Goal: Task Accomplishment & Management: Manage account settings

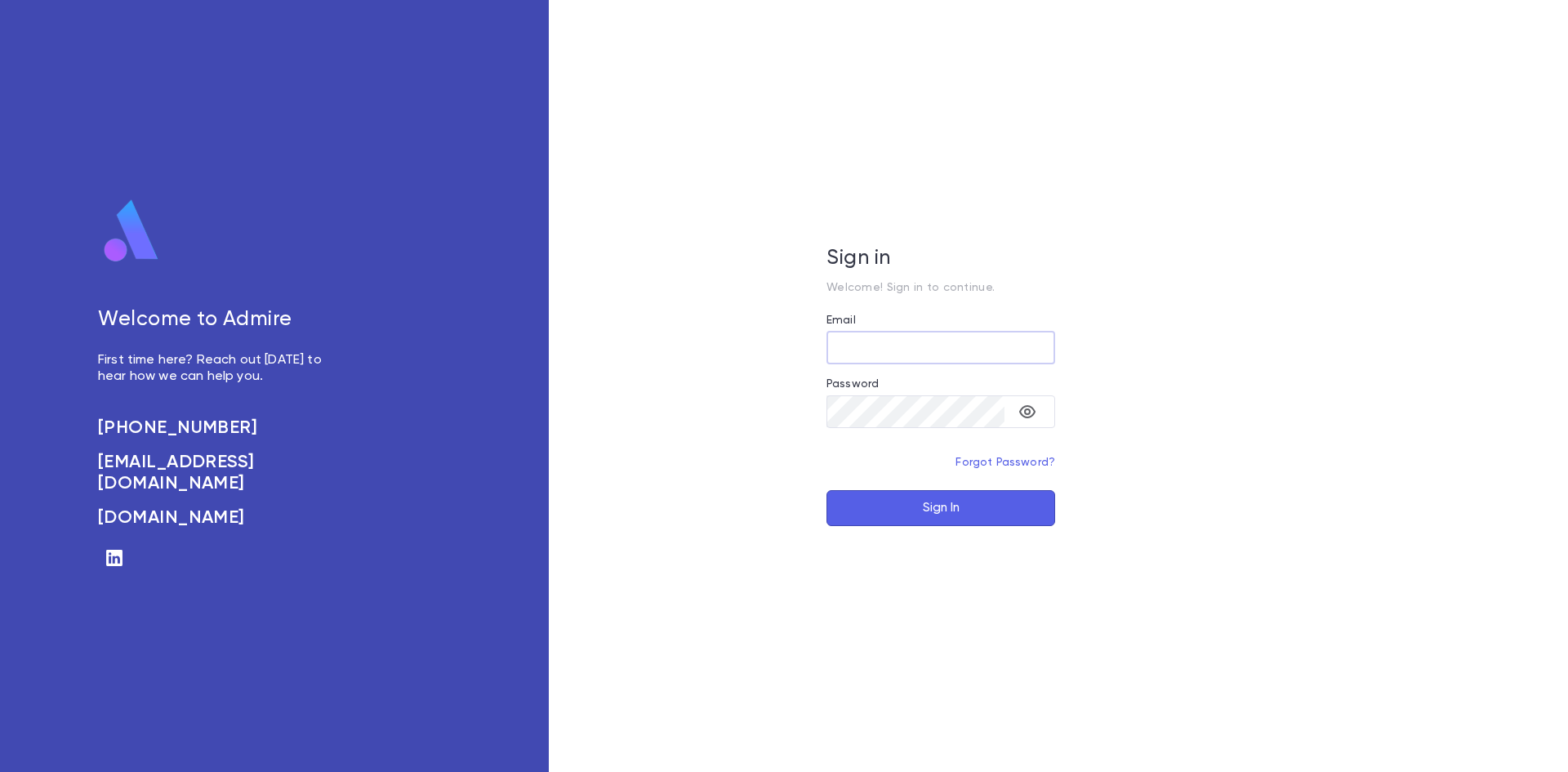
type input "**********"
click at [925, 503] on button "Sign In" at bounding box center [940, 508] width 229 height 36
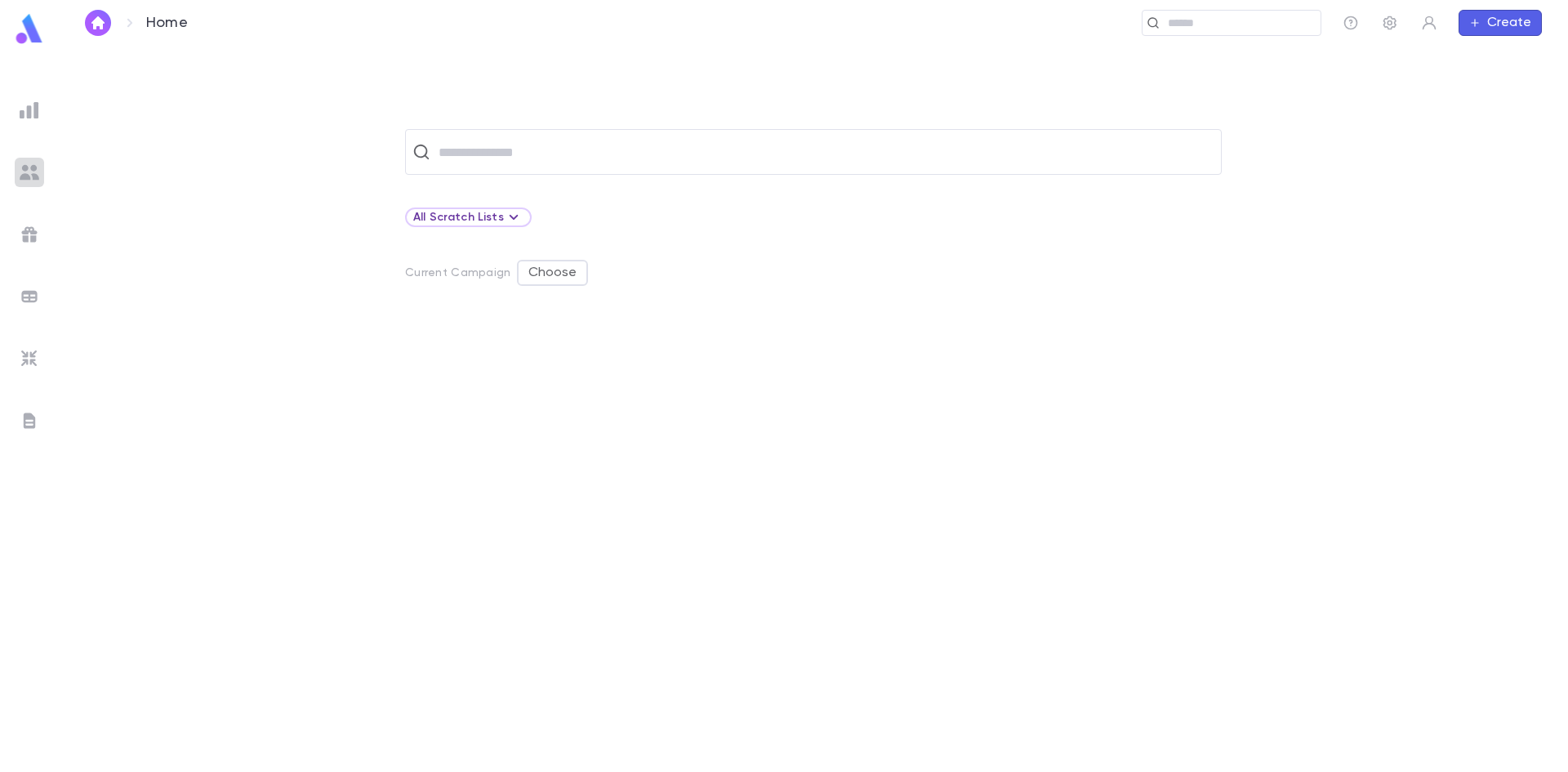
click at [31, 175] on img at bounding box center [30, 172] width 20 height 20
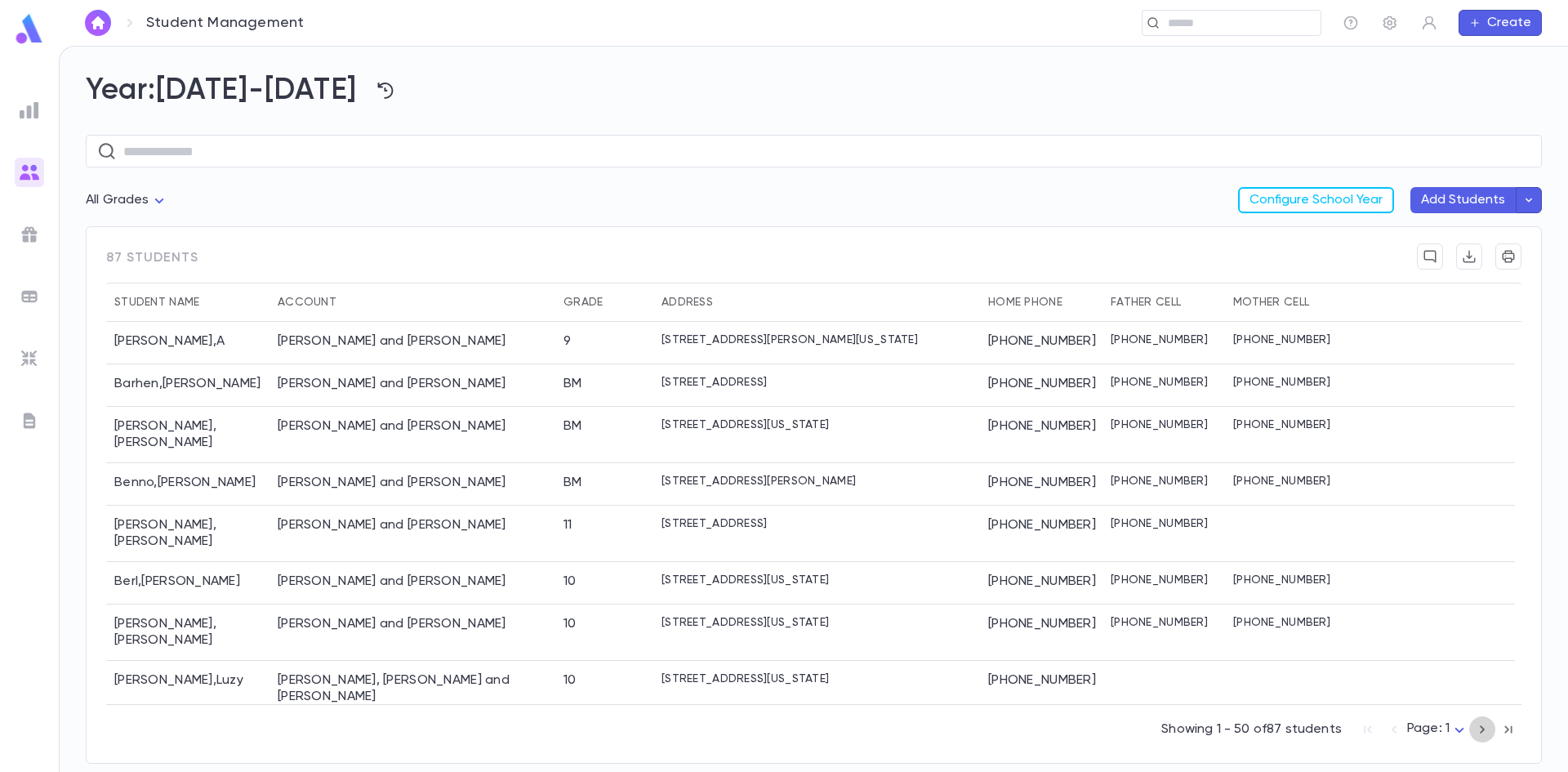
click at [1481, 728] on icon "button" at bounding box center [1482, 729] width 18 height 20
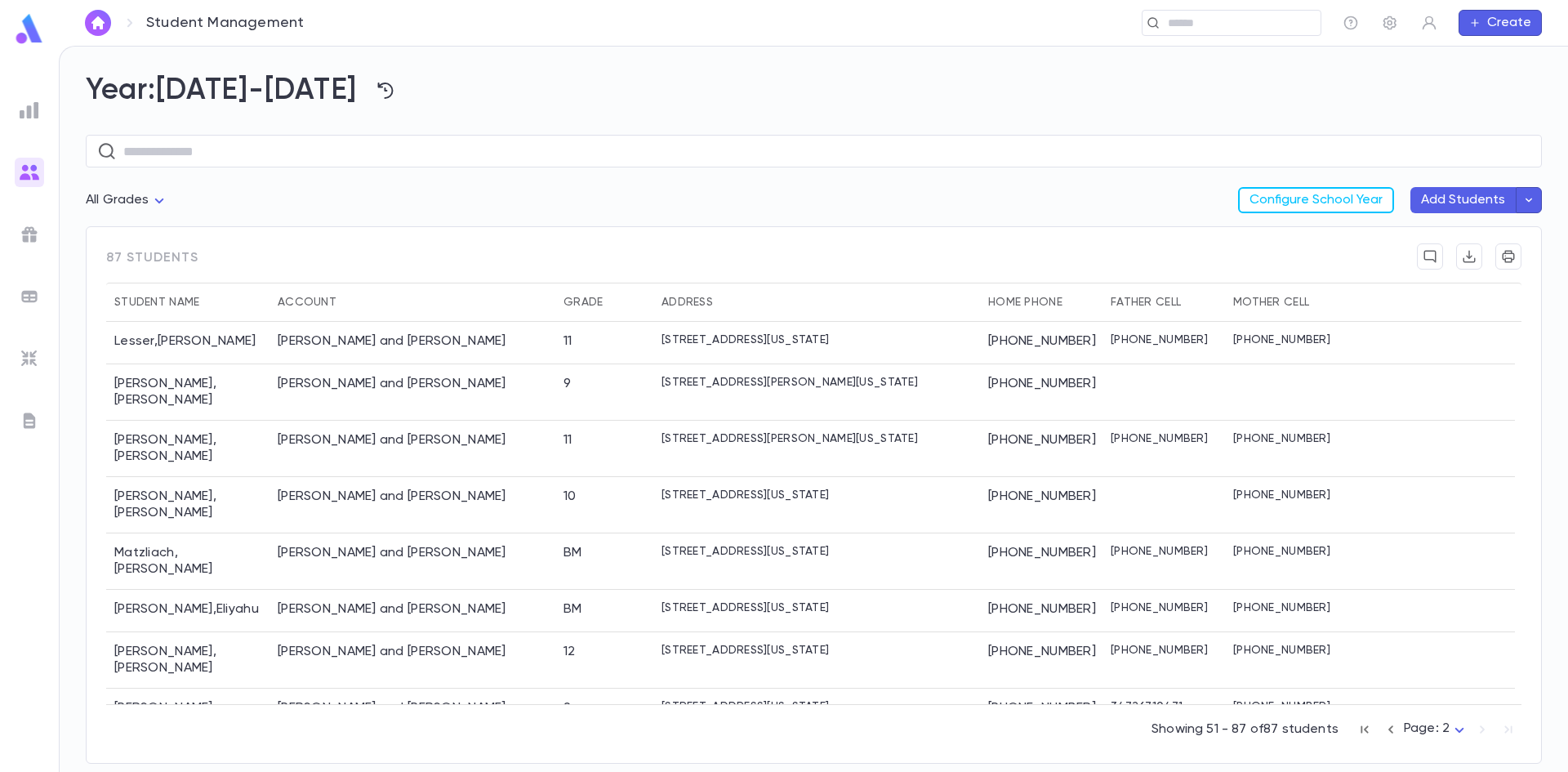
click at [1394, 733] on icon "button" at bounding box center [1391, 729] width 18 height 20
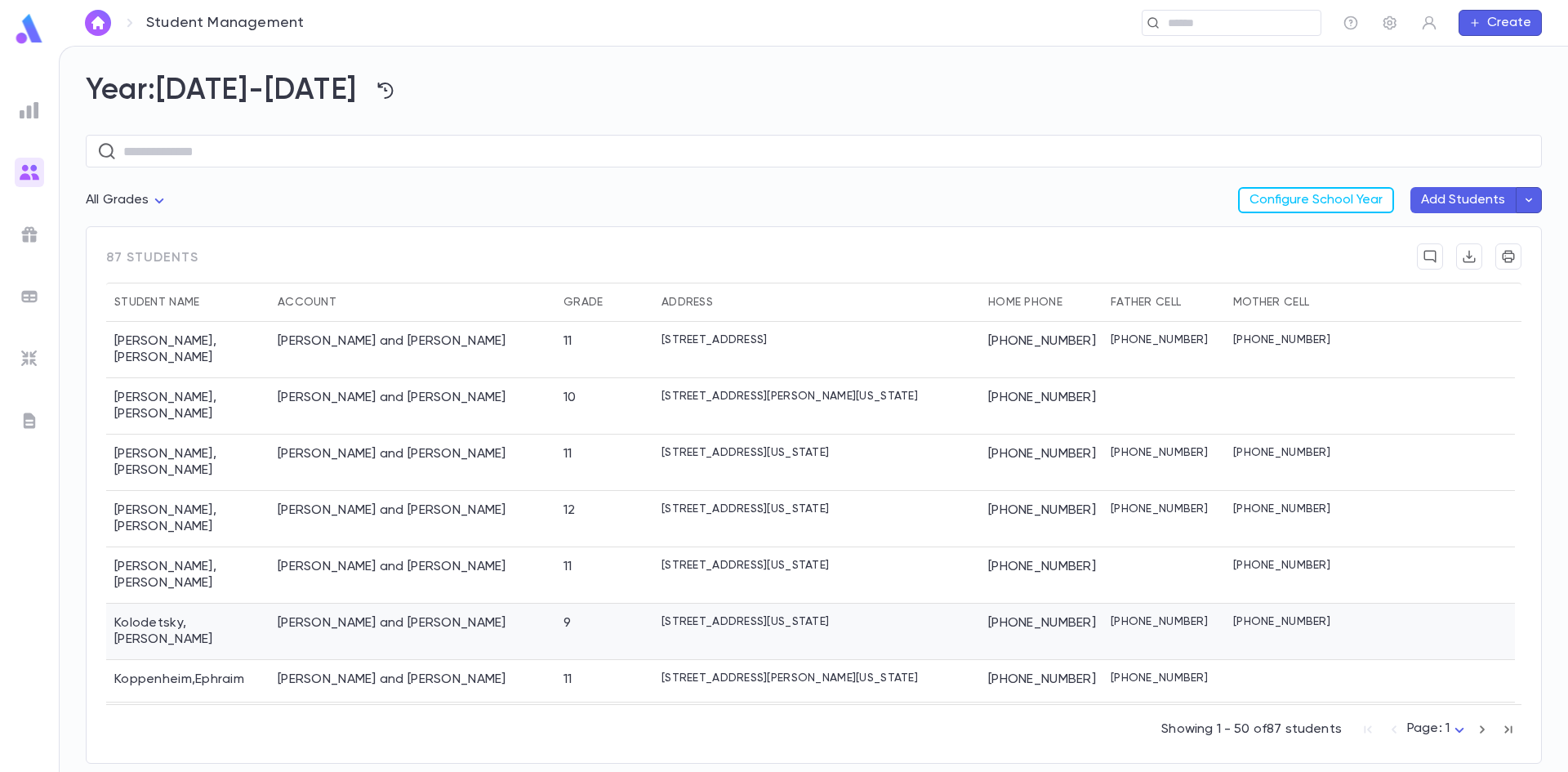
scroll to position [1756, 0]
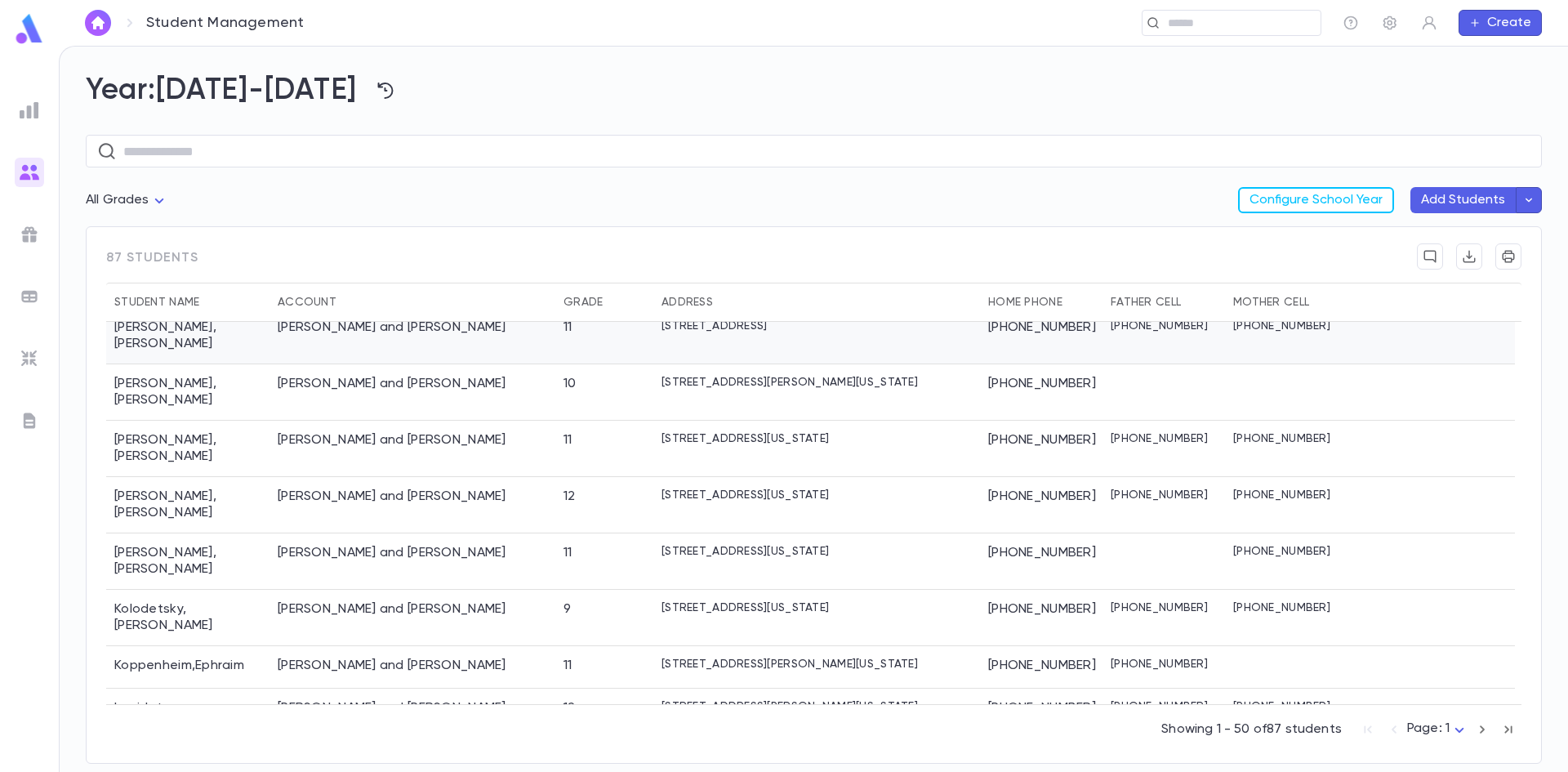
click at [897, 339] on div "[STREET_ADDRESS]" at bounding box center [816, 336] width 326 height 56
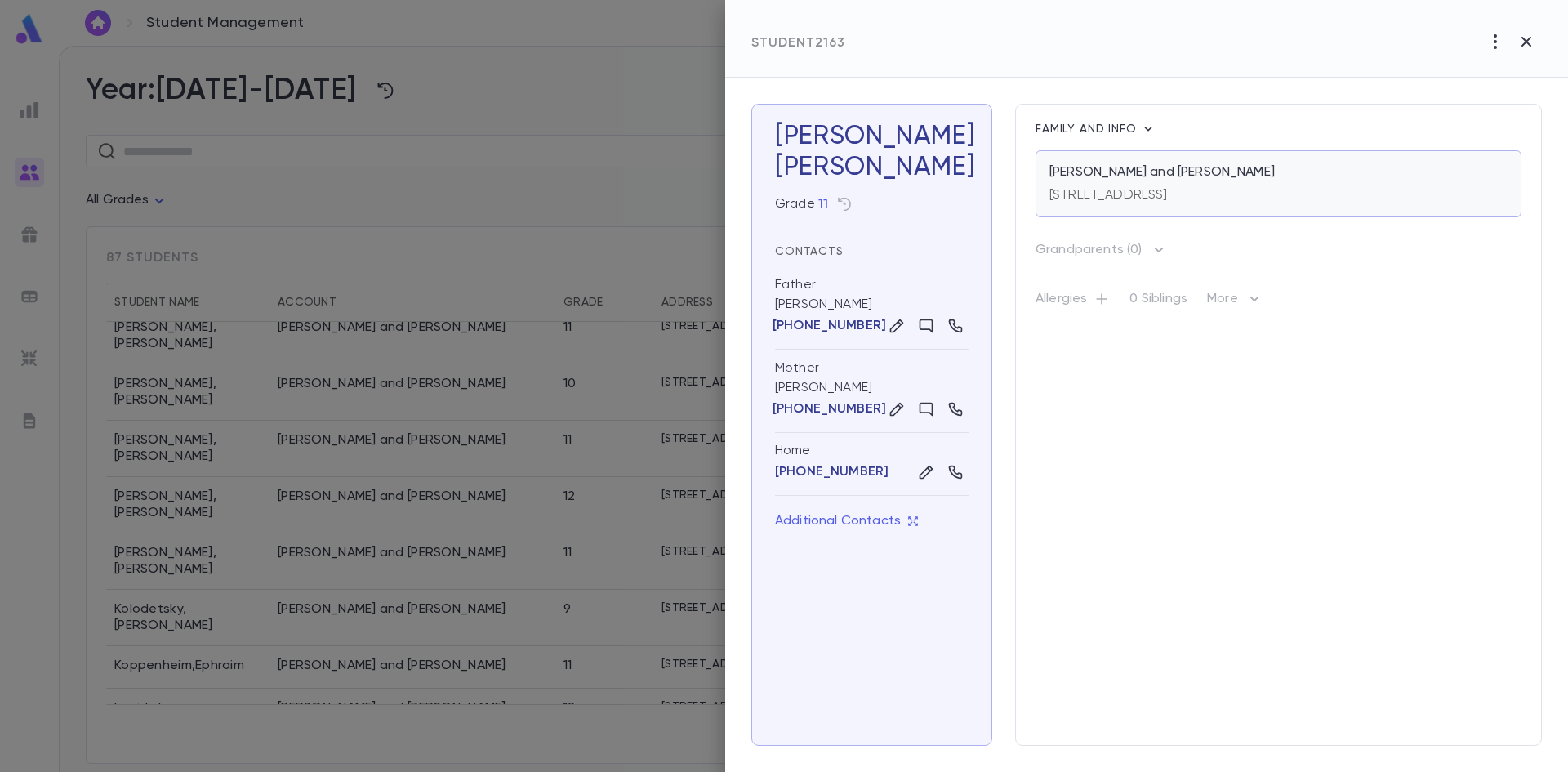
click at [1168, 184] on div "[STREET_ADDRESS]" at bounding box center [1109, 191] width 119 height 23
click at [276, 132] on div at bounding box center [784, 386] width 1568 height 772
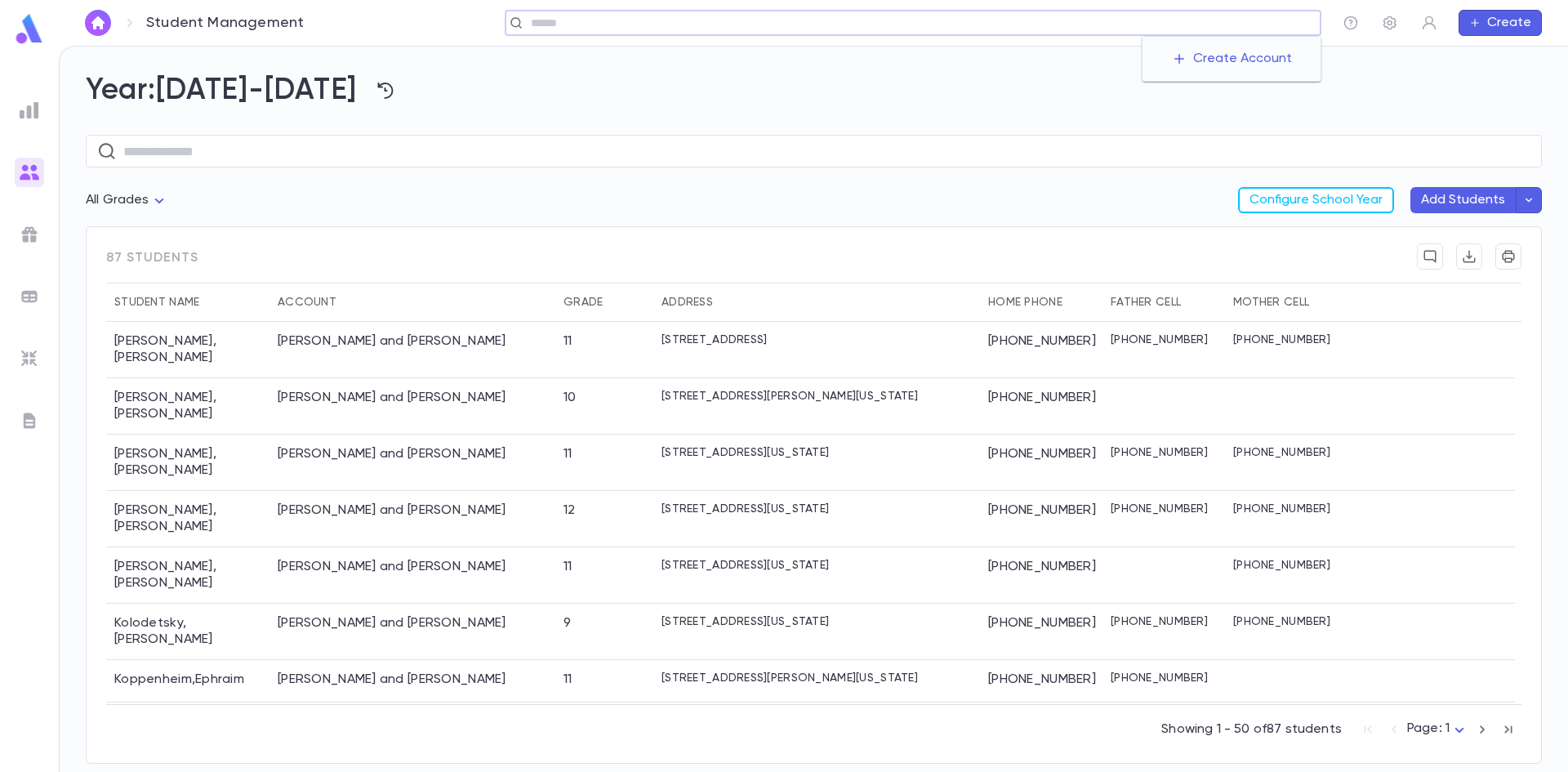
click at [1225, 22] on input "text" at bounding box center [920, 24] width 788 height 16
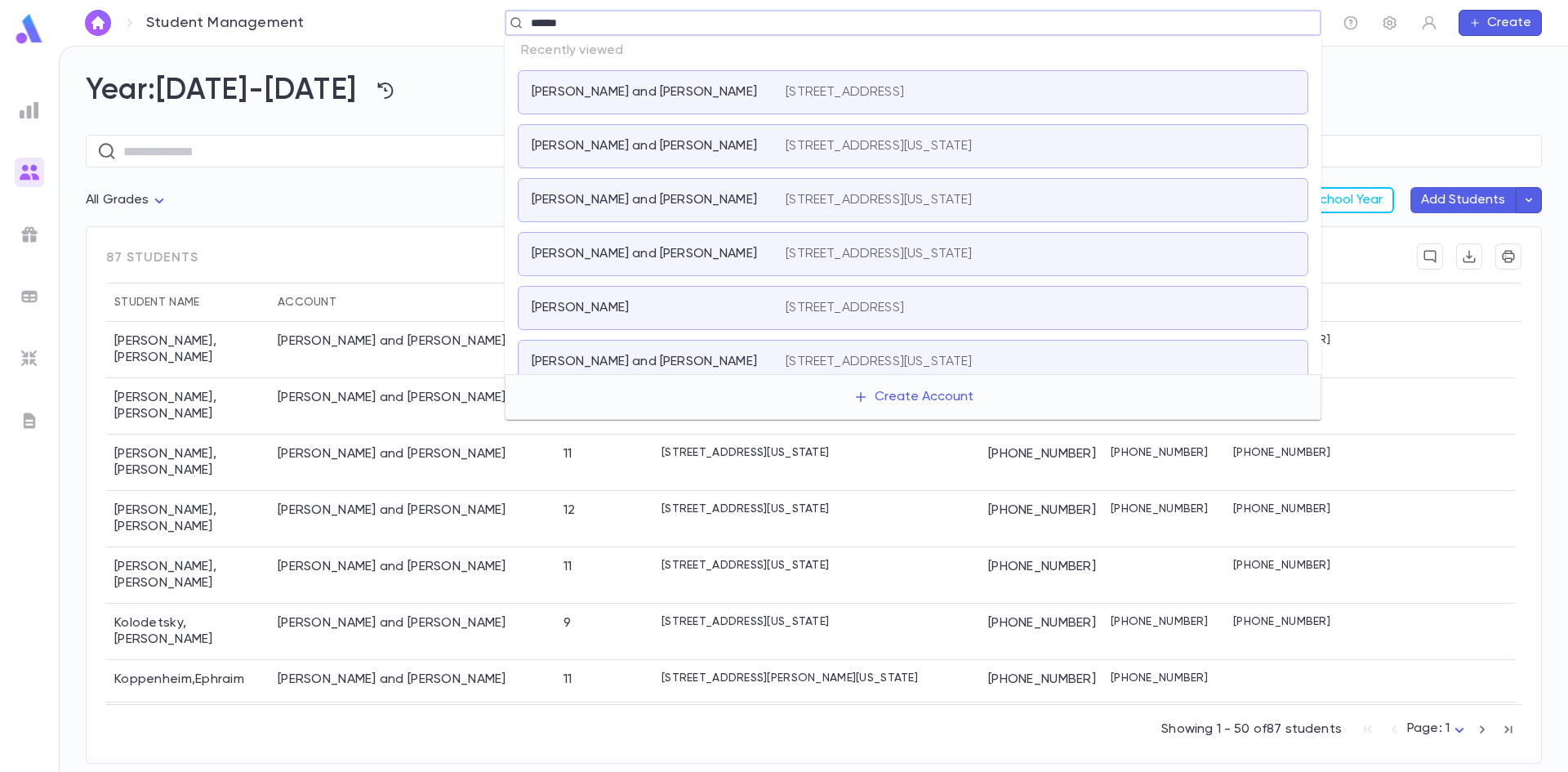
type input "*******"
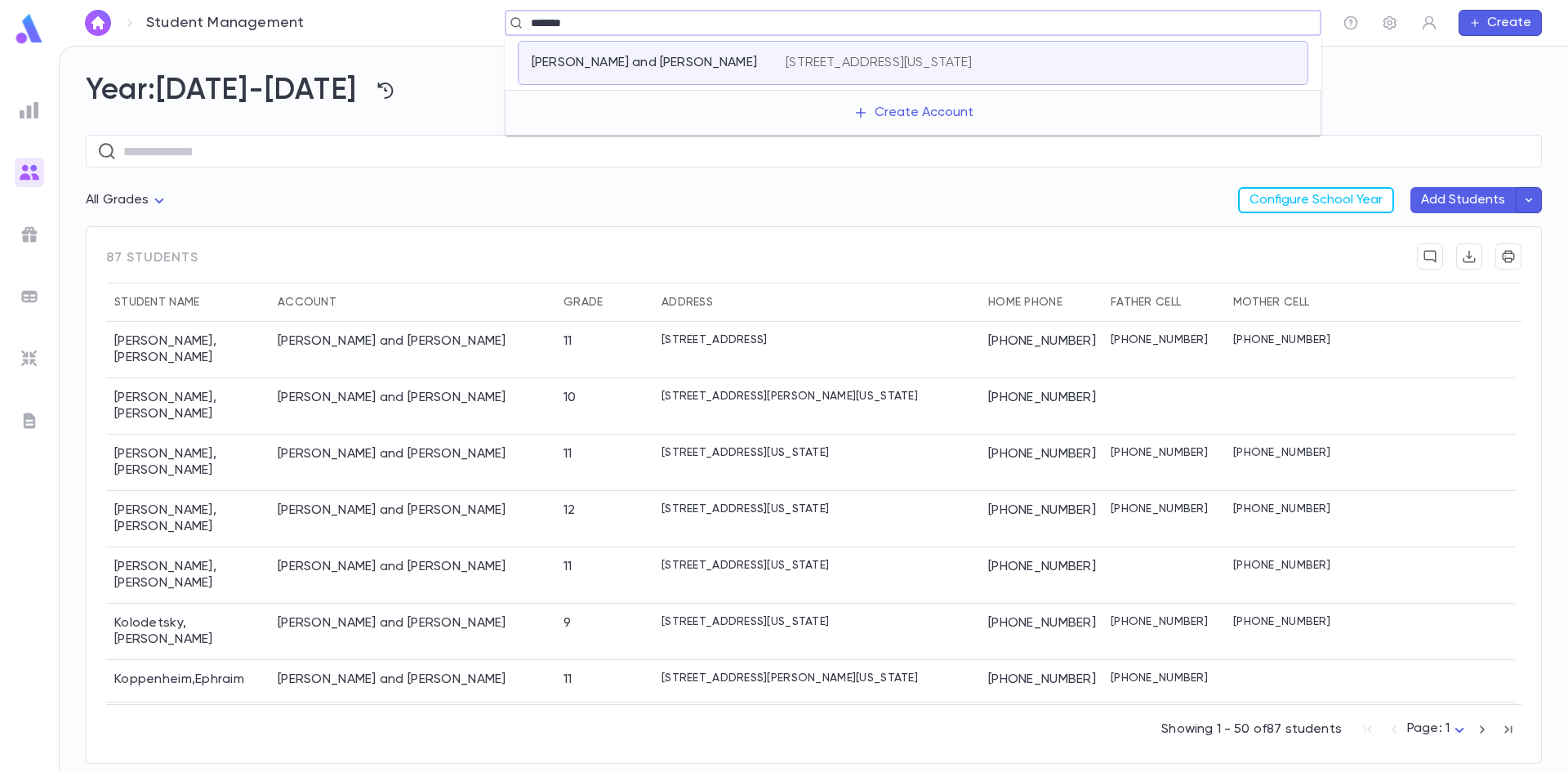
click at [588, 68] on p "[PERSON_NAME] and [PERSON_NAME]" at bounding box center [644, 62] width 226 height 17
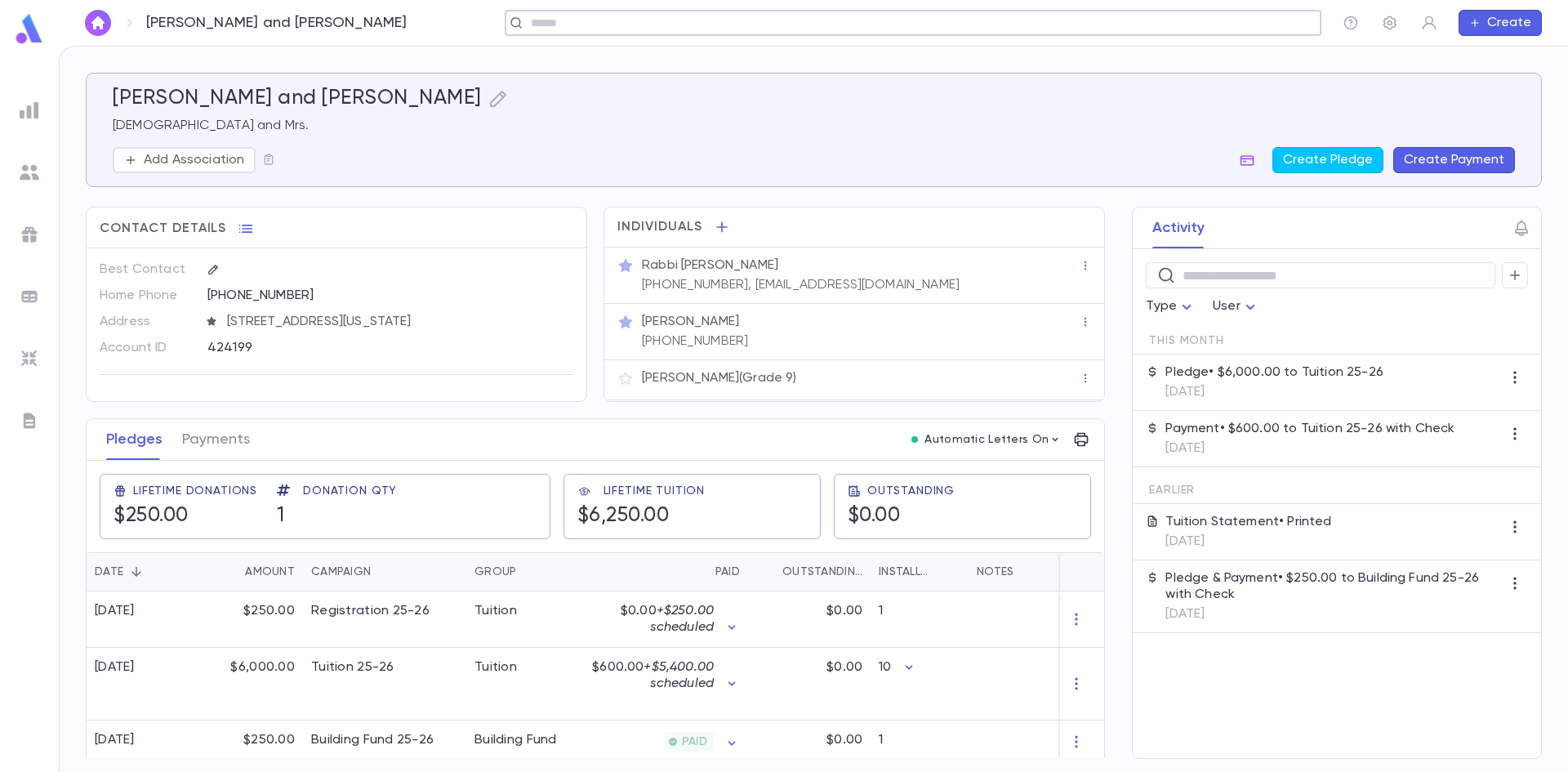
scroll to position [13, 0]
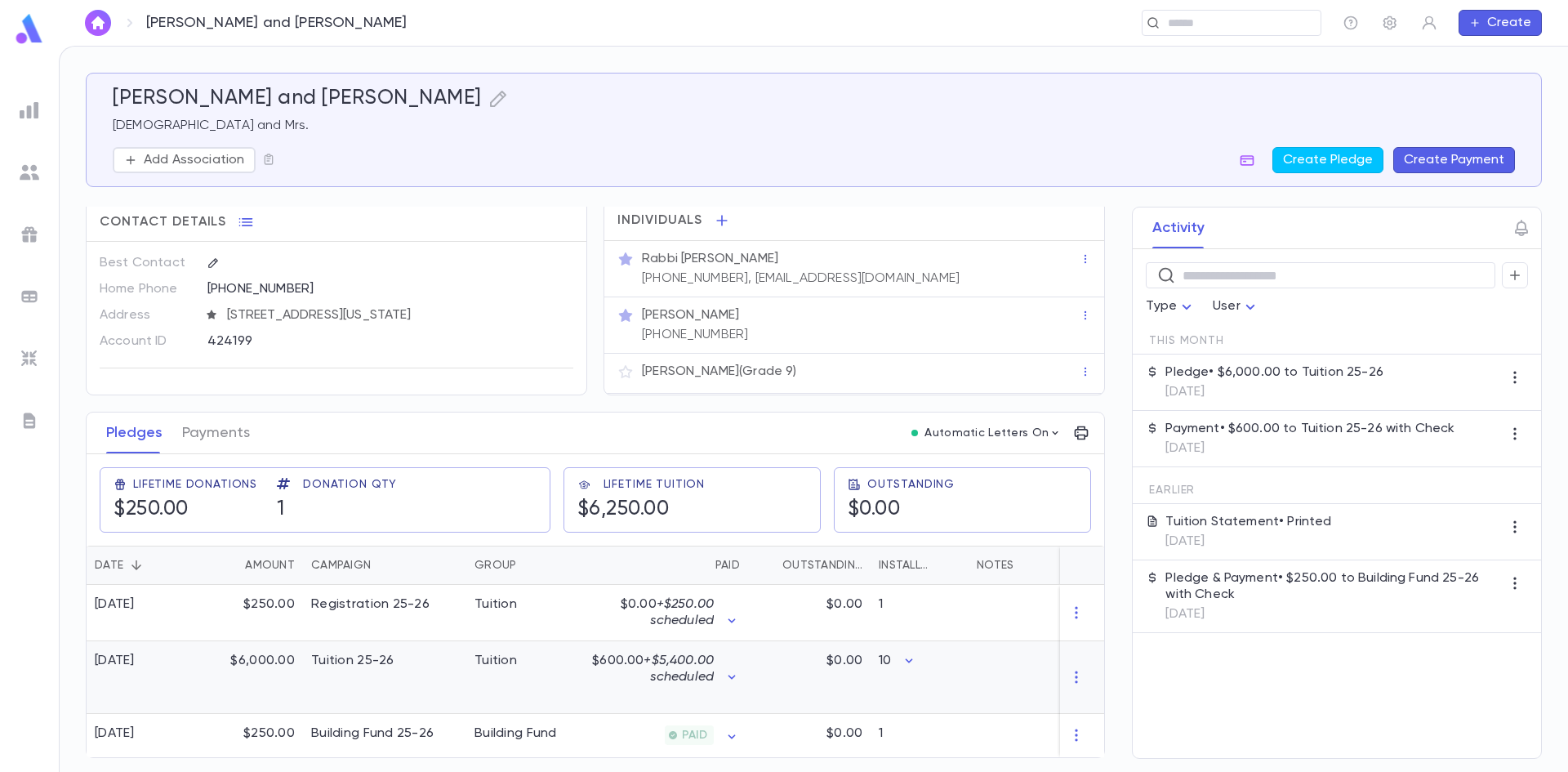
click at [489, 669] on div "Tuition" at bounding box center [527, 677] width 123 height 72
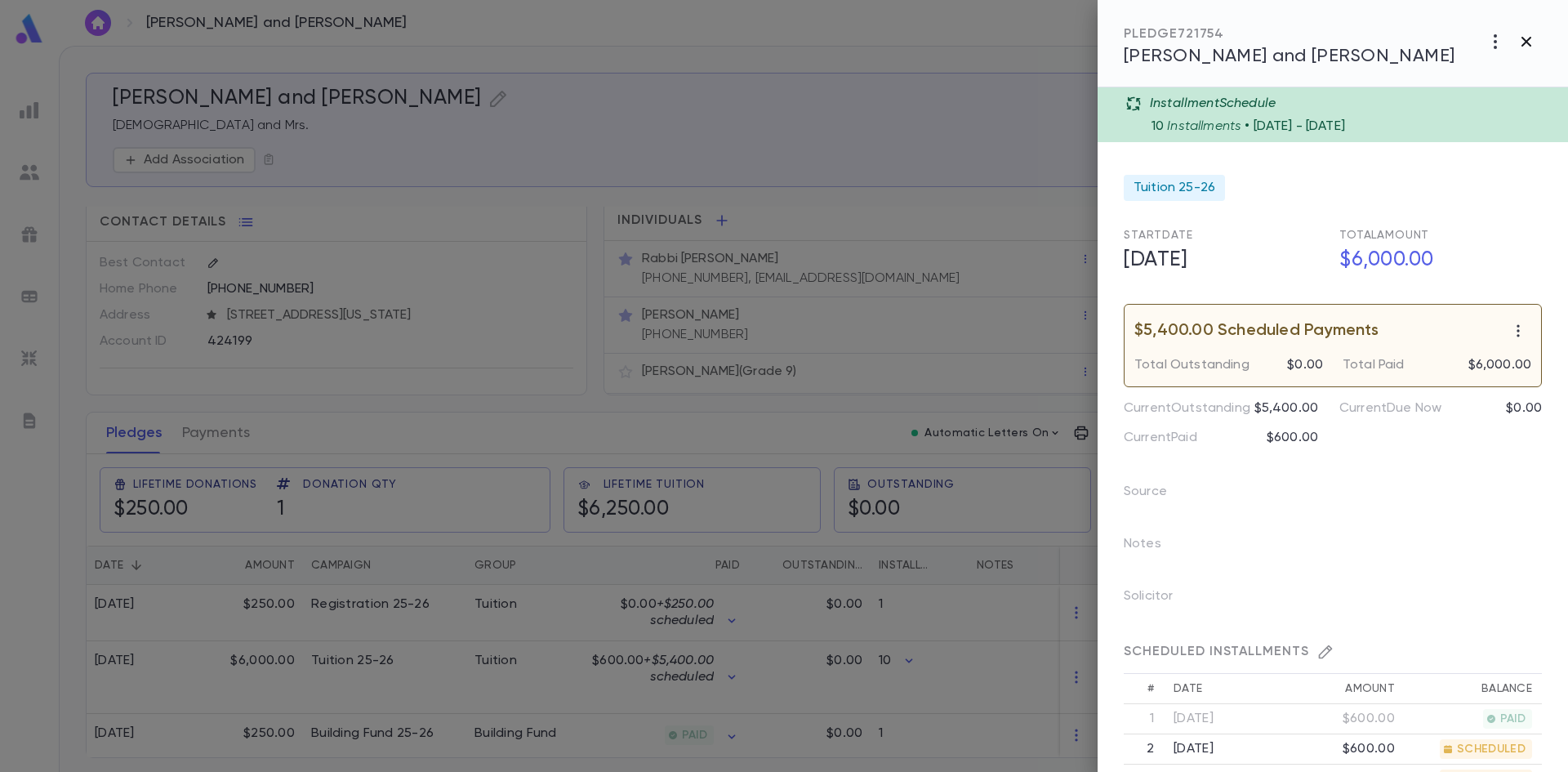
click at [1521, 38] on icon "button" at bounding box center [1526, 42] width 20 height 20
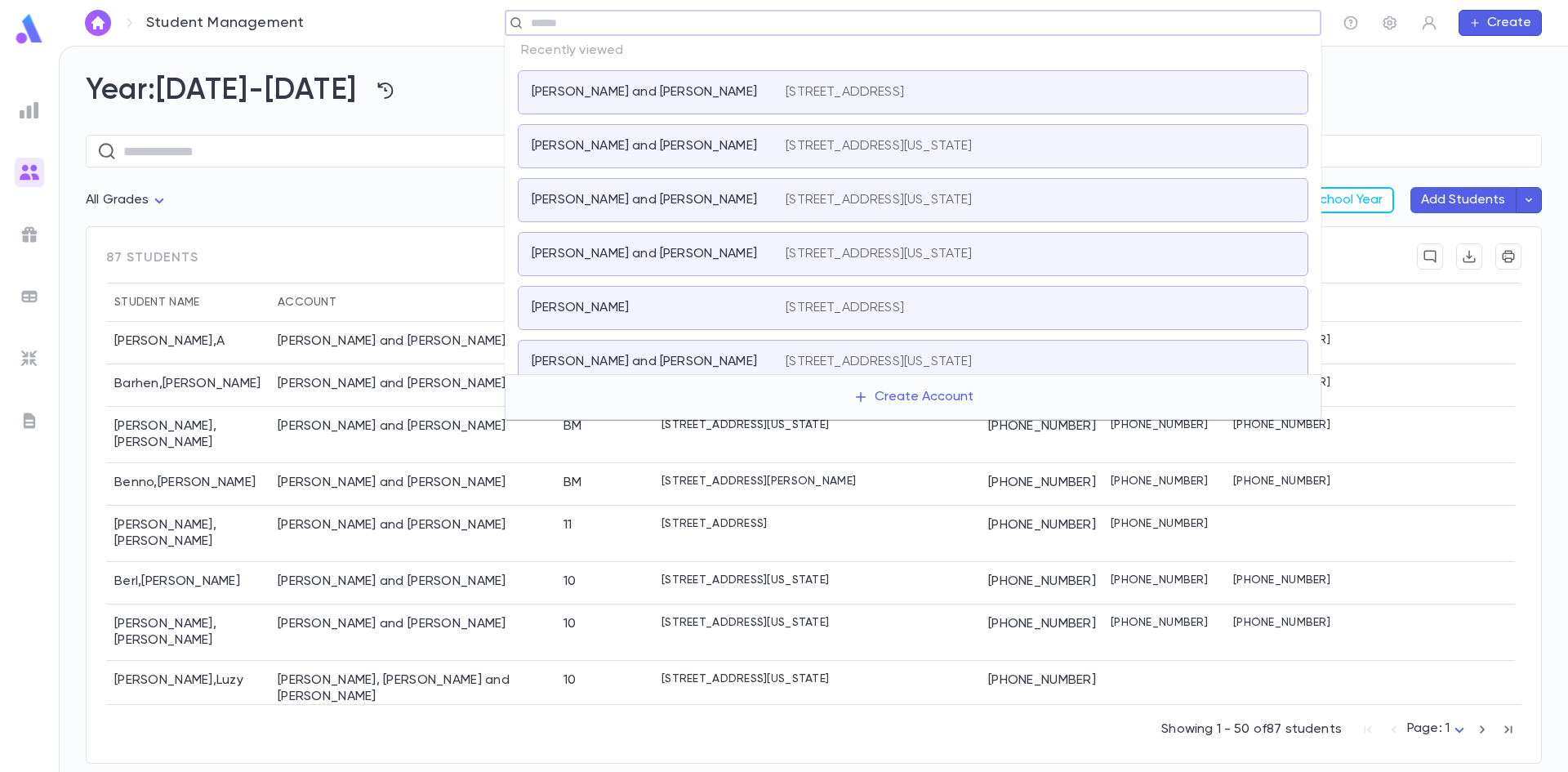
click at [1207, 26] on input "text" at bounding box center [908, 24] width 764 height 16
click at [904, 87] on p "[STREET_ADDRESS][US_STATE]" at bounding box center [878, 92] width 186 height 17
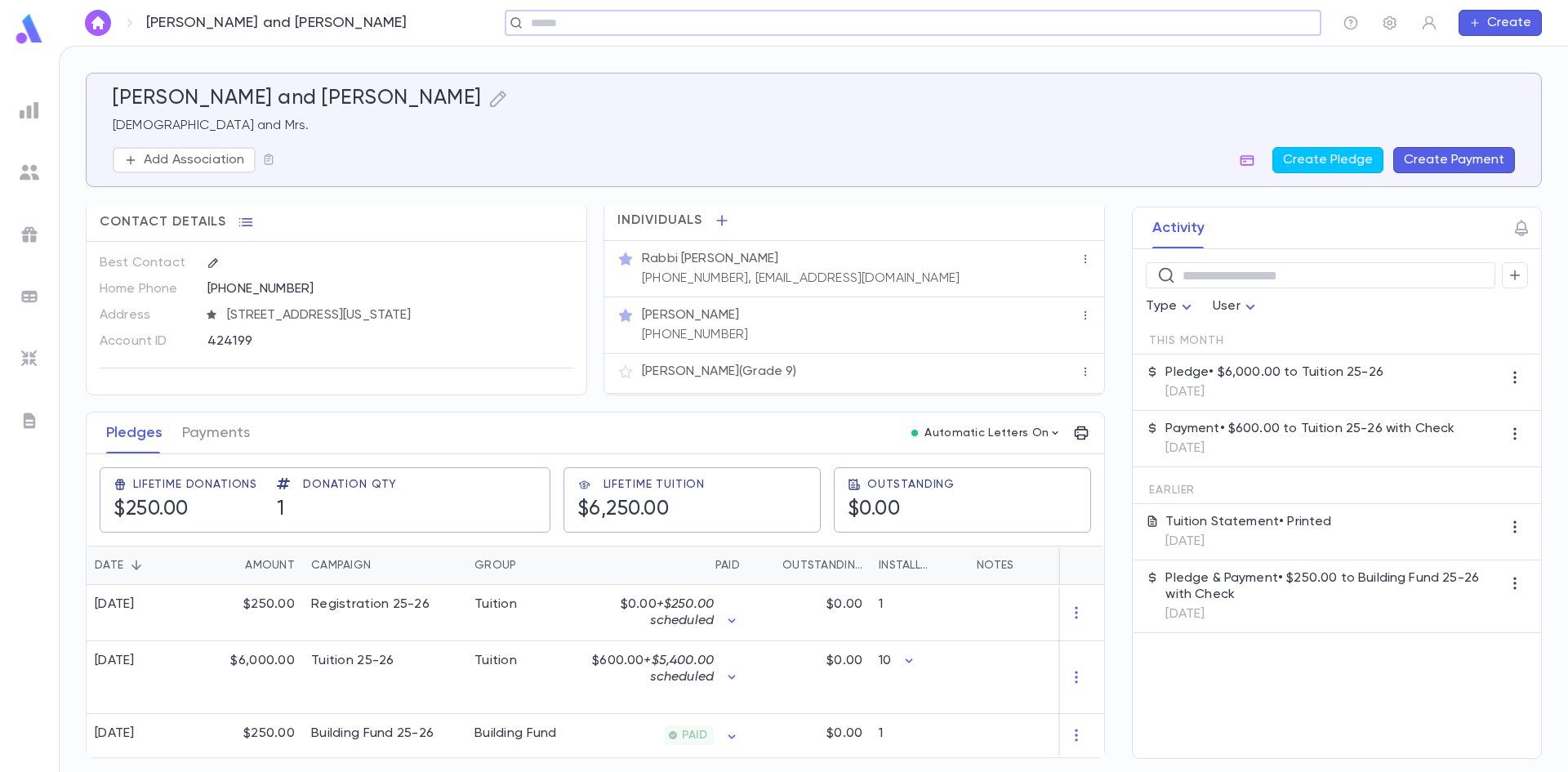
scroll to position [13, 0]
click at [550, 20] on input "text" at bounding box center [908, 24] width 764 height 16
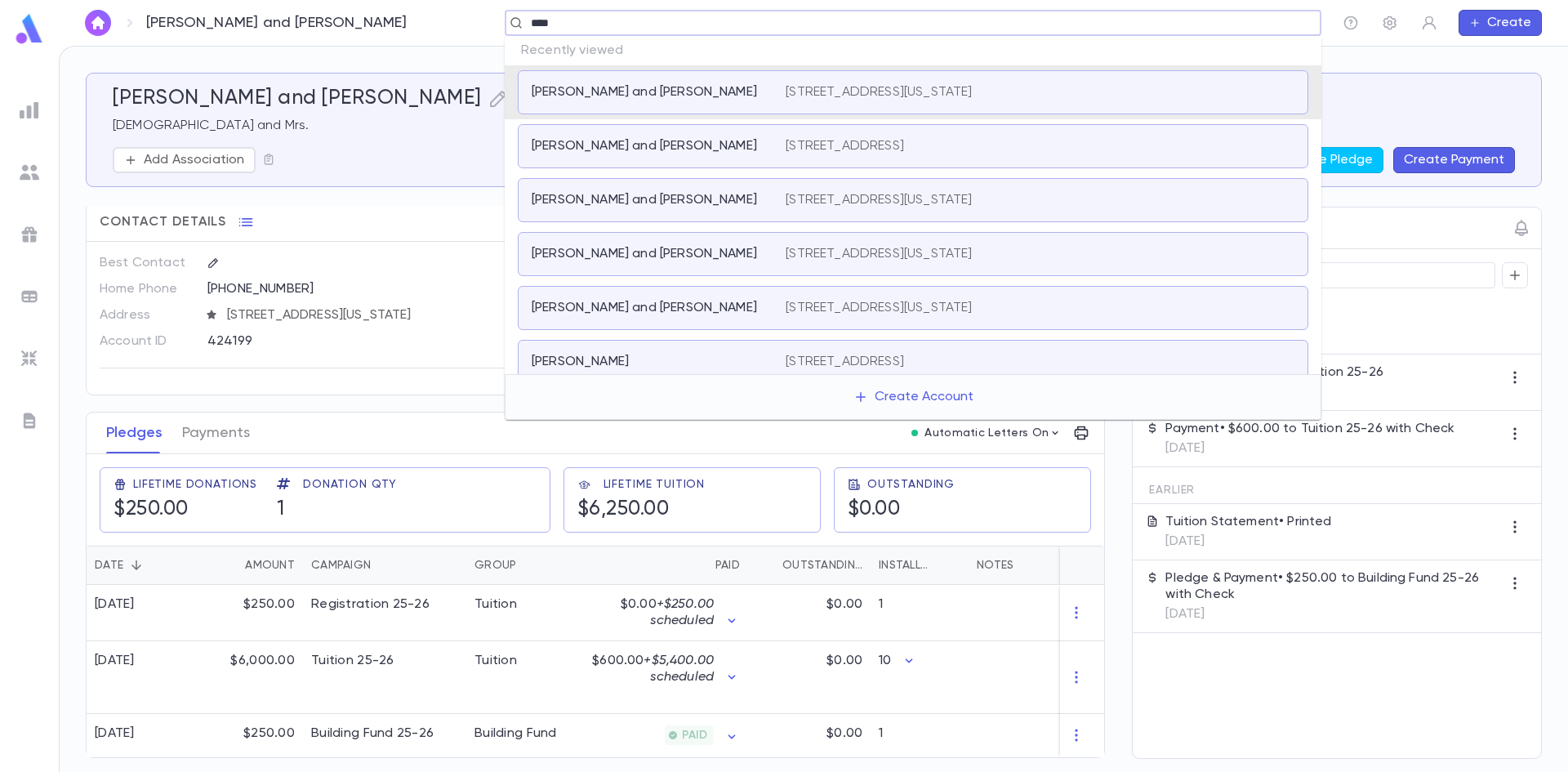
type input "*****"
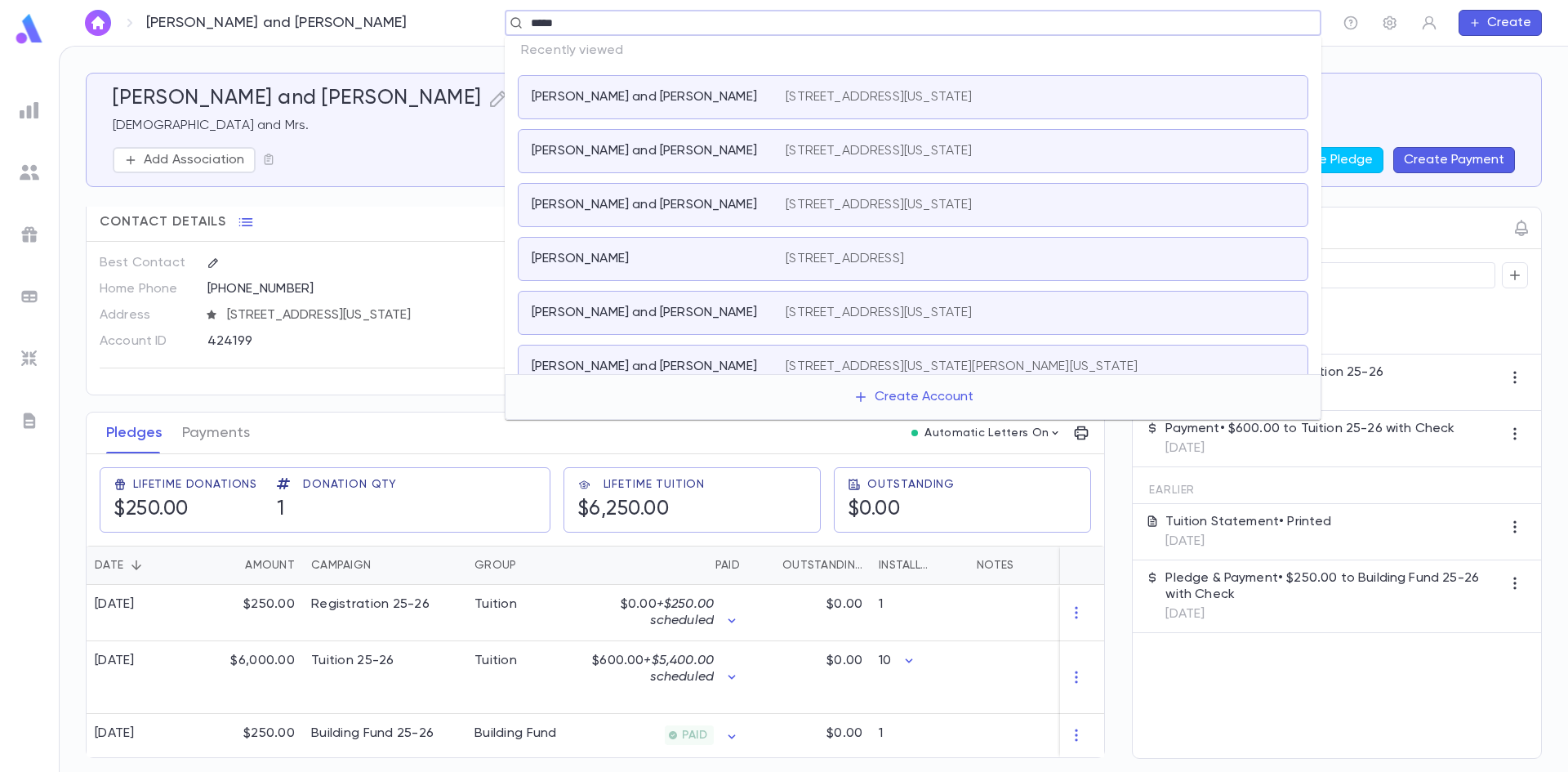
scroll to position [82, 0]
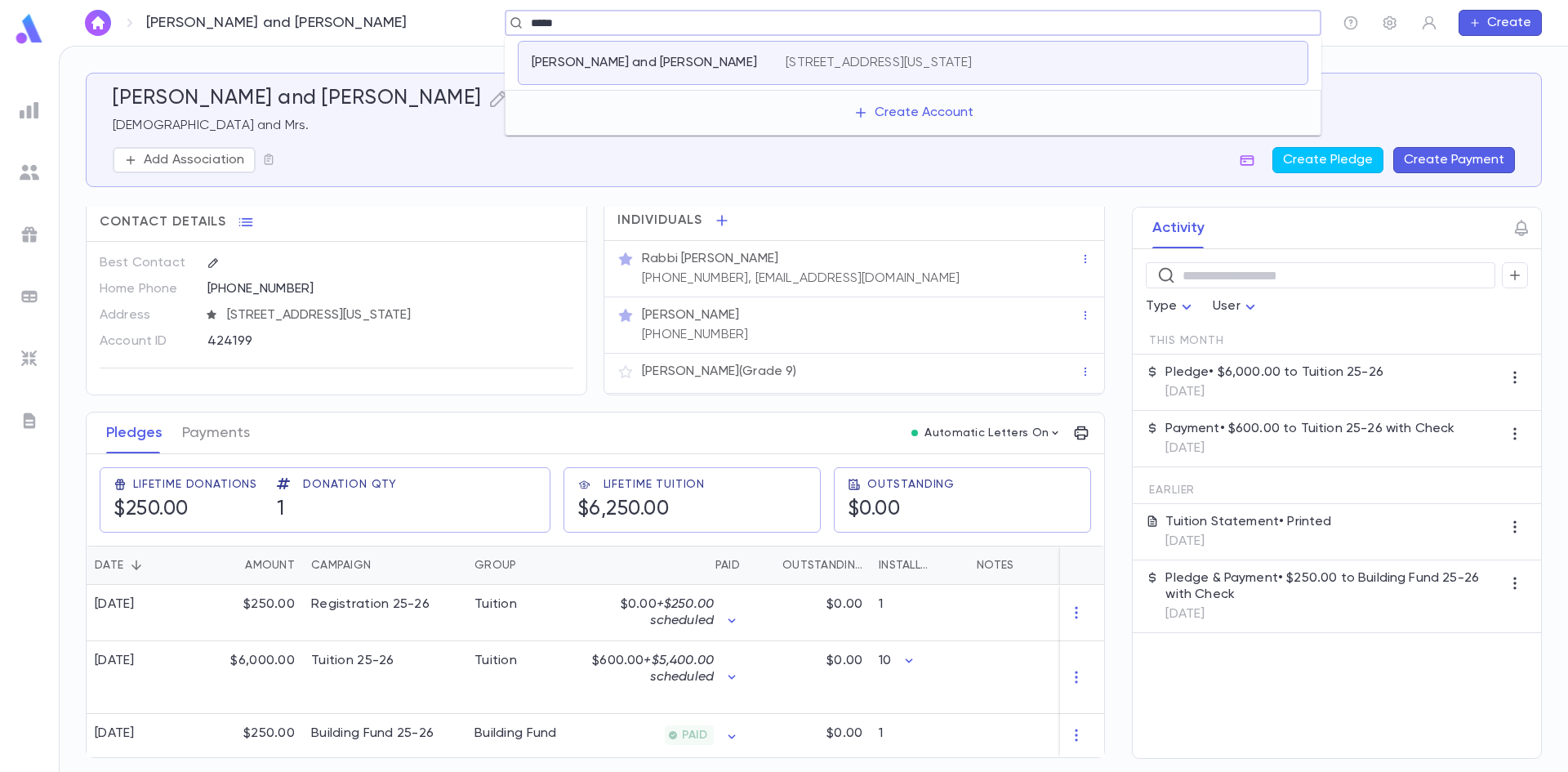
click at [675, 60] on p "[PERSON_NAME] and [PERSON_NAME]" at bounding box center [644, 62] width 226 height 17
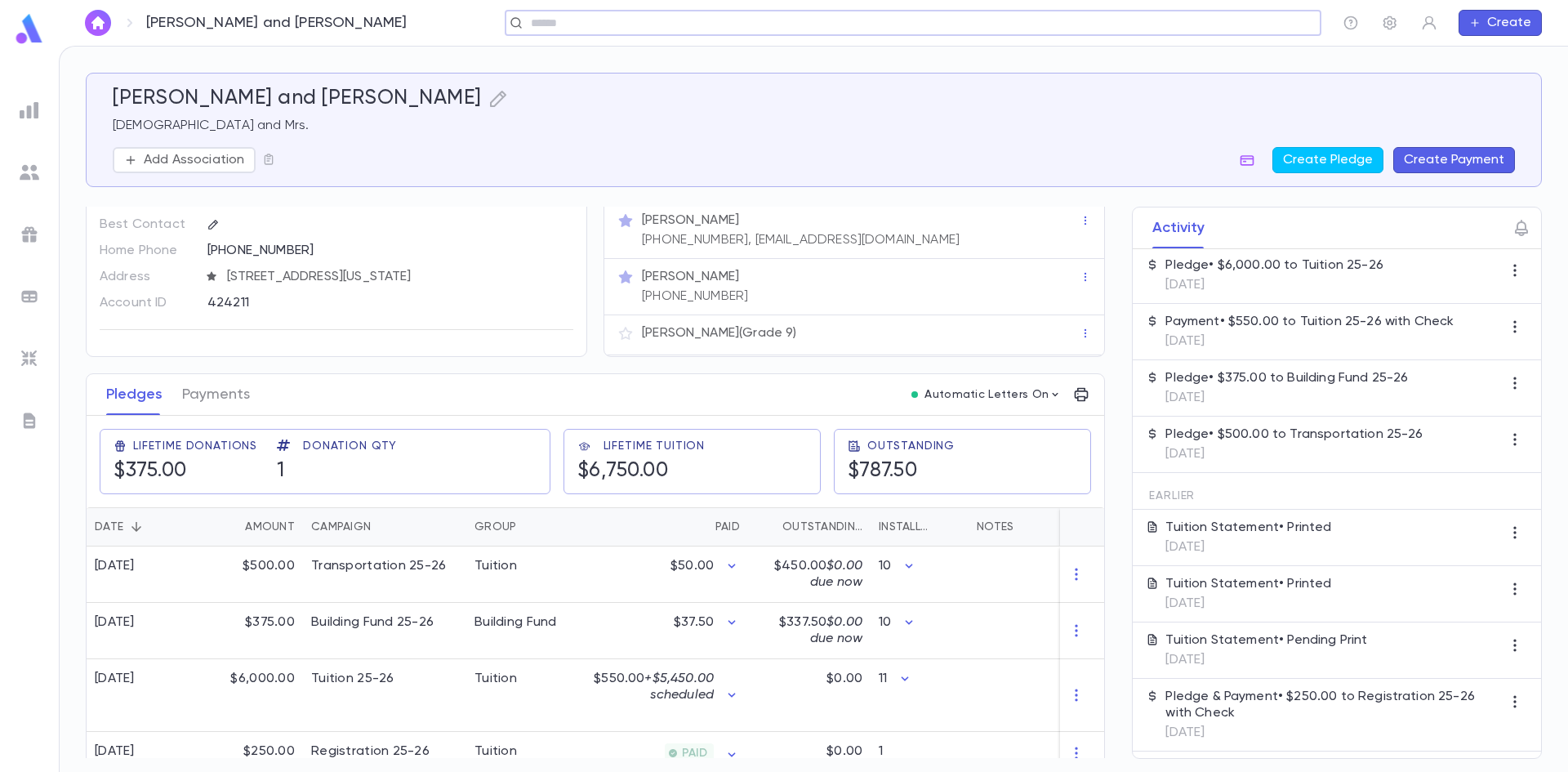
scroll to position [69, 0]
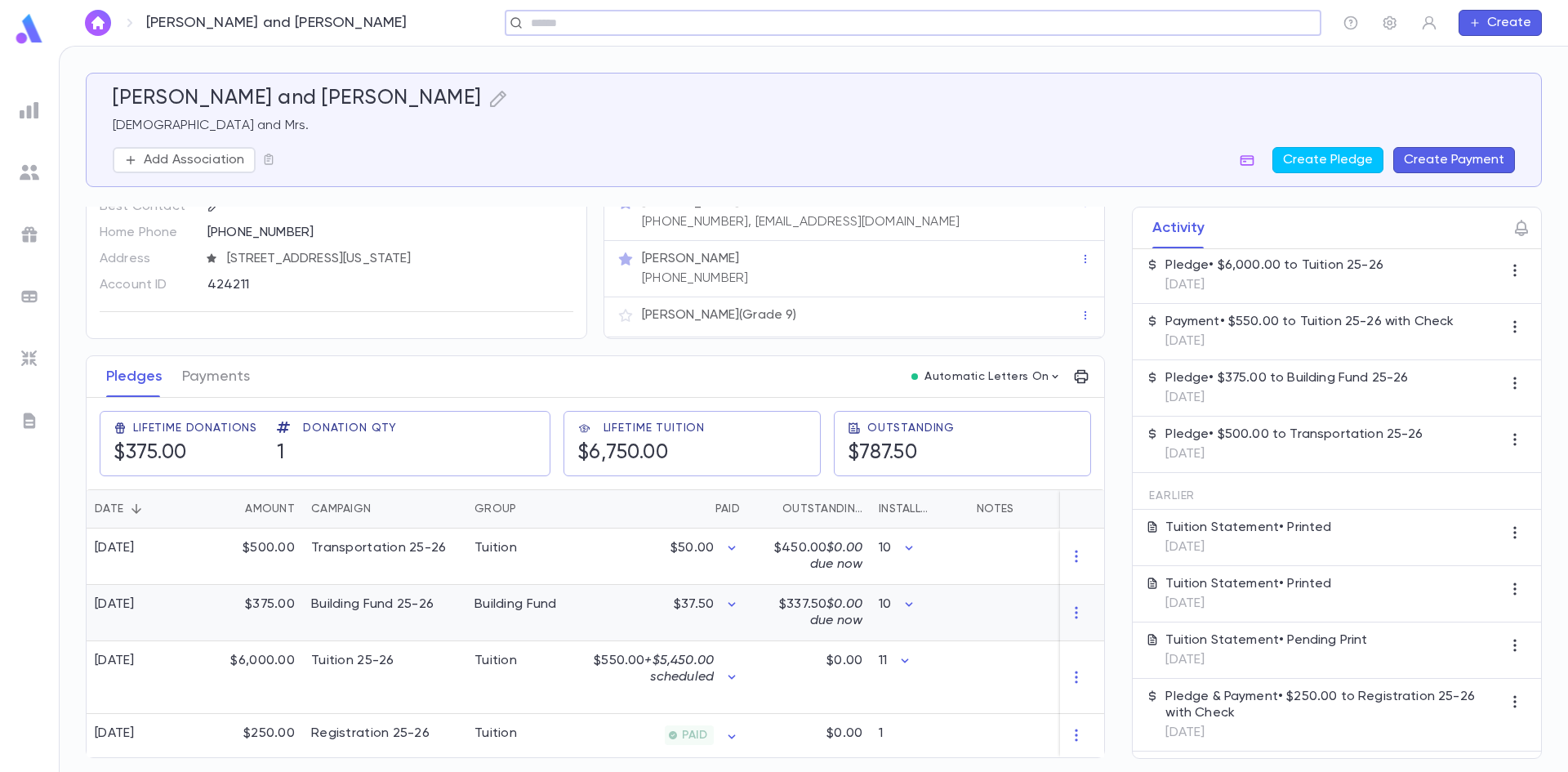
click at [456, 588] on div "Building Fund 25-26" at bounding box center [384, 613] width 163 height 56
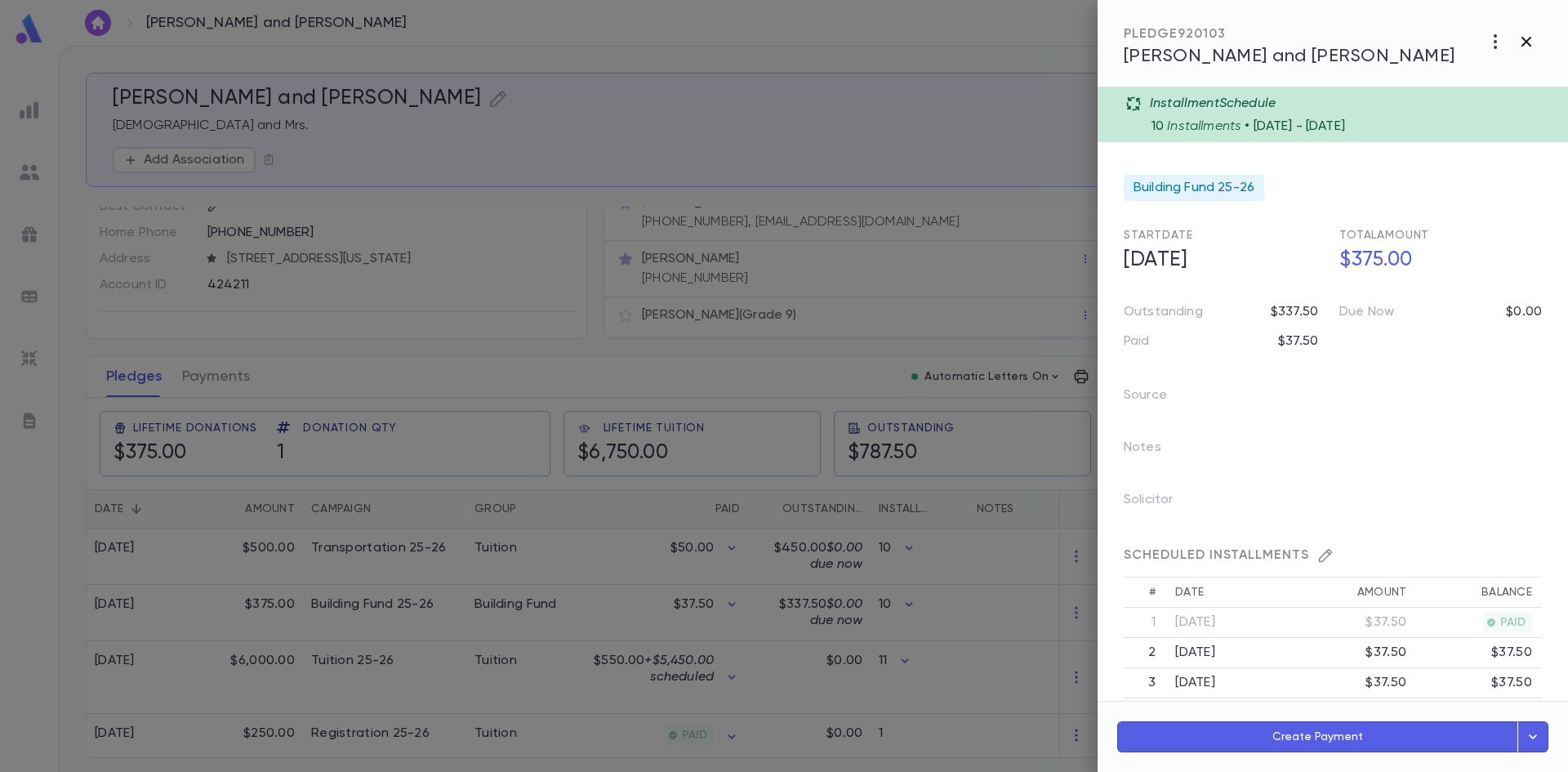
click at [1523, 41] on icon "button" at bounding box center [1526, 42] width 20 height 20
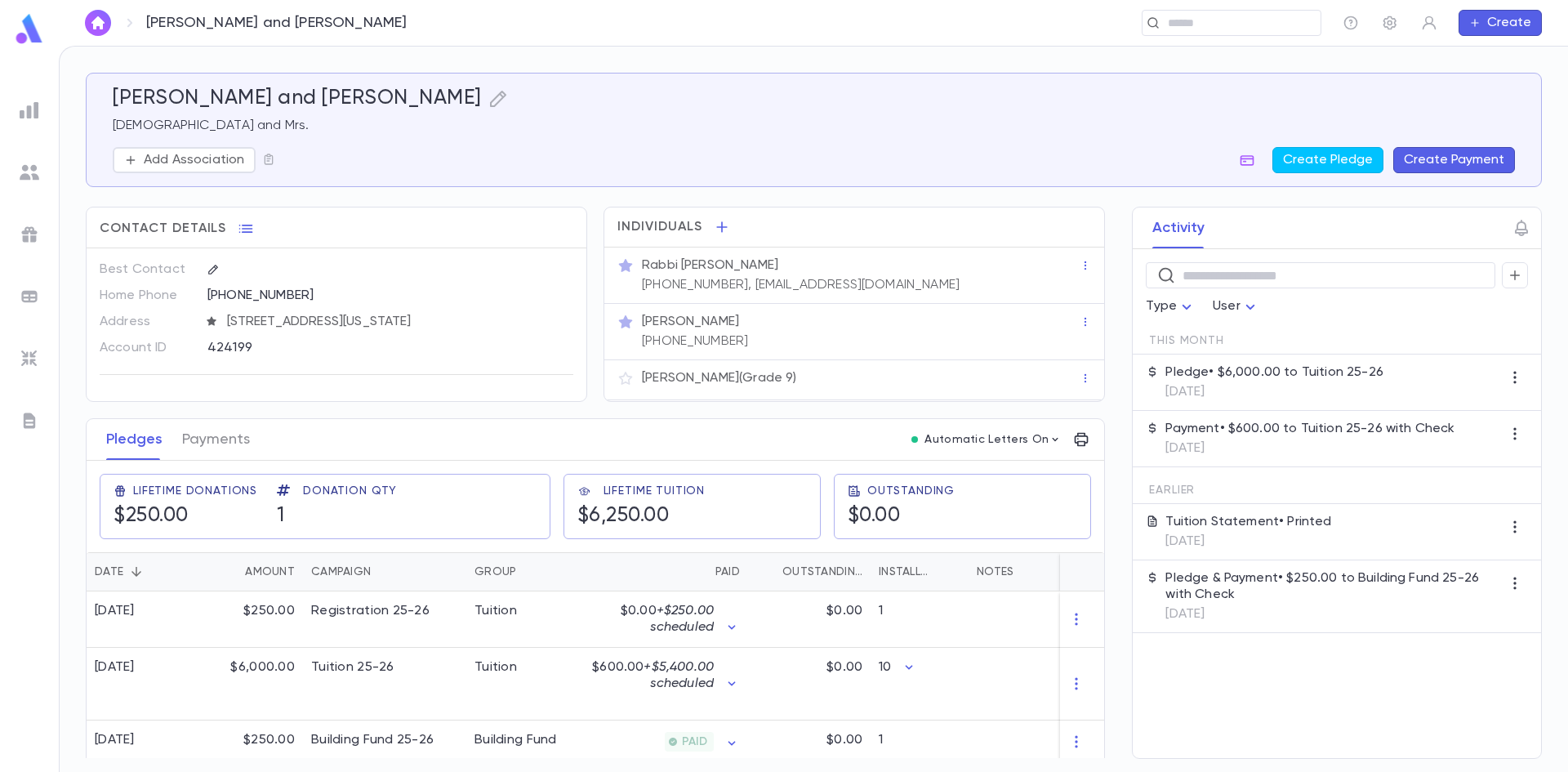
click at [1226, 436] on p "Payment • $600.00 to Tuition 25-26 with Check" at bounding box center [1310, 429] width 289 height 17
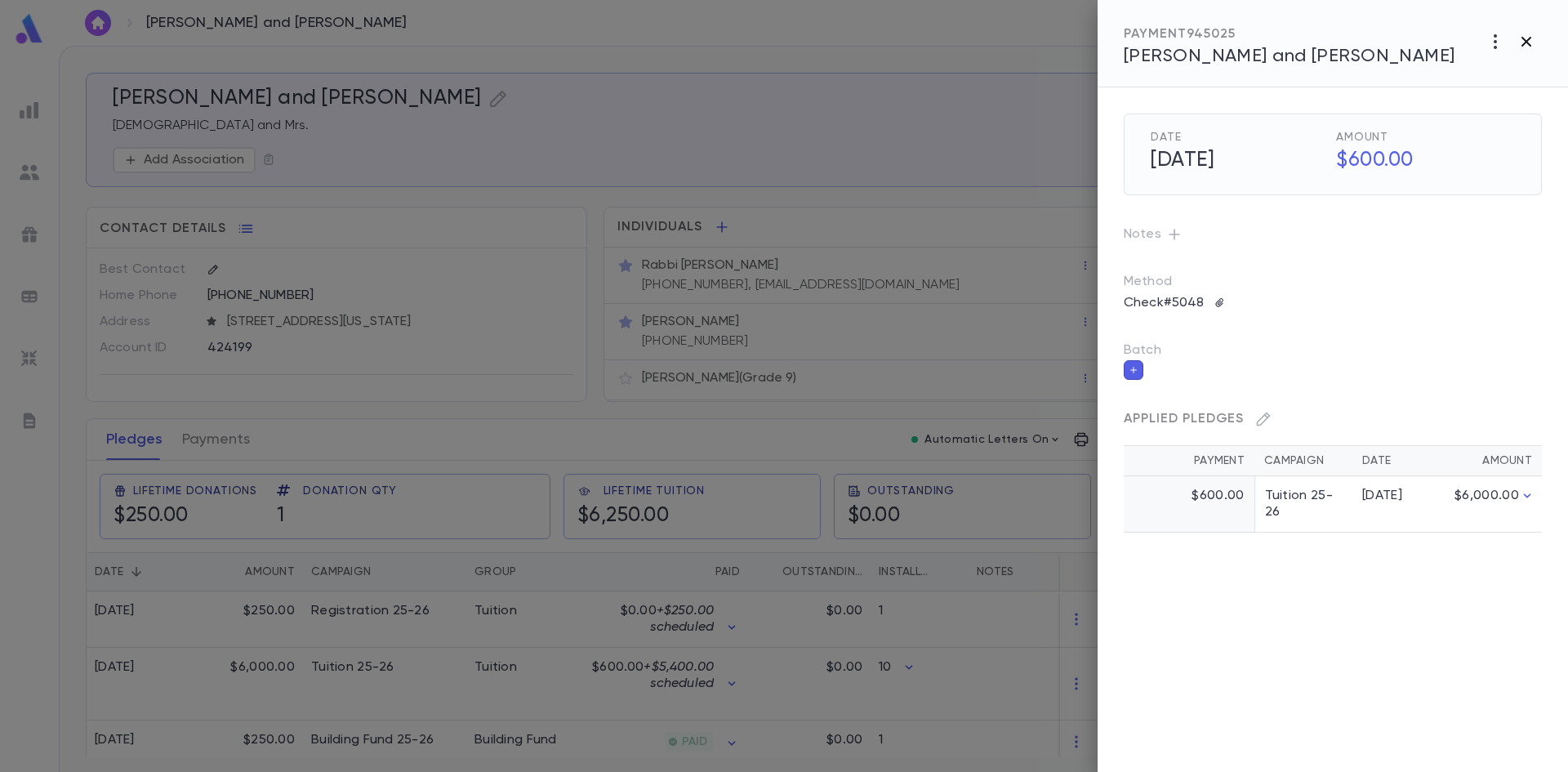
click at [1527, 42] on icon "button" at bounding box center [1526, 42] width 10 height 10
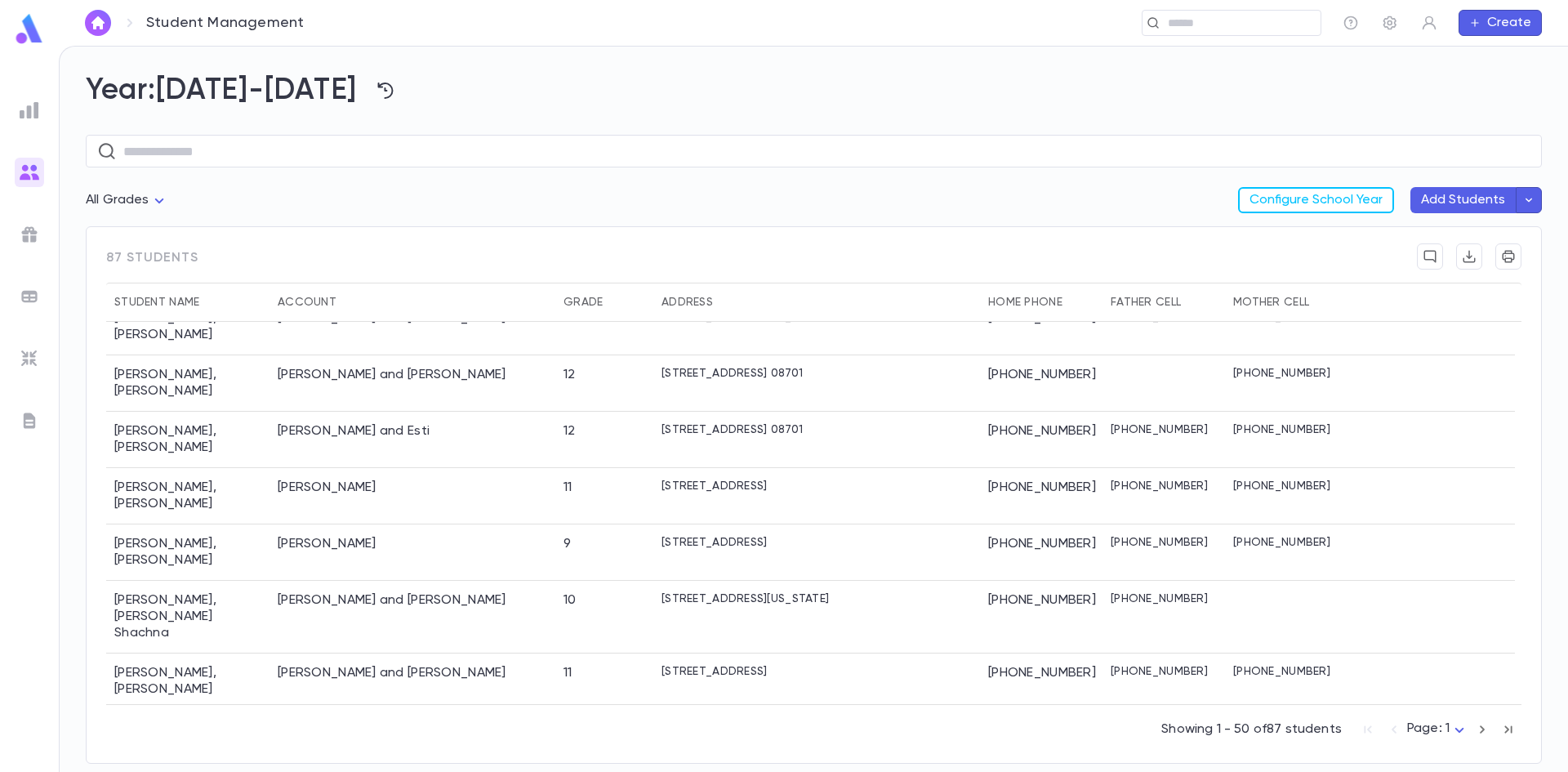
scroll to position [572, 0]
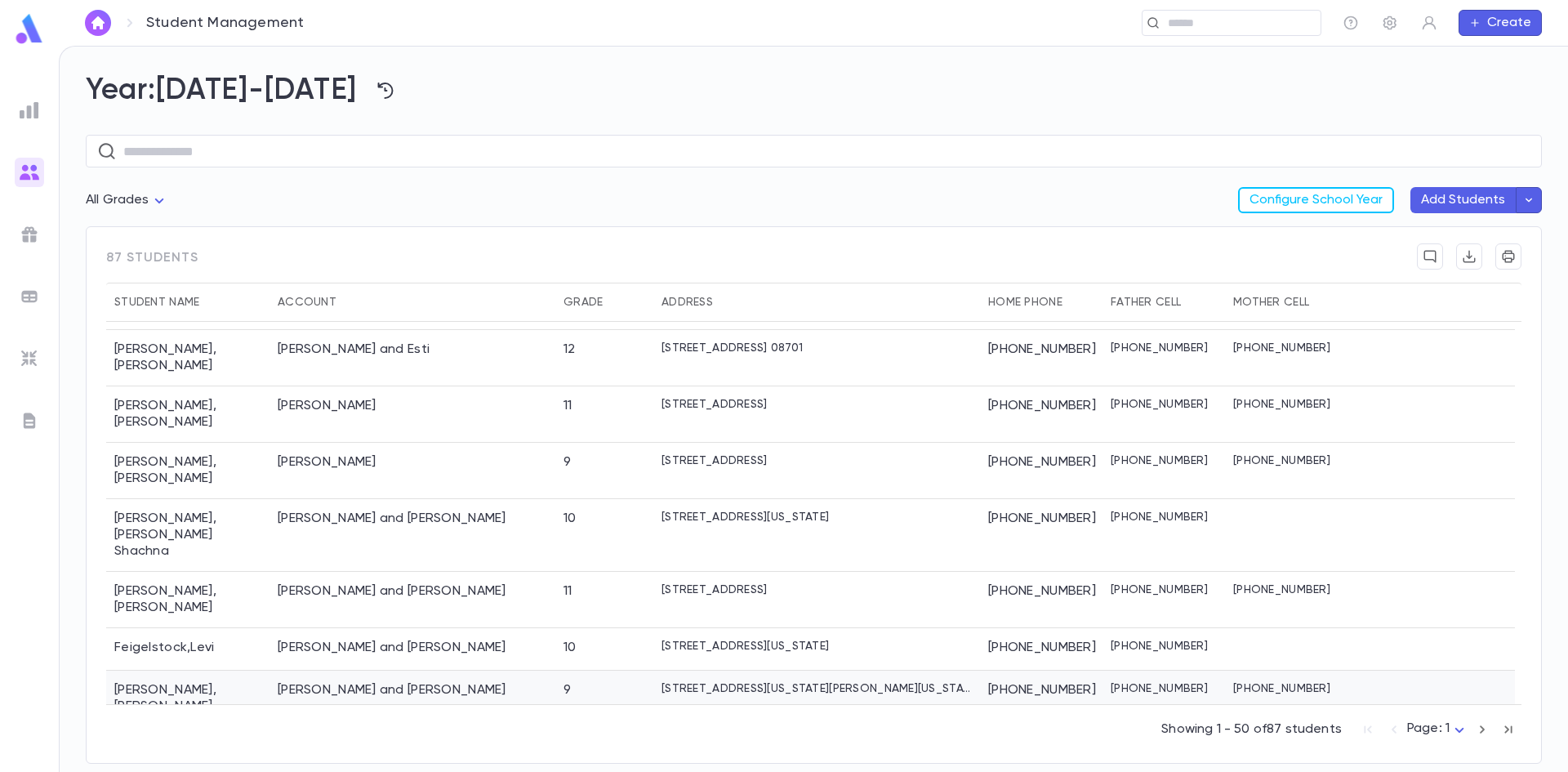
click at [288, 682] on div "[PERSON_NAME] and [PERSON_NAME]" at bounding box center [392, 690] width 229 height 17
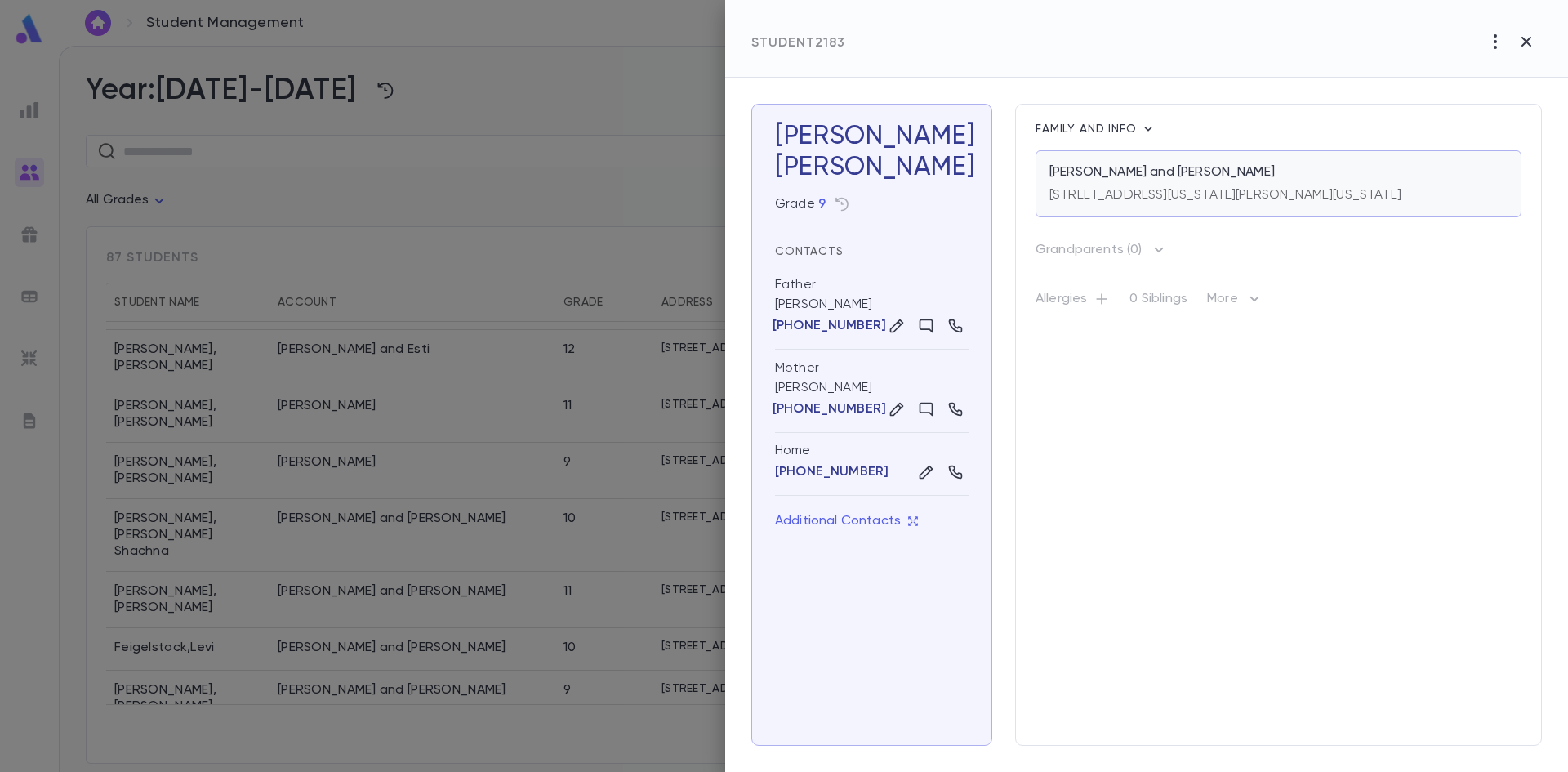
click at [1099, 175] on p "[PERSON_NAME] and [PERSON_NAME]" at bounding box center [1162, 172] width 226 height 17
click at [1532, 37] on icon "button" at bounding box center [1526, 42] width 20 height 20
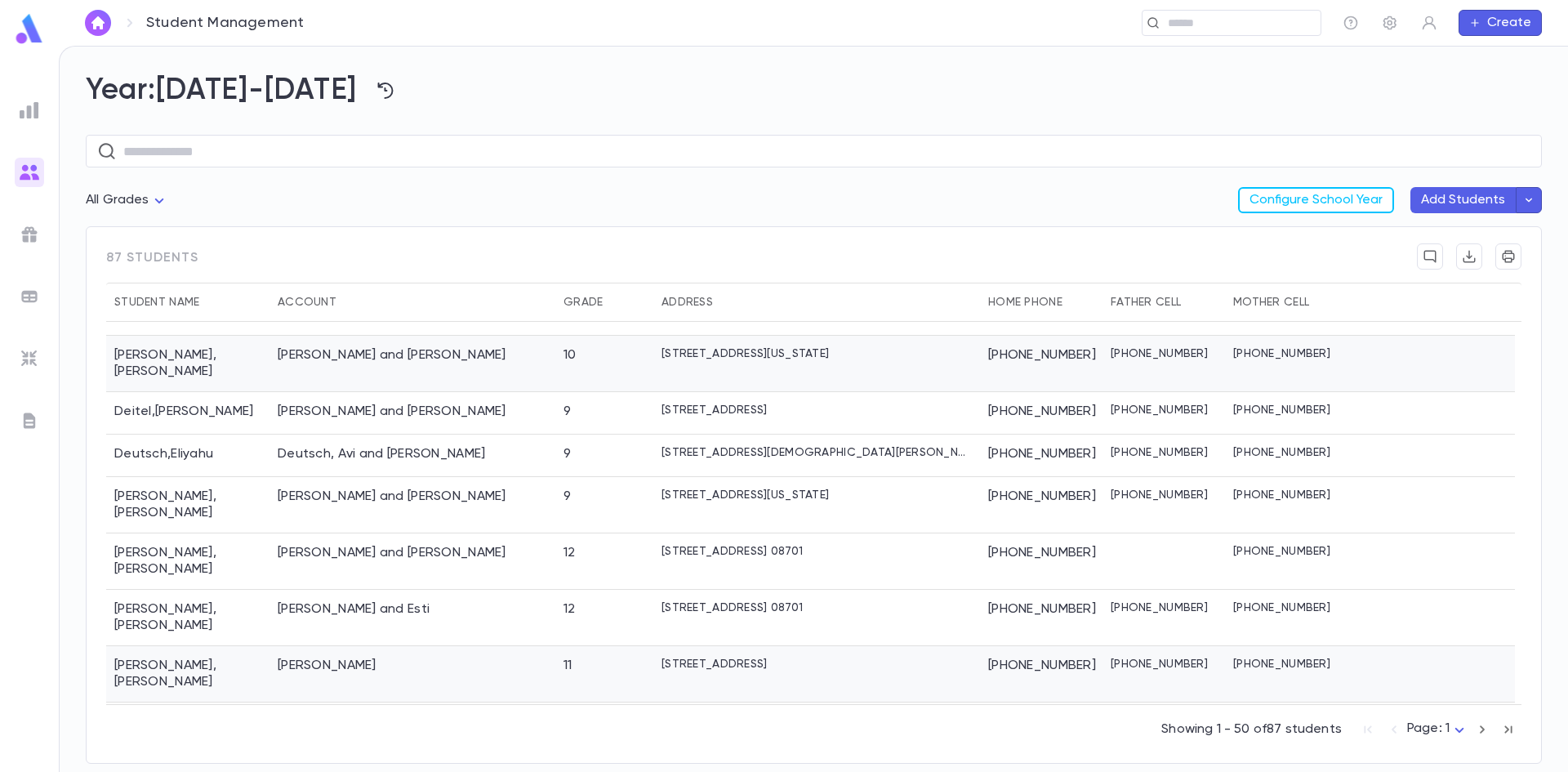
scroll to position [327, 0]
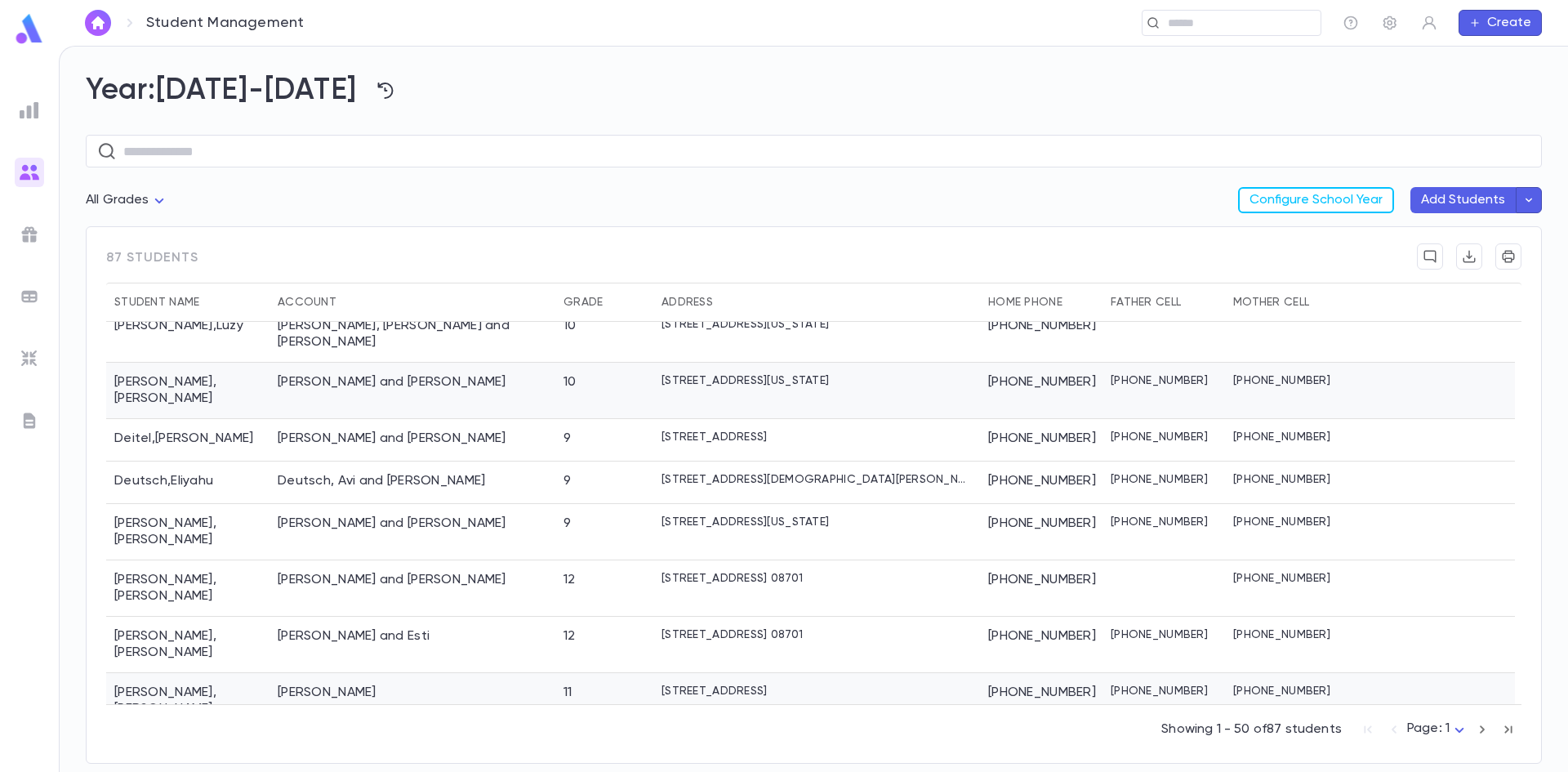
click at [419, 374] on div "[PERSON_NAME] and [PERSON_NAME]" at bounding box center [392, 382] width 229 height 17
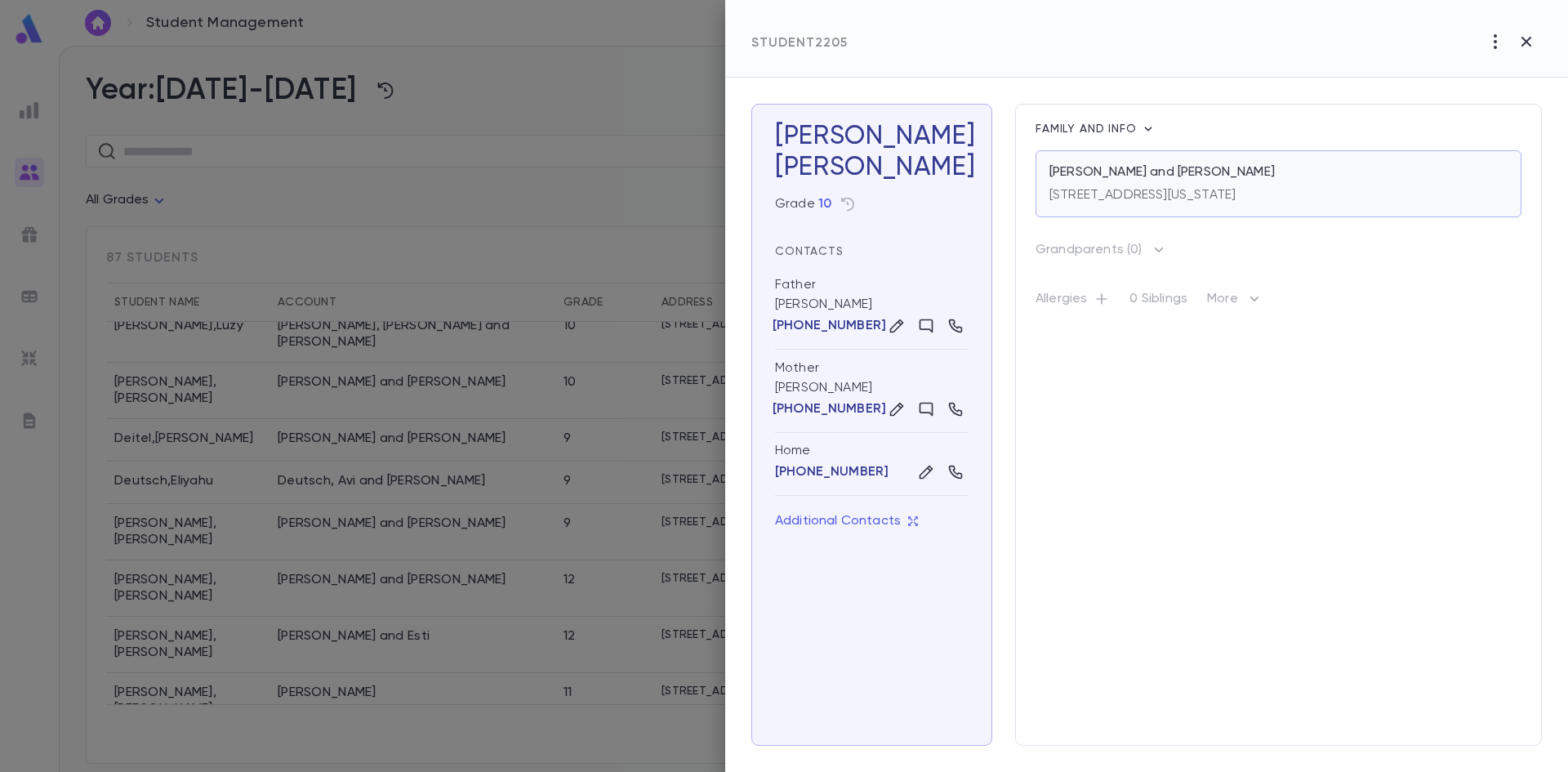
click at [1117, 166] on p "[PERSON_NAME] and [PERSON_NAME]" at bounding box center [1162, 172] width 226 height 17
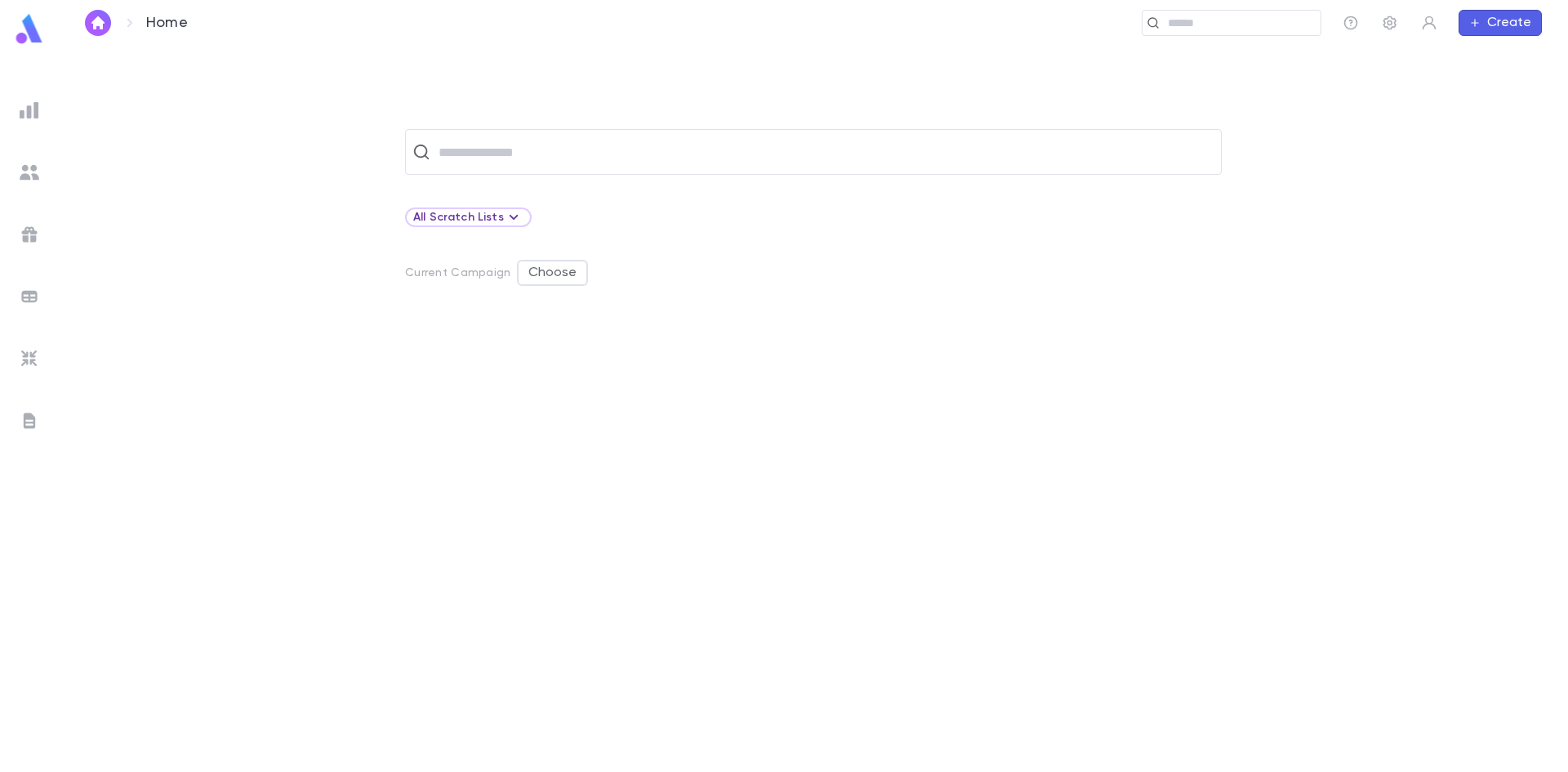
click at [21, 171] on img at bounding box center [30, 172] width 20 height 20
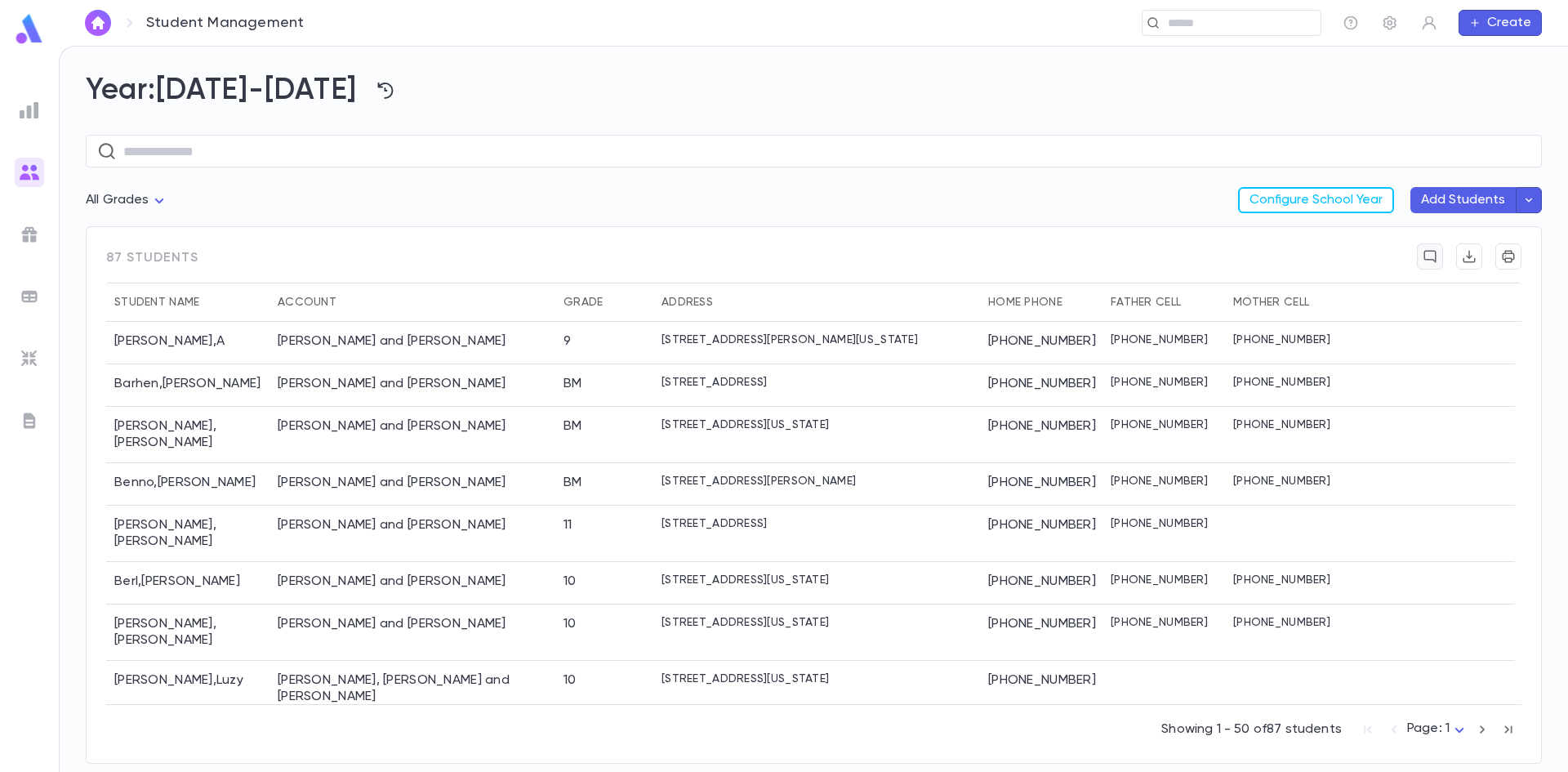
click at [1425, 250] on icon "button" at bounding box center [1430, 256] width 15 height 17
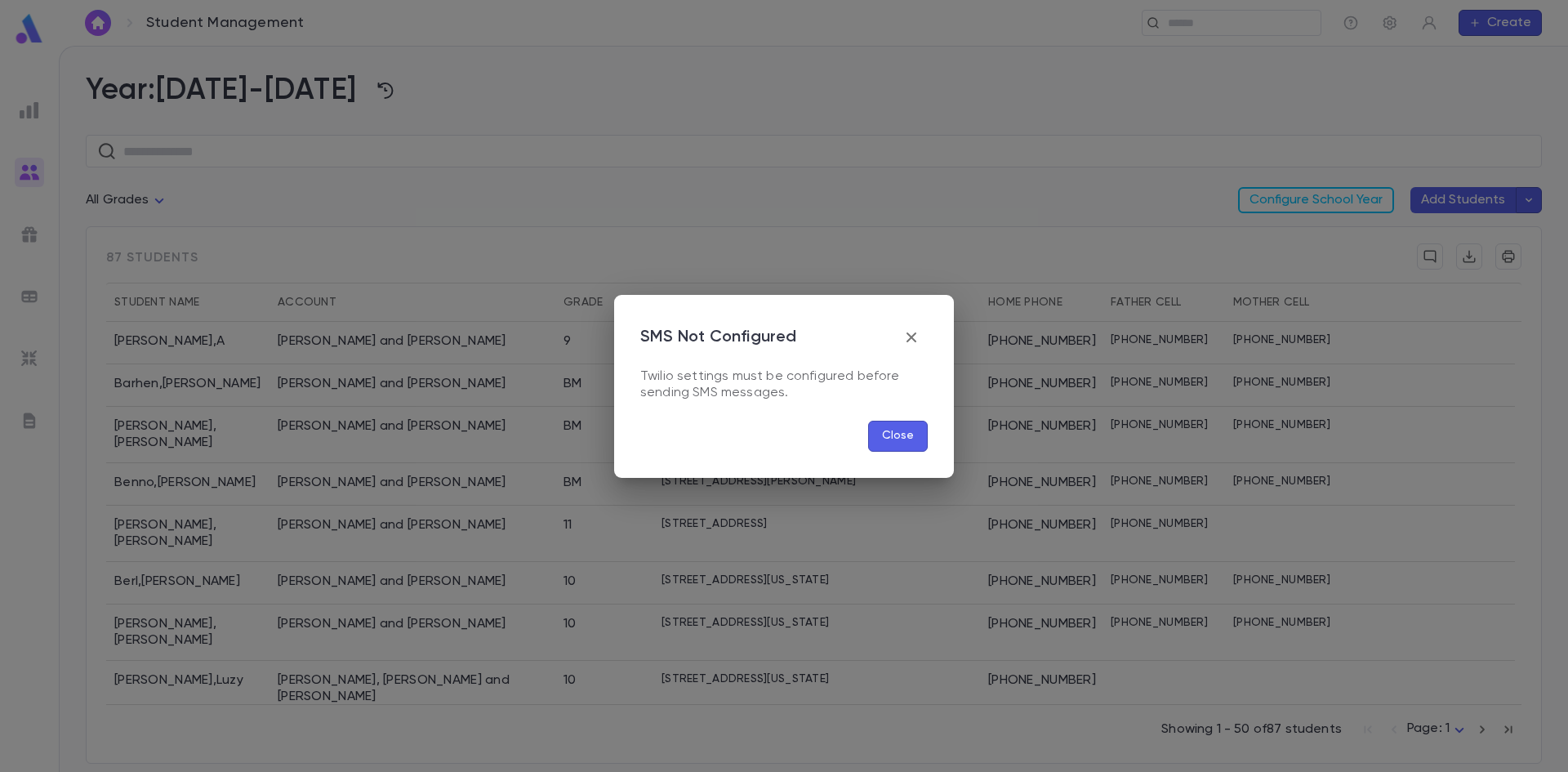
click at [906, 338] on icon "button" at bounding box center [911, 338] width 20 height 20
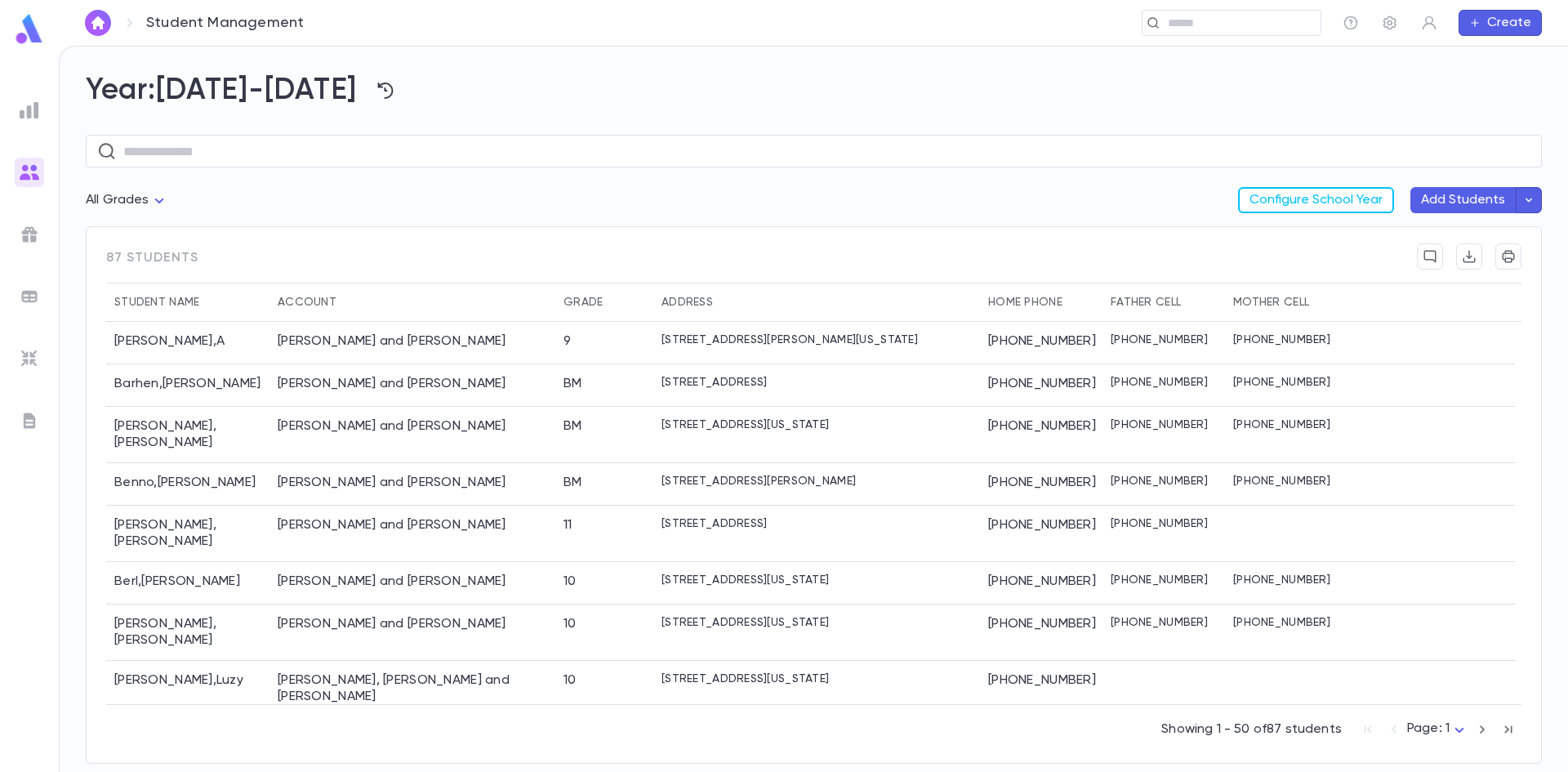
click at [26, 352] on img at bounding box center [30, 359] width 20 height 20
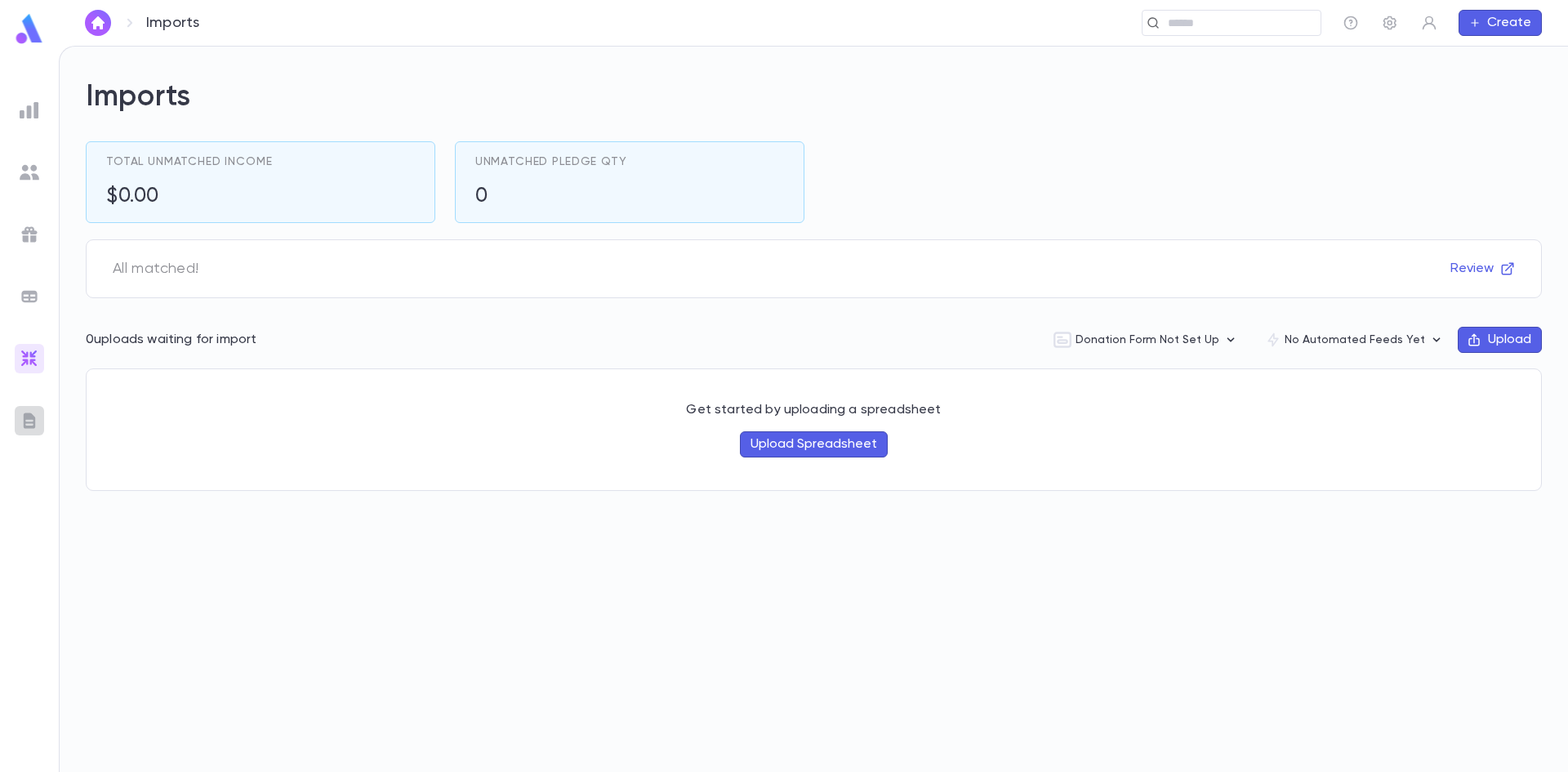
click at [30, 424] on img at bounding box center [30, 421] width 20 height 20
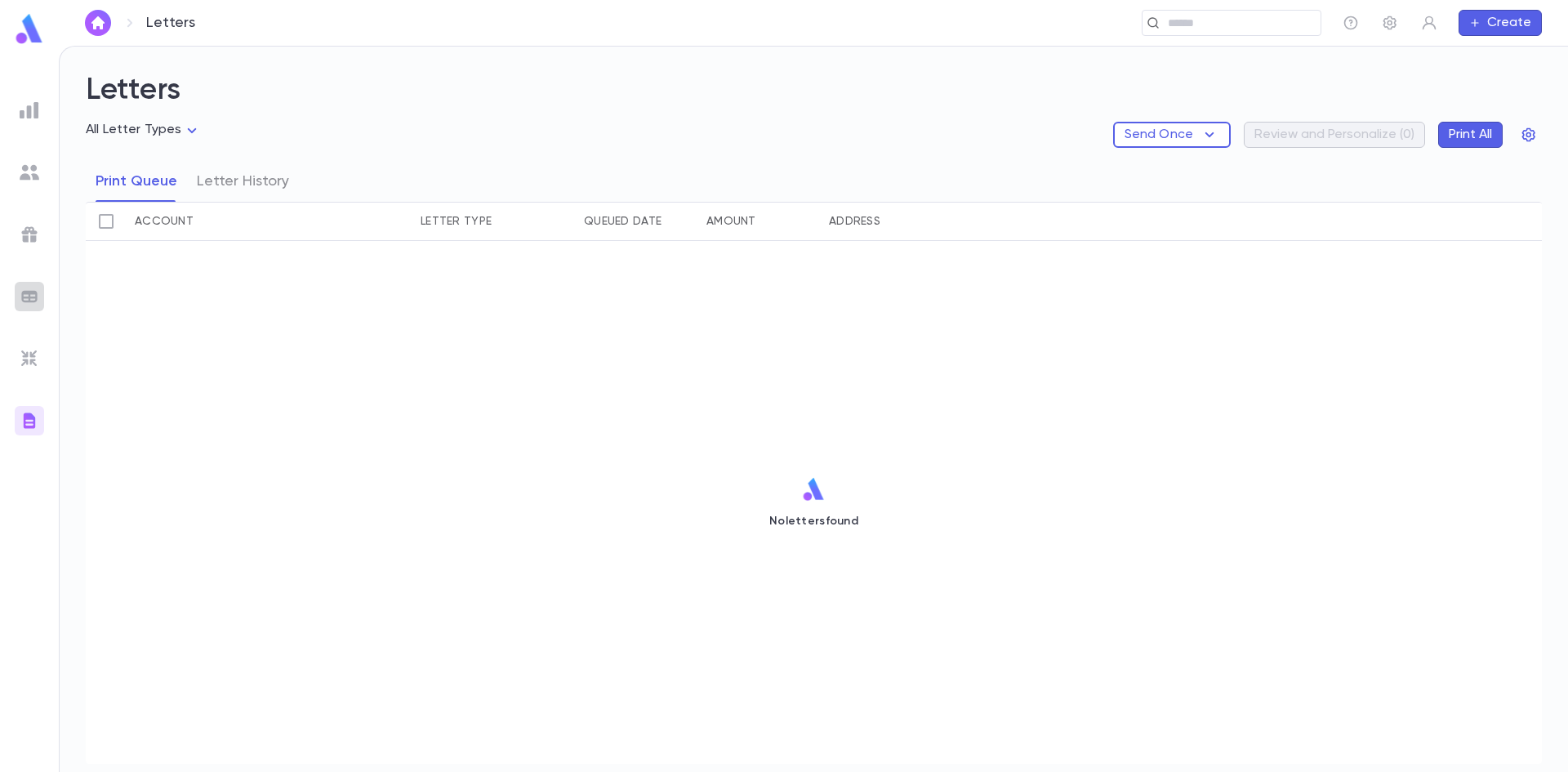
click at [33, 296] on img at bounding box center [30, 297] width 20 height 20
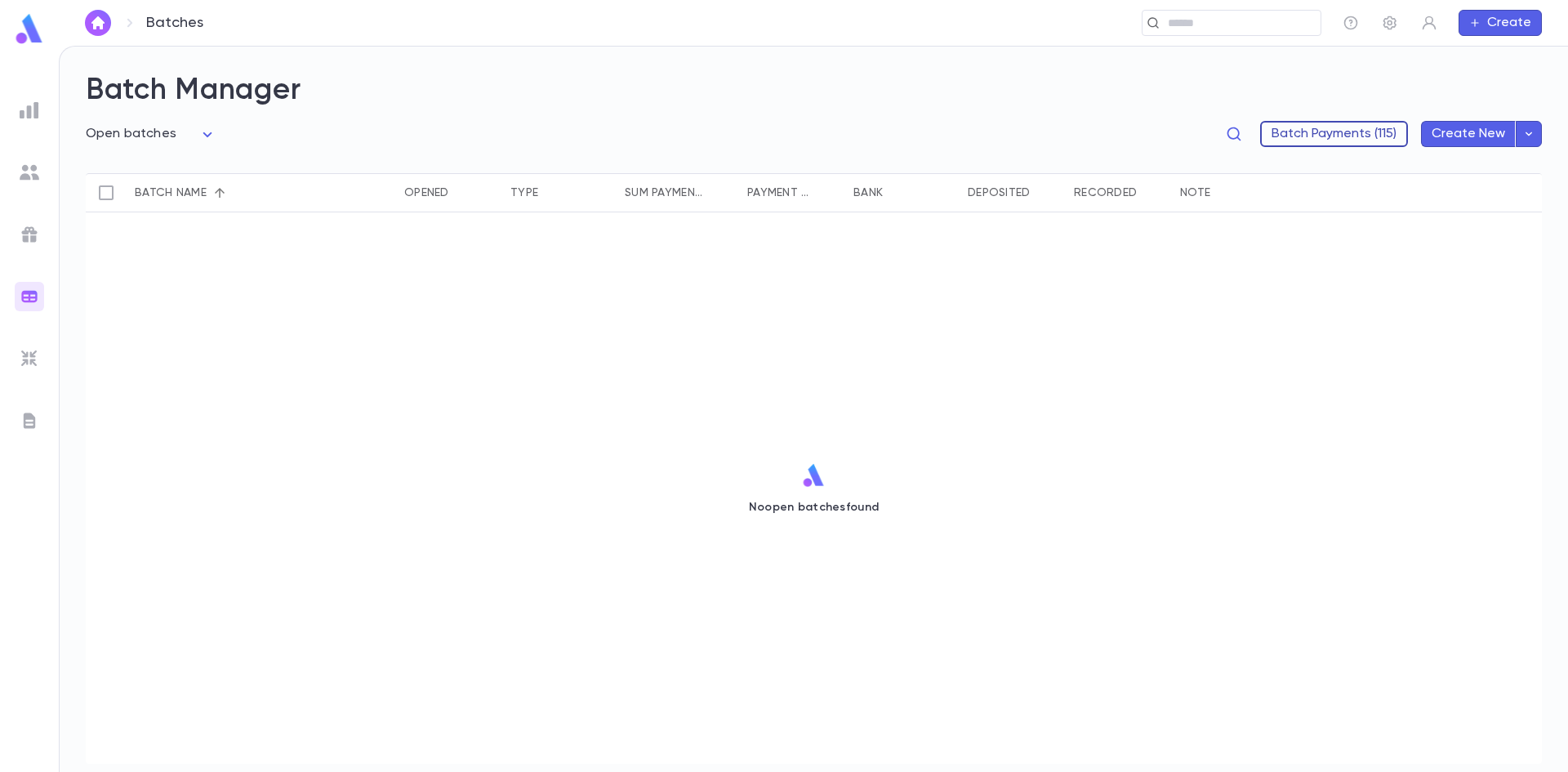
click at [1342, 136] on button "Batch Payments (115)" at bounding box center [1334, 134] width 147 height 26
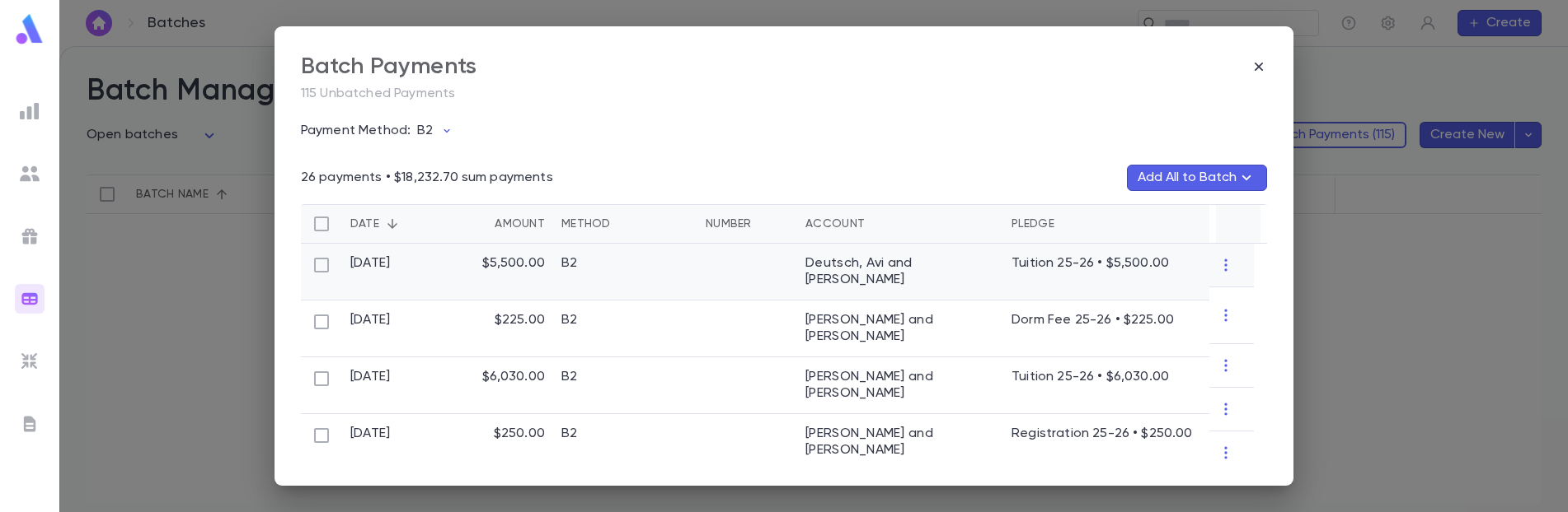
click at [553, 272] on div "B2" at bounding box center [625, 271] width 144 height 57
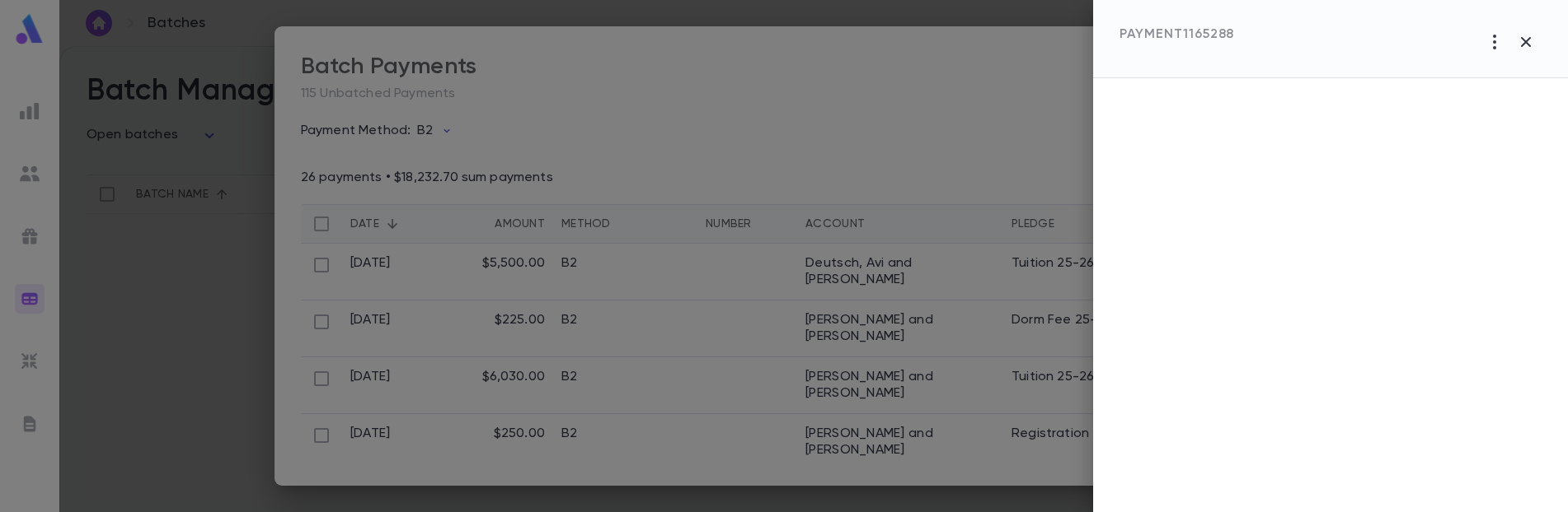
click at [782, 112] on div at bounding box center [784, 256] width 1568 height 512
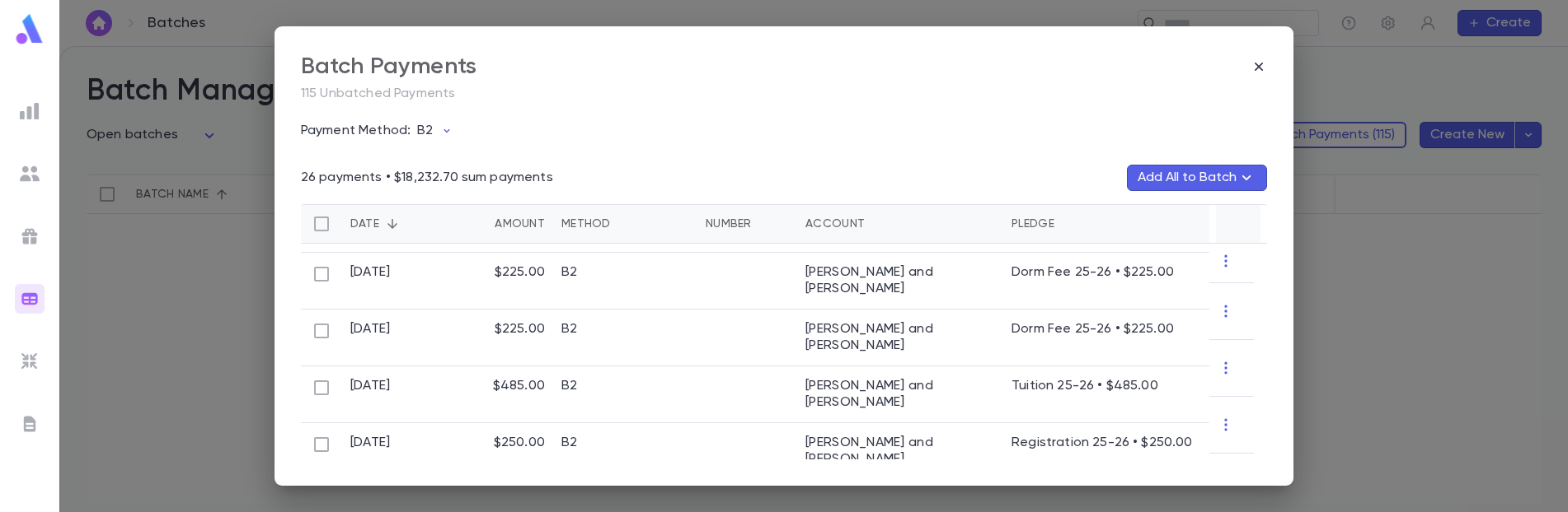
scroll to position [824, 0]
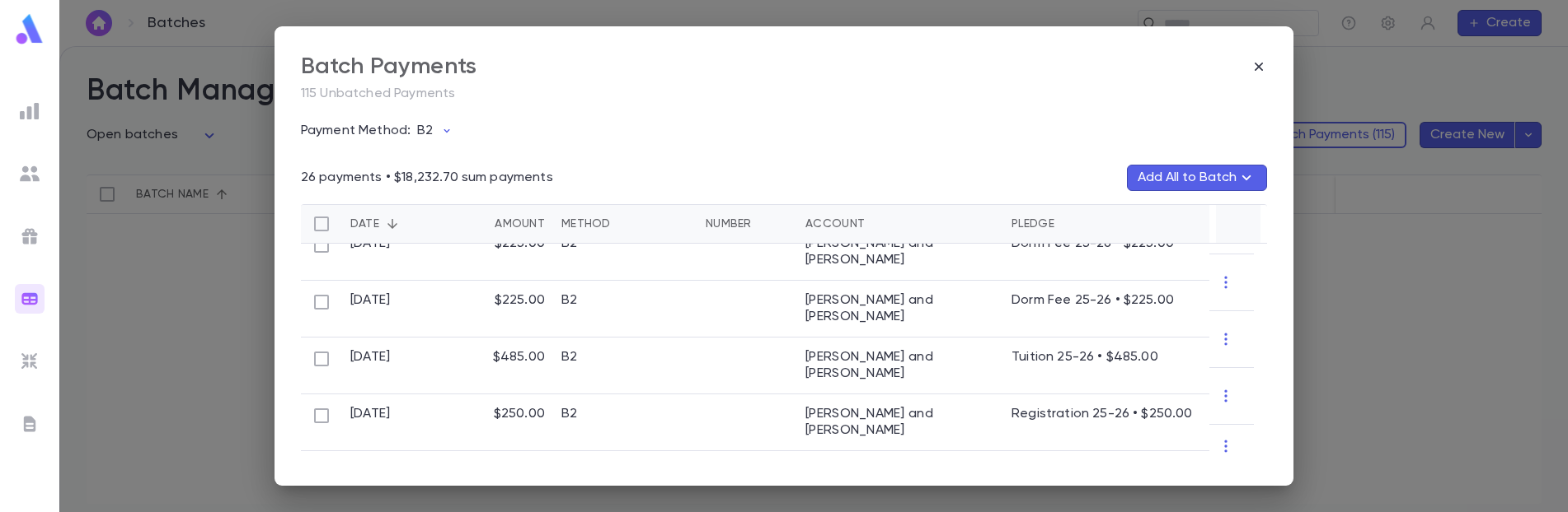
click at [1472, 288] on div "Batch Payments 115 Unbatched Payments Payment Method: B2 26 payments • $18,232.…" at bounding box center [784, 256] width 1568 height 512
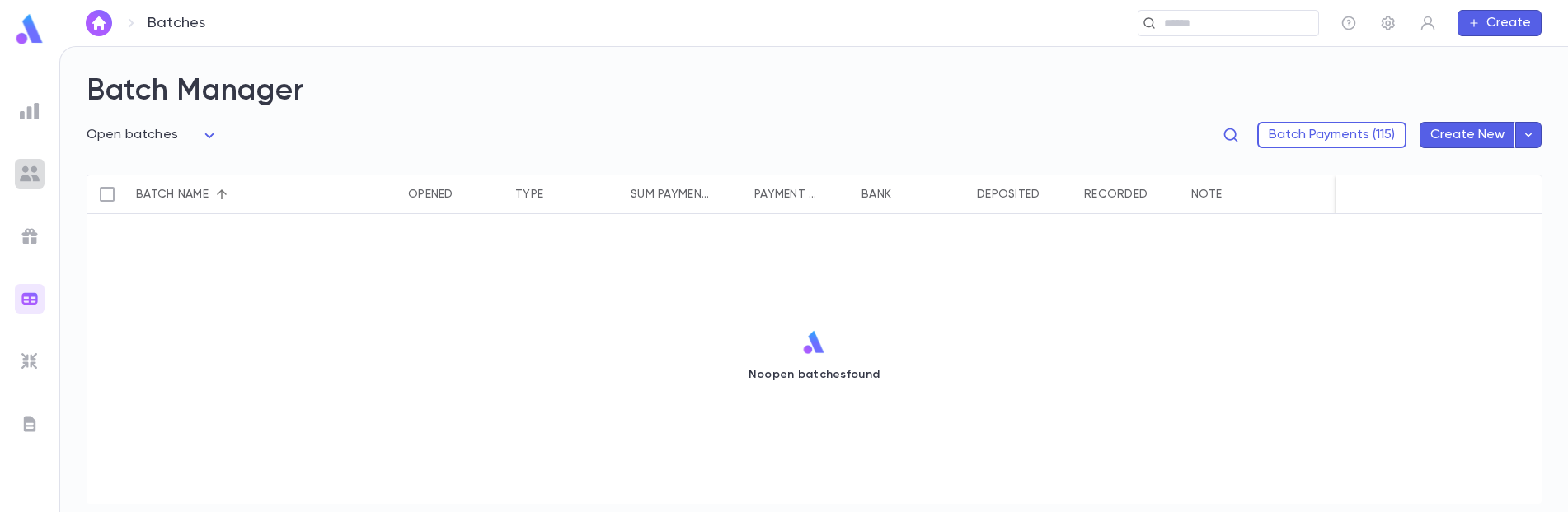
click at [24, 175] on img at bounding box center [30, 174] width 20 height 20
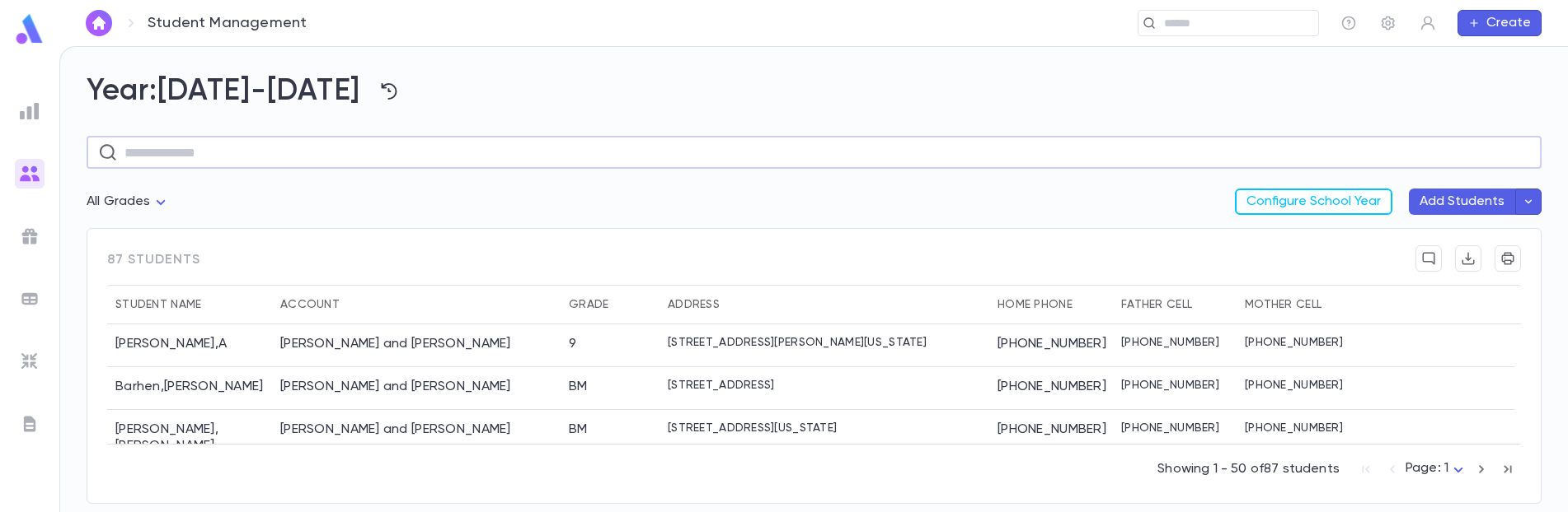
click at [274, 159] on input "text" at bounding box center [828, 153] width 1406 height 32
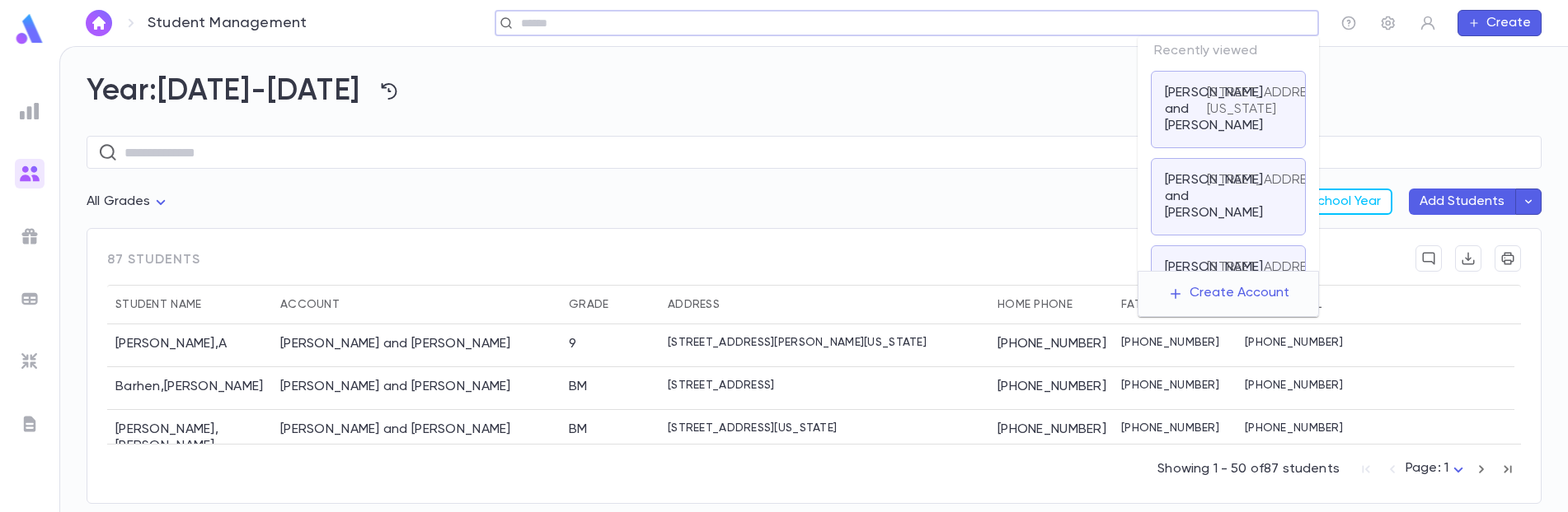
click at [1207, 18] on input "text" at bounding box center [902, 24] width 771 height 16
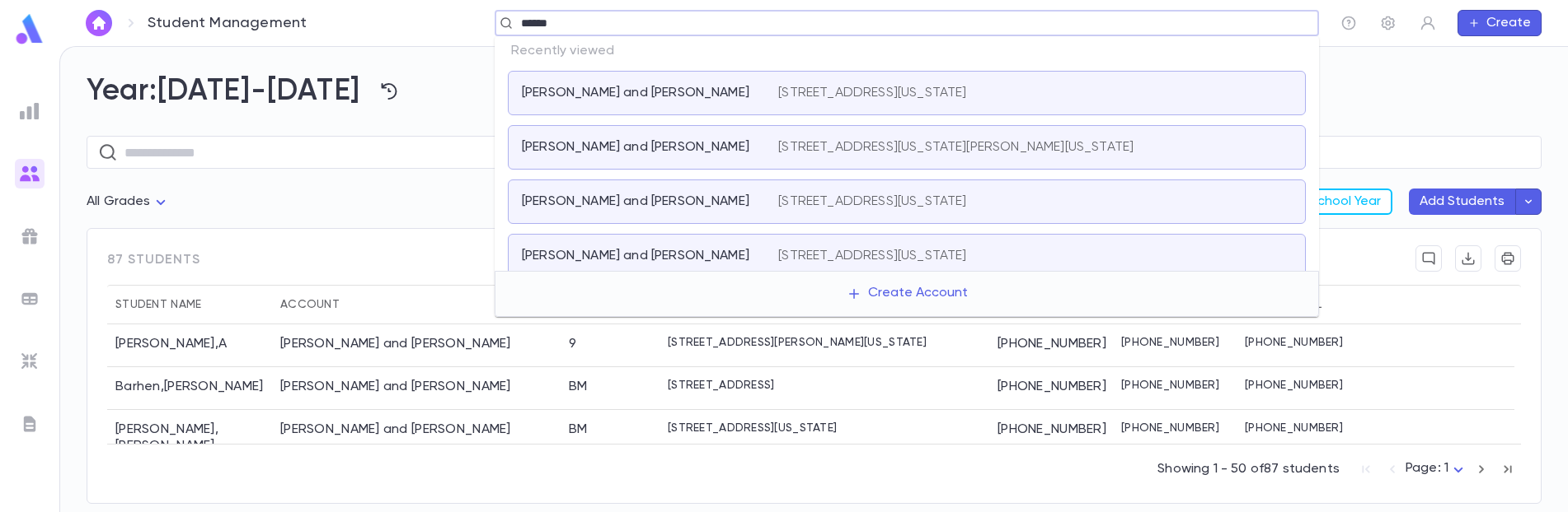
type input "*******"
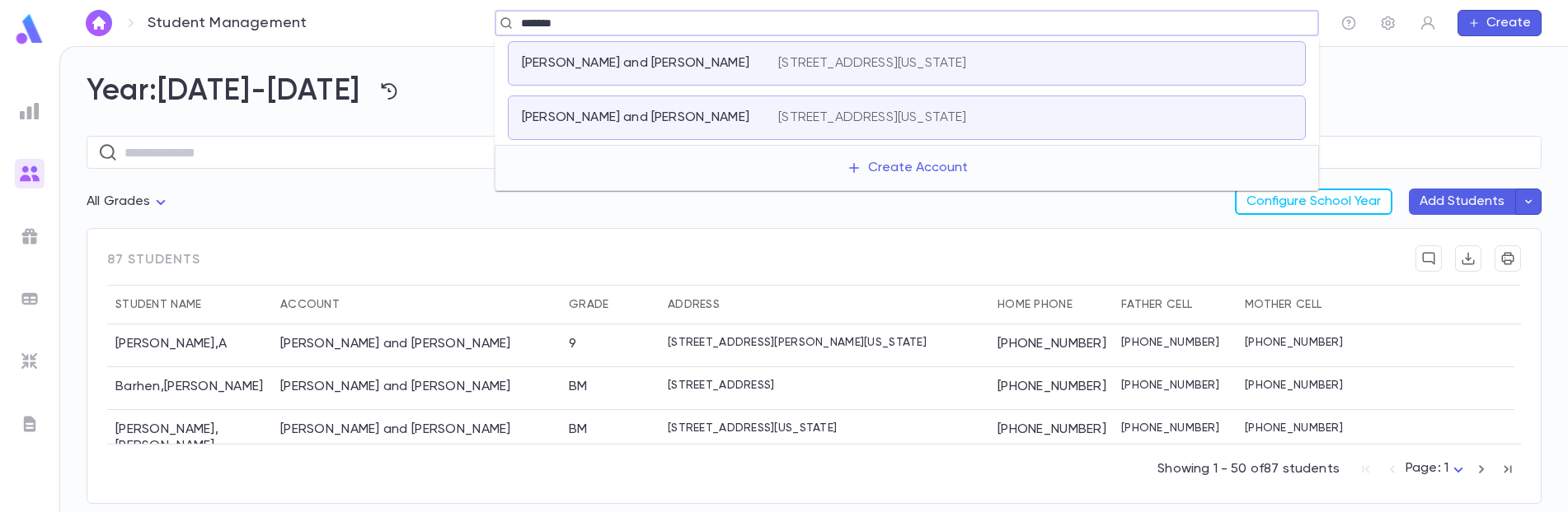
click at [740, 56] on div "[PERSON_NAME] and [PERSON_NAME]" at bounding box center [640, 63] width 237 height 17
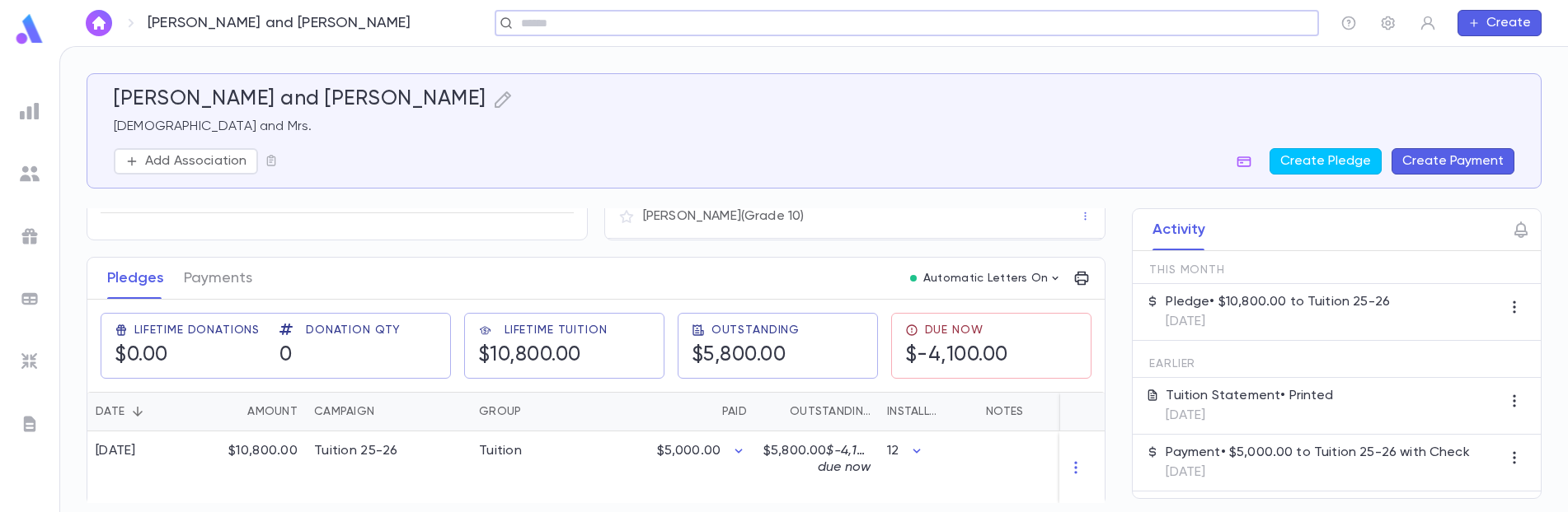
scroll to position [174, 0]
click at [1320, 454] on p "Payment • $5,000.00 to Tuition 25-26 with Check" at bounding box center [1317, 453] width 304 height 17
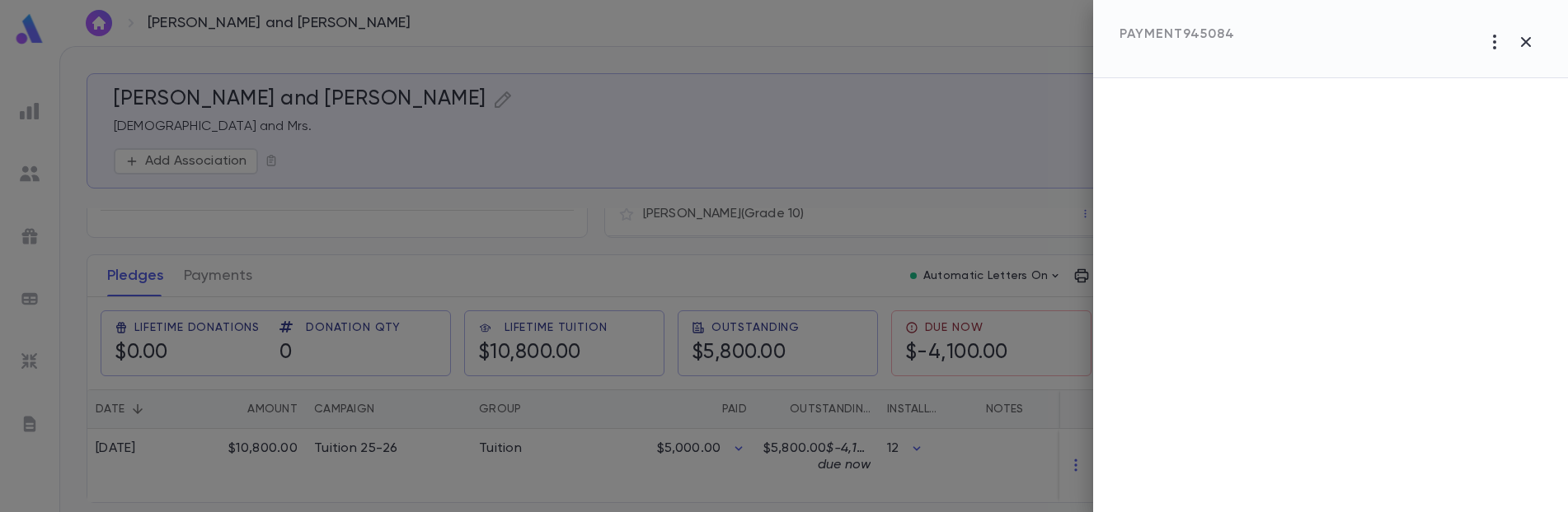
click at [910, 140] on div at bounding box center [784, 256] width 1568 height 512
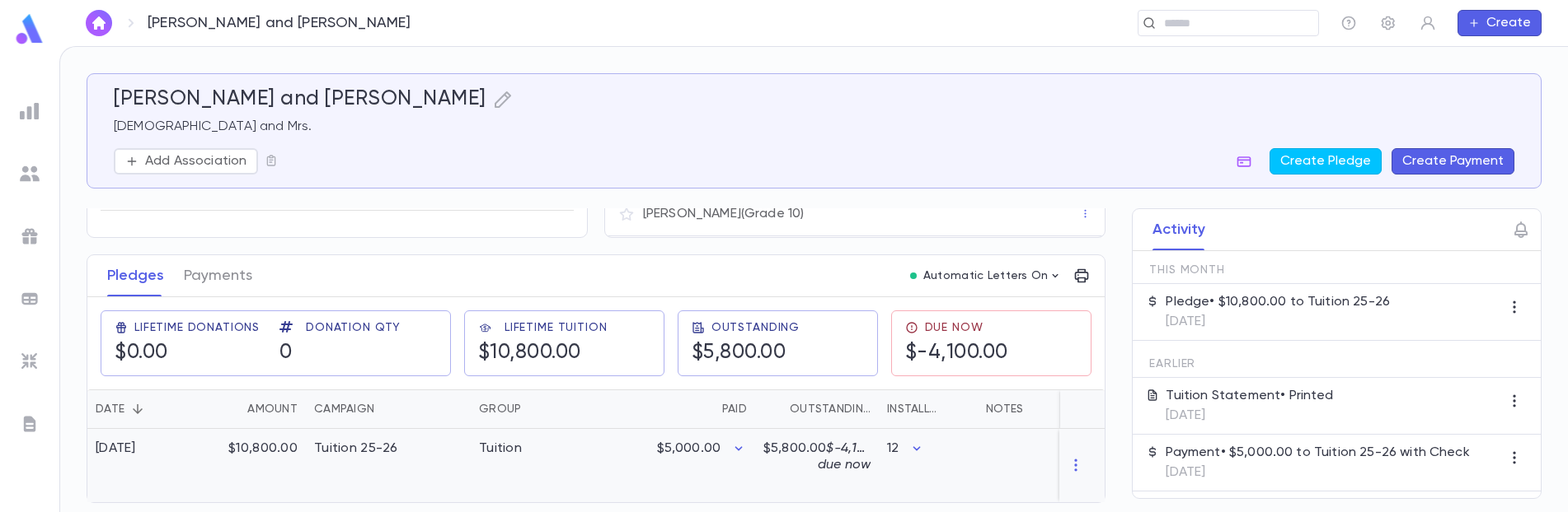
click at [555, 448] on div "Tuition" at bounding box center [532, 465] width 124 height 73
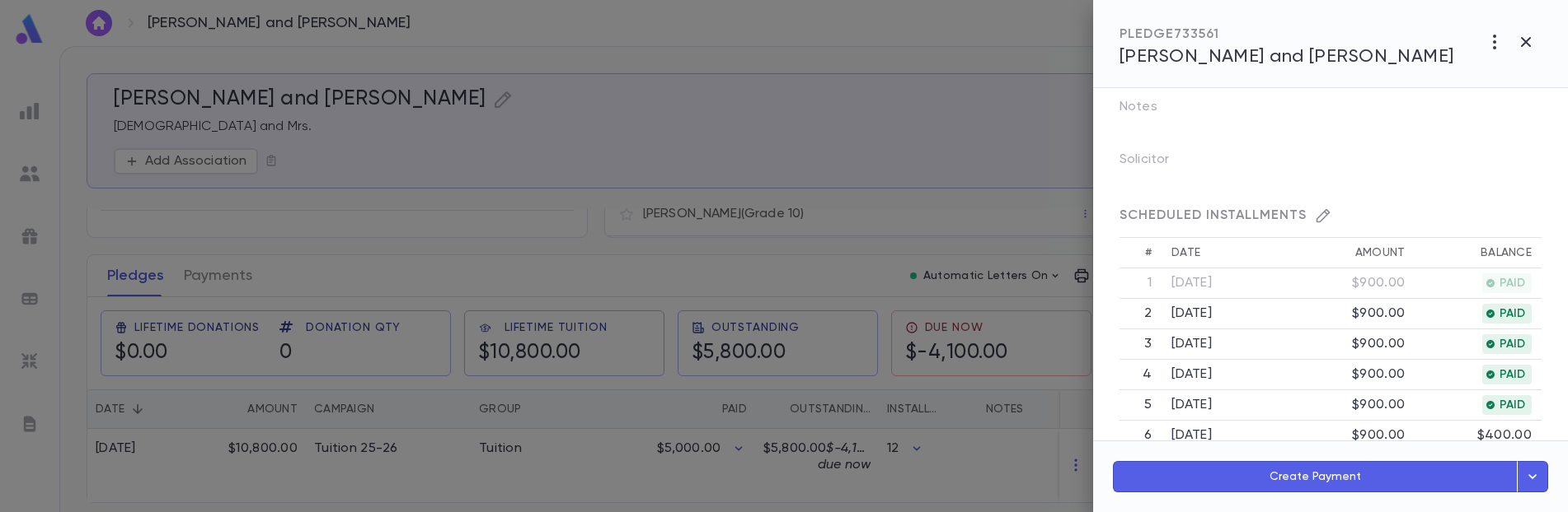
scroll to position [412, 0]
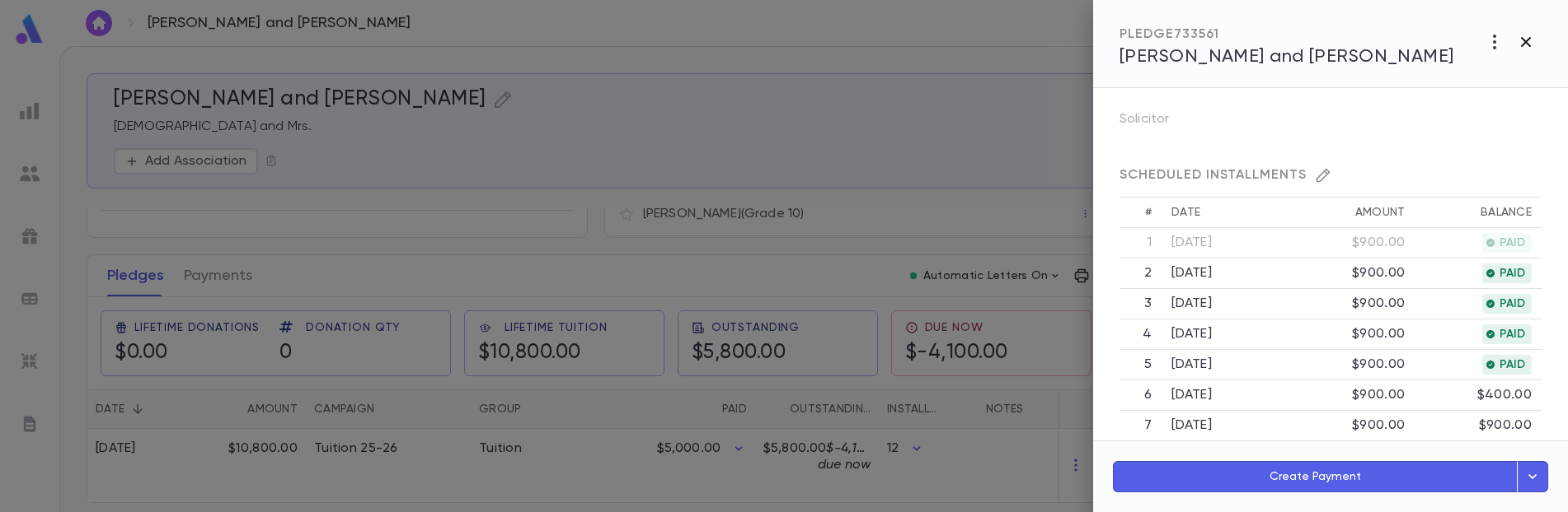
click at [1528, 42] on icon "button" at bounding box center [1526, 42] width 20 height 20
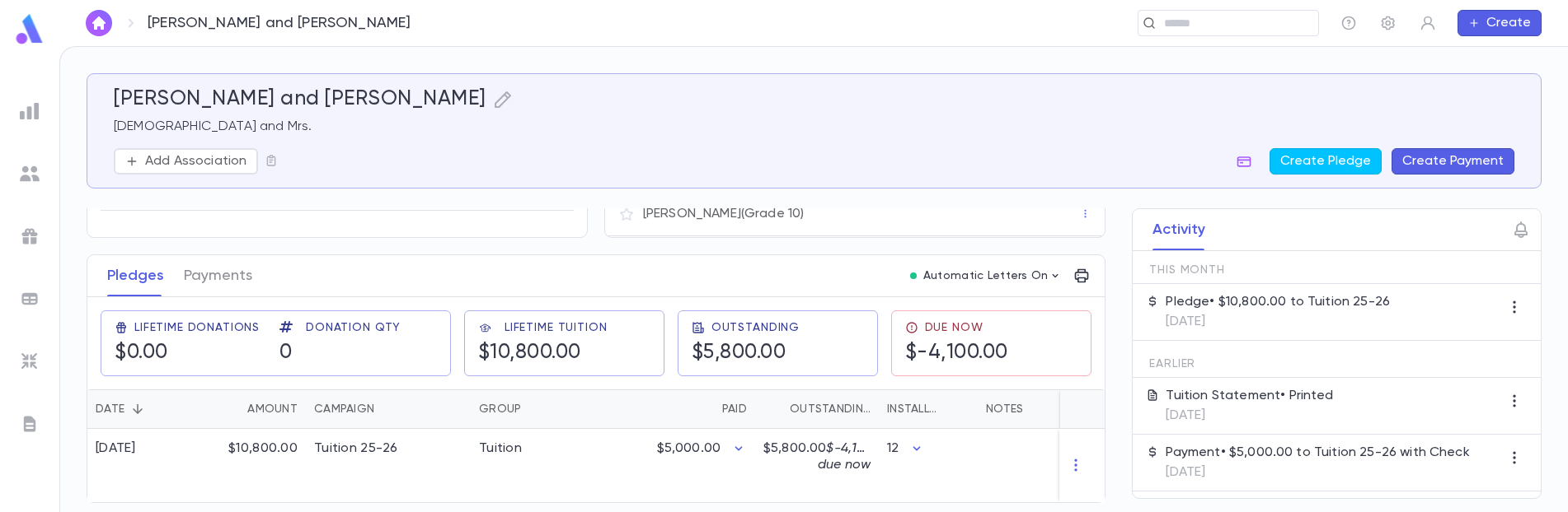
click at [1258, 462] on div "Payment • $5,000.00 to Tuition 25-26 with Check 6/6/2025" at bounding box center [1317, 463] width 304 height 36
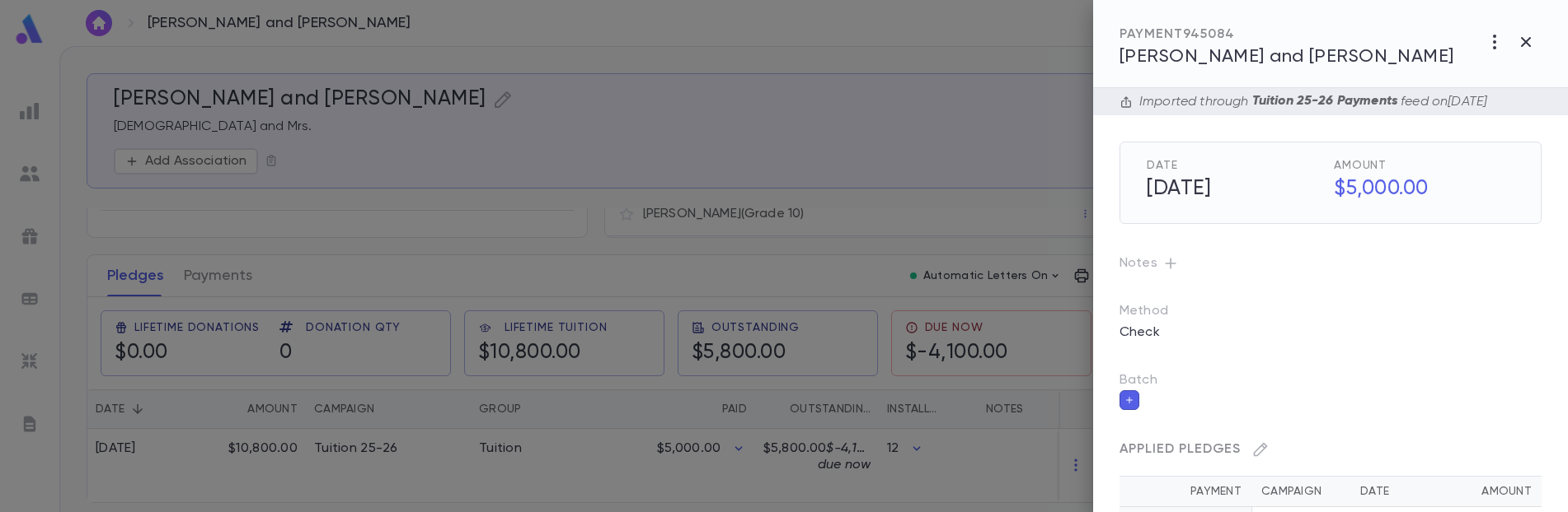
click at [1338, 348] on div "Batch" at bounding box center [1317, 378] width 448 height 64
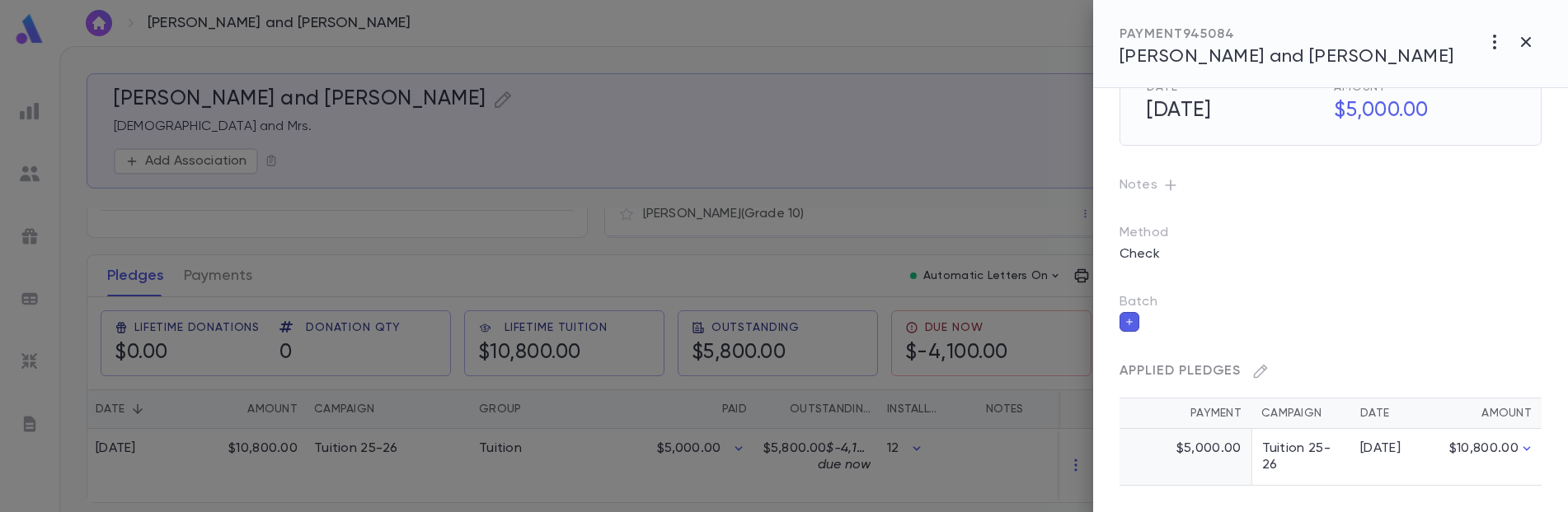
click at [1406, 277] on div "Batch" at bounding box center [1317, 299] width 448 height 64
click at [990, 248] on div at bounding box center [784, 256] width 1568 height 512
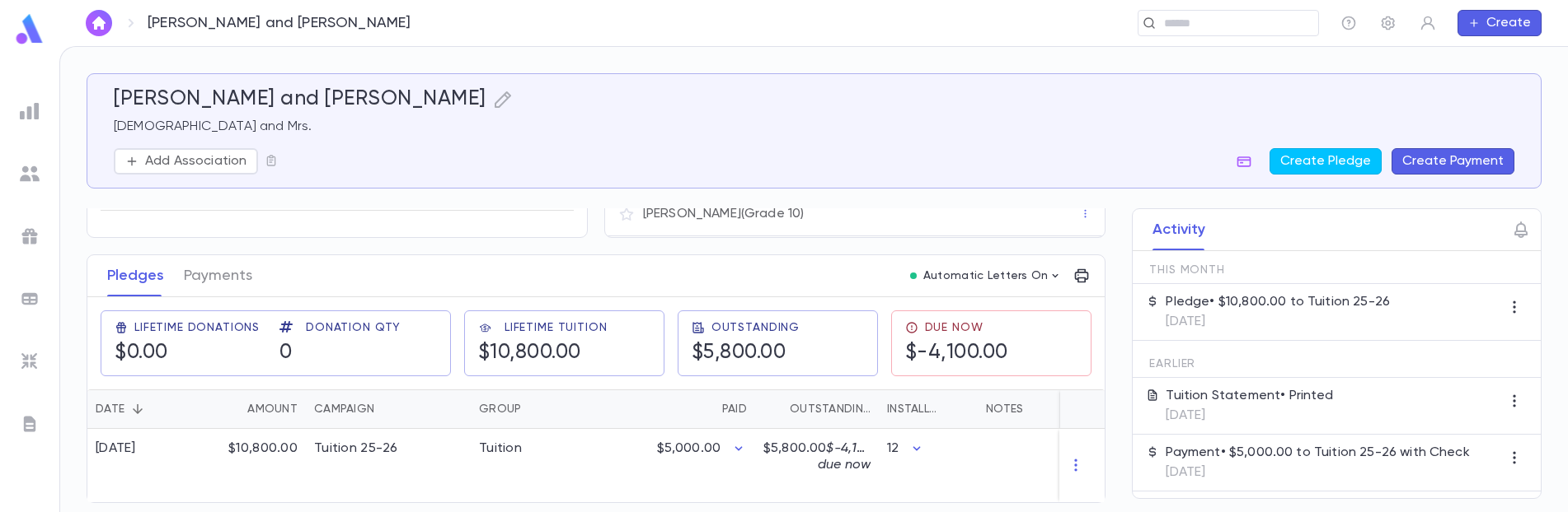
click at [1433, 159] on button "Create Payment" at bounding box center [1453, 162] width 123 height 26
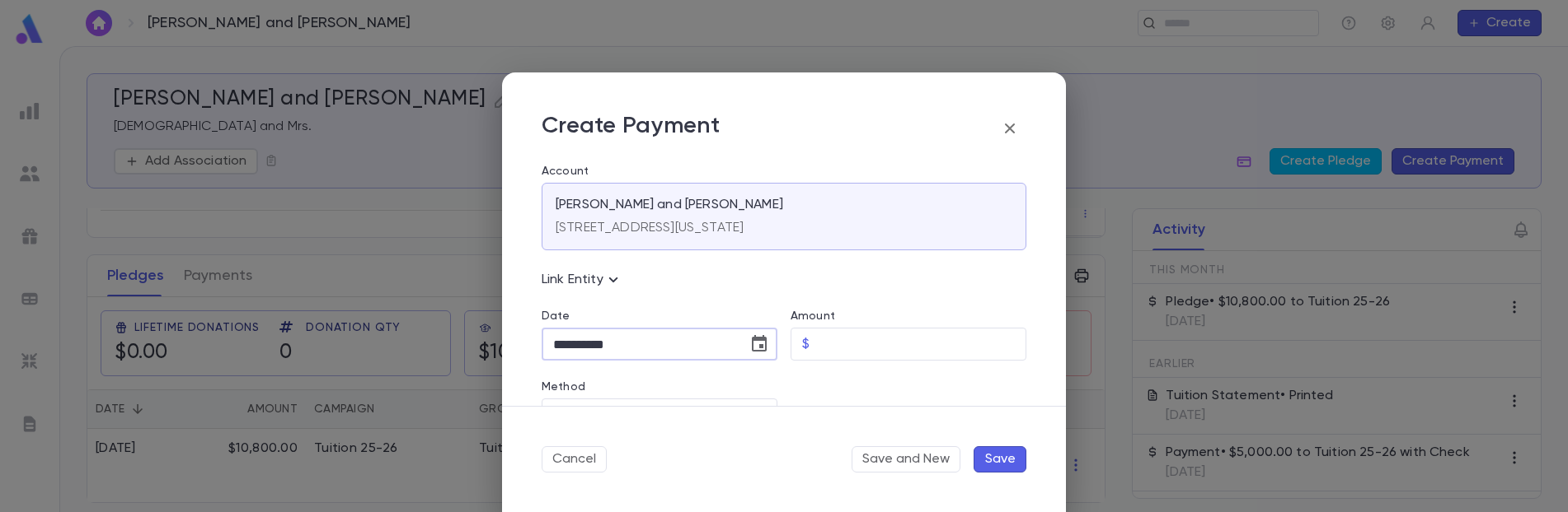
click at [567, 343] on input "**********" at bounding box center [638, 344] width 195 height 32
type input "**********"
click at [872, 354] on input "Amount" at bounding box center [921, 344] width 211 height 32
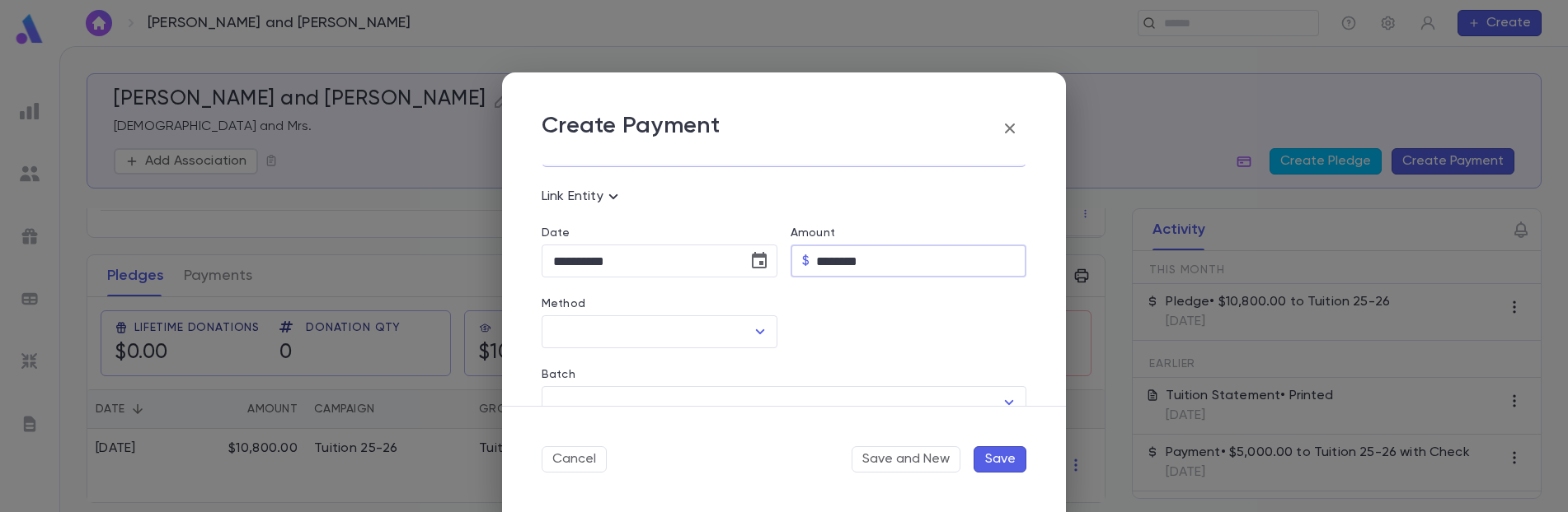
scroll to position [83, 0]
click at [757, 337] on icon "Open" at bounding box center [760, 333] width 20 height 20
type input "********"
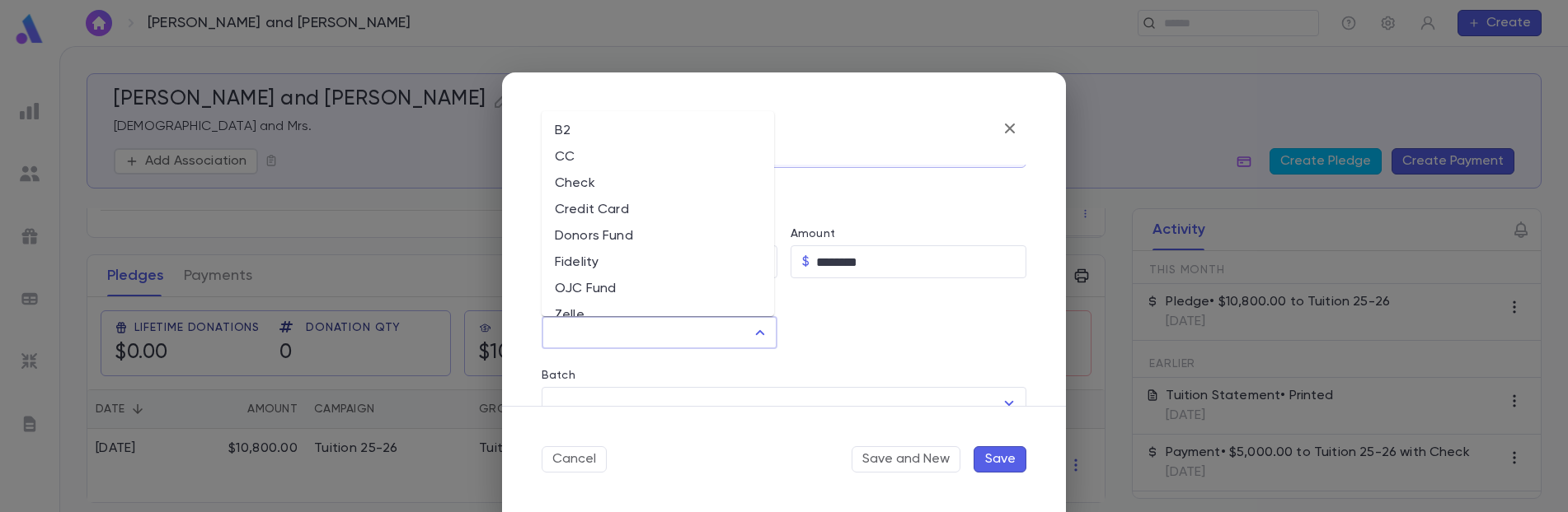
click at [640, 133] on li "B2" at bounding box center [657, 131] width 233 height 26
type input "**"
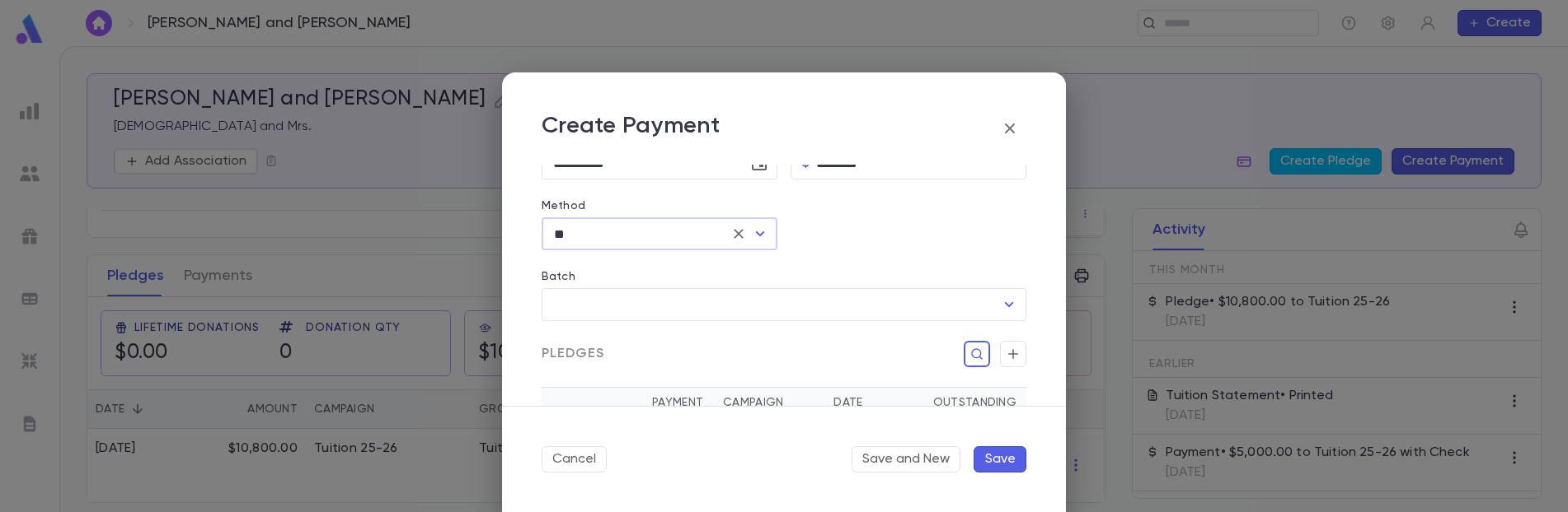
scroll to position [329, 0]
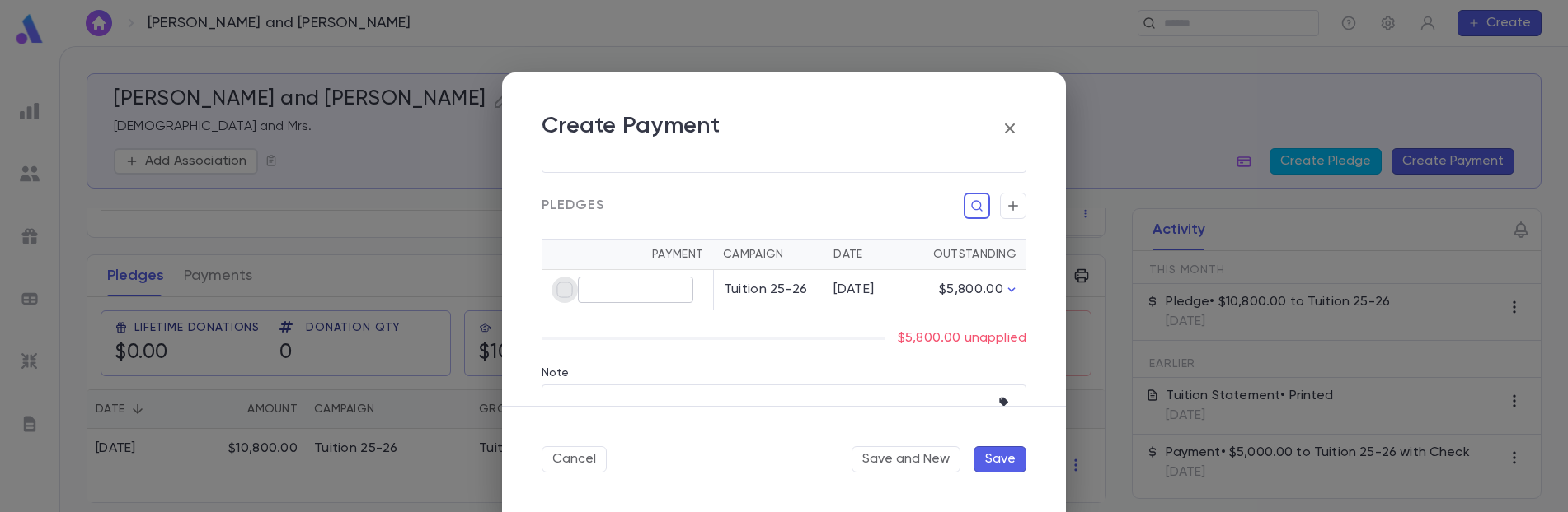
type input "********"
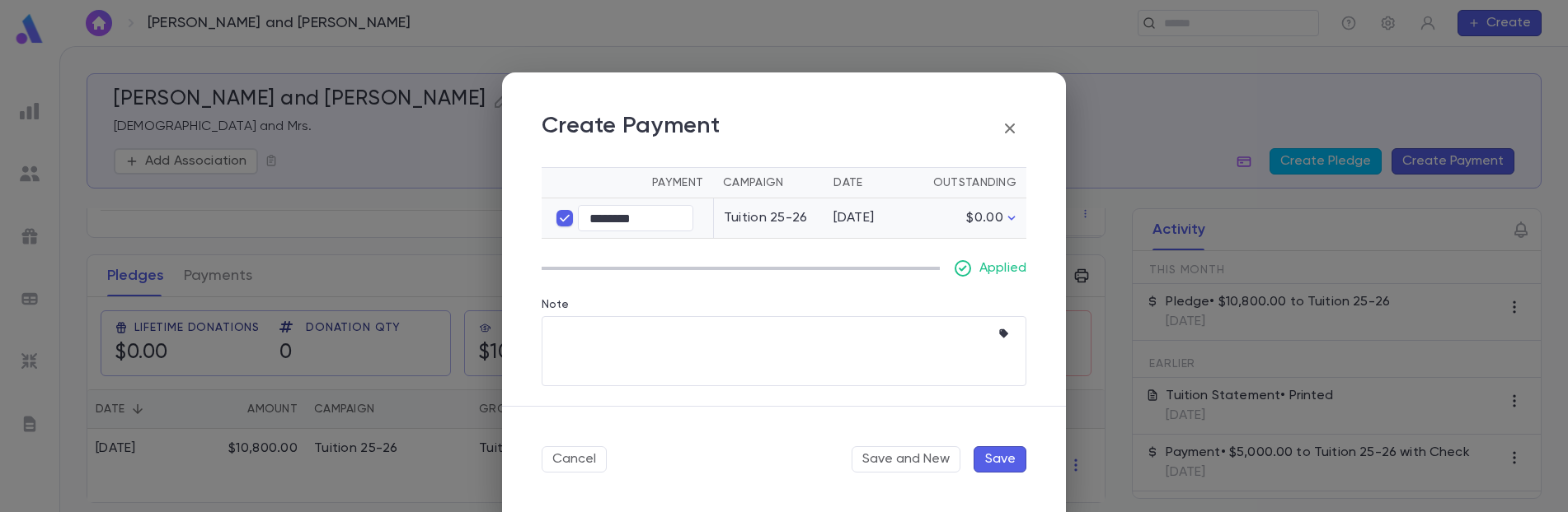
click at [1009, 456] on button "Save" at bounding box center [1000, 459] width 53 height 26
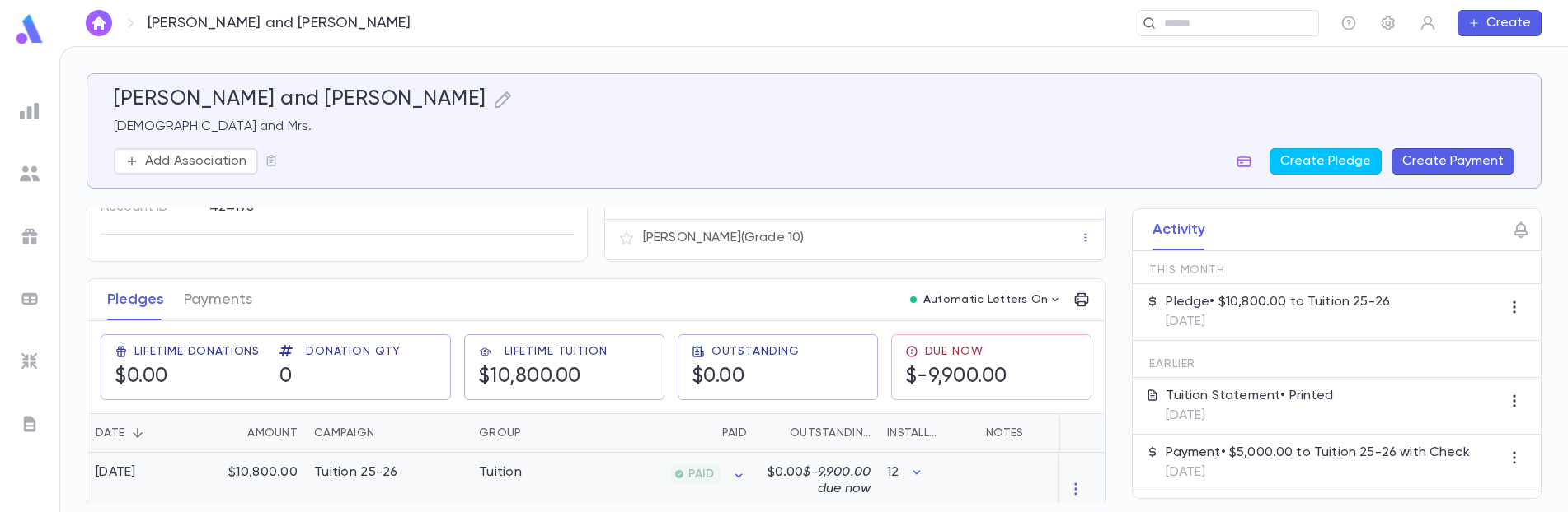
scroll to position [174, 0]
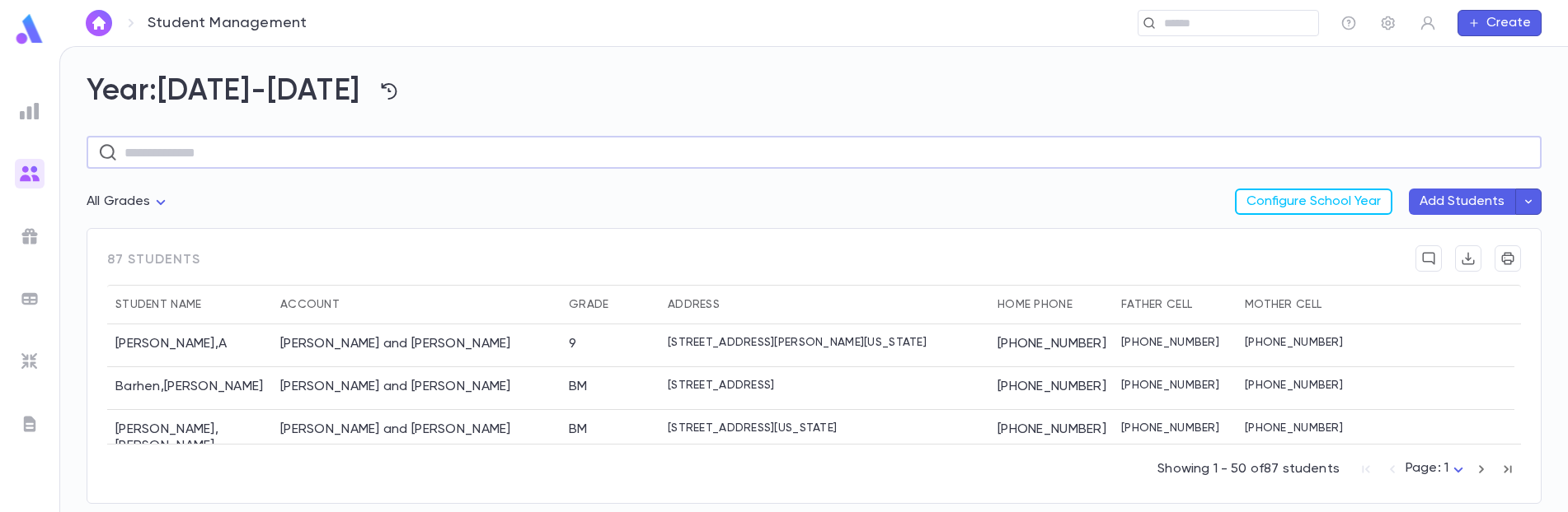
click at [522, 150] on input "text" at bounding box center [828, 153] width 1406 height 32
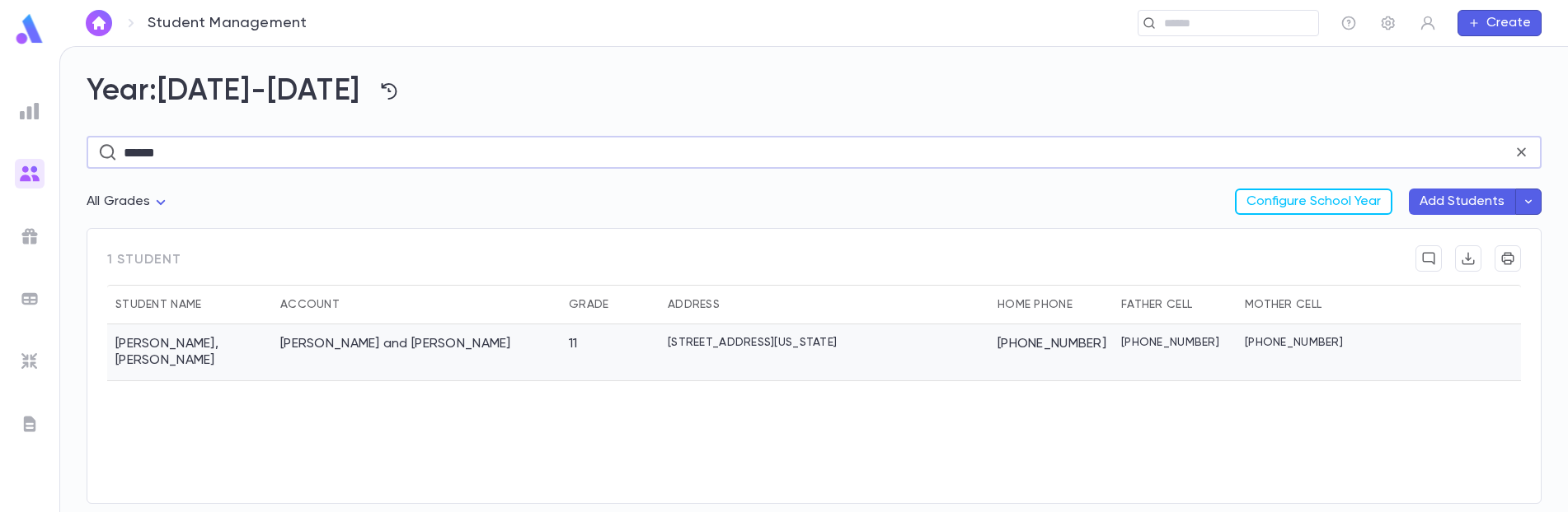
type input "******"
click at [629, 345] on div "11" at bounding box center [609, 352] width 99 height 57
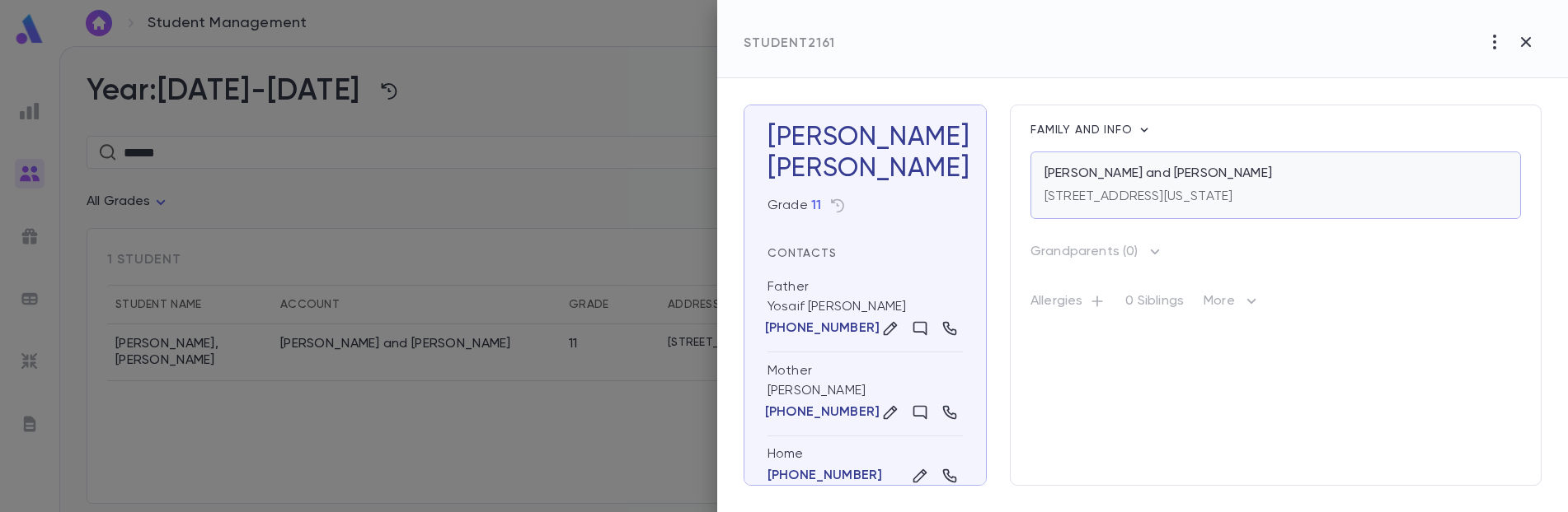
click at [1180, 184] on div "[STREET_ADDRESS][US_STATE]" at bounding box center [1139, 193] width 188 height 23
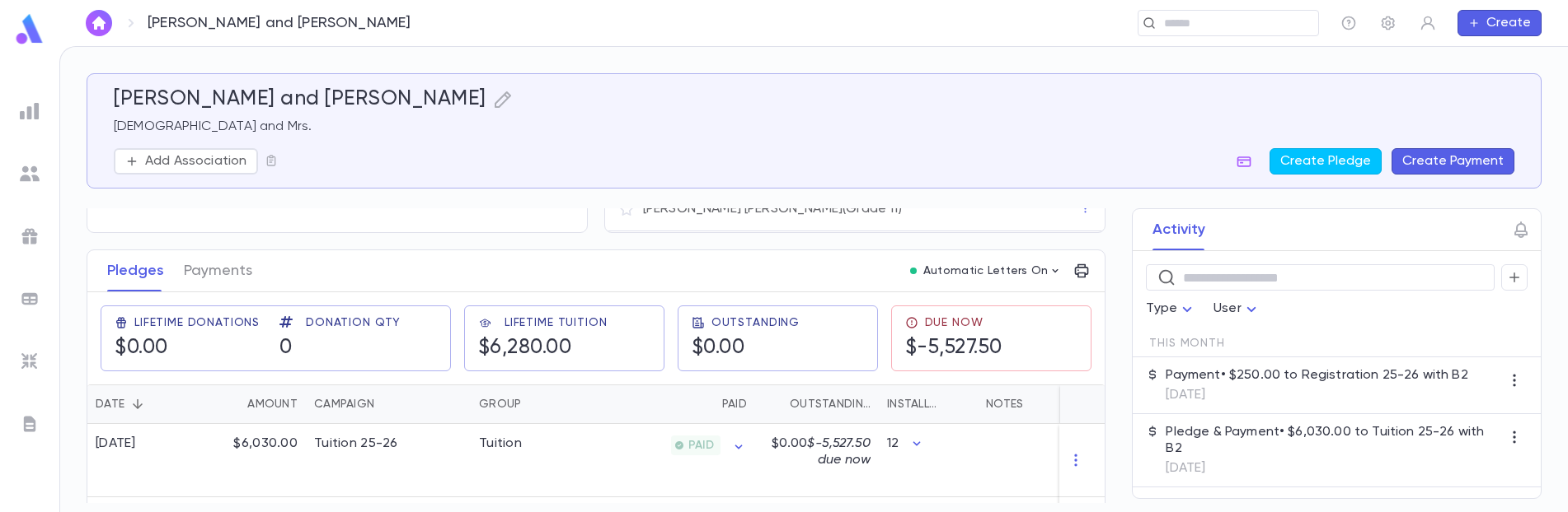
scroll to position [218, 0]
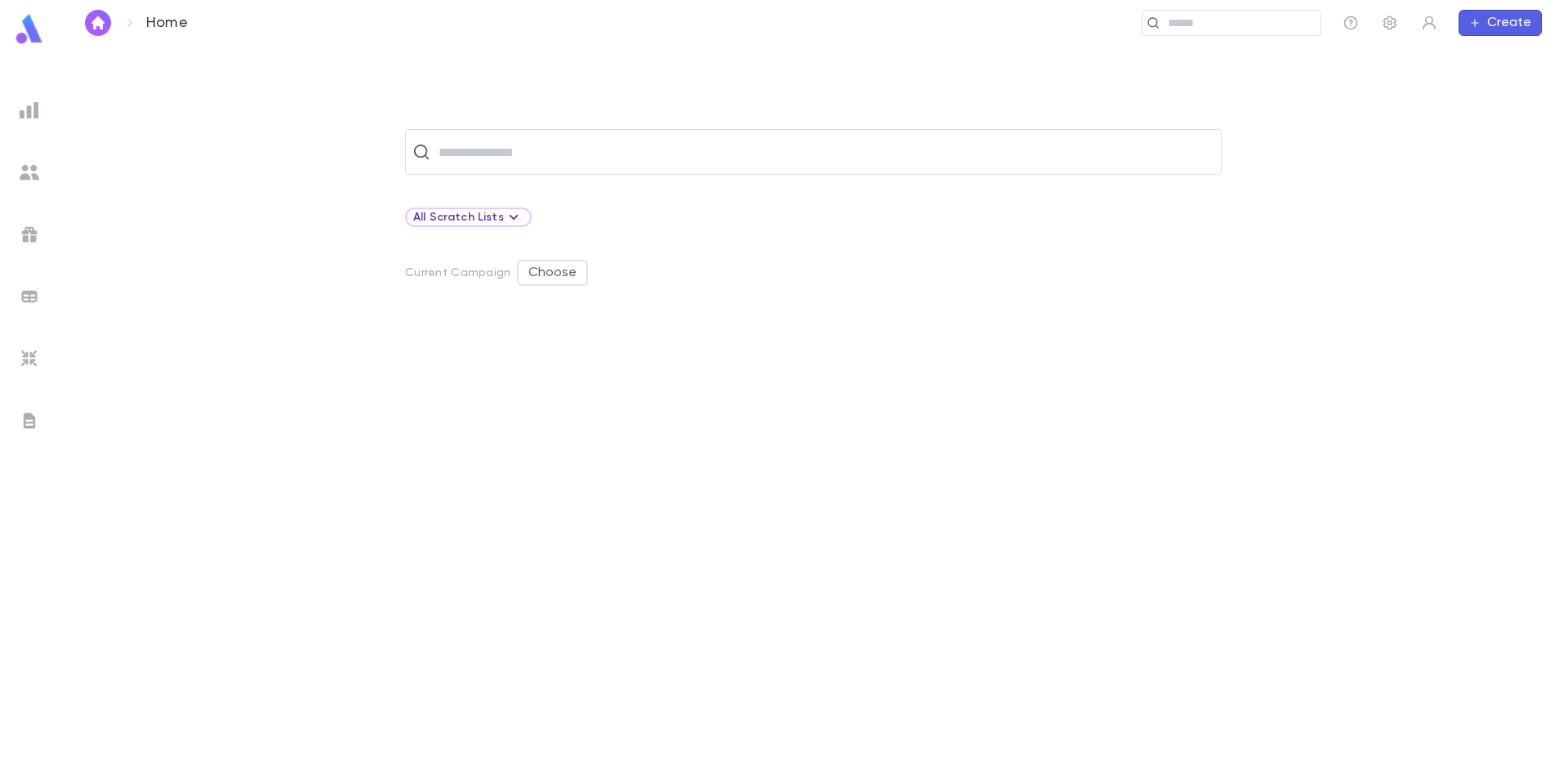
click at [17, 171] on div at bounding box center [30, 172] width 30 height 30
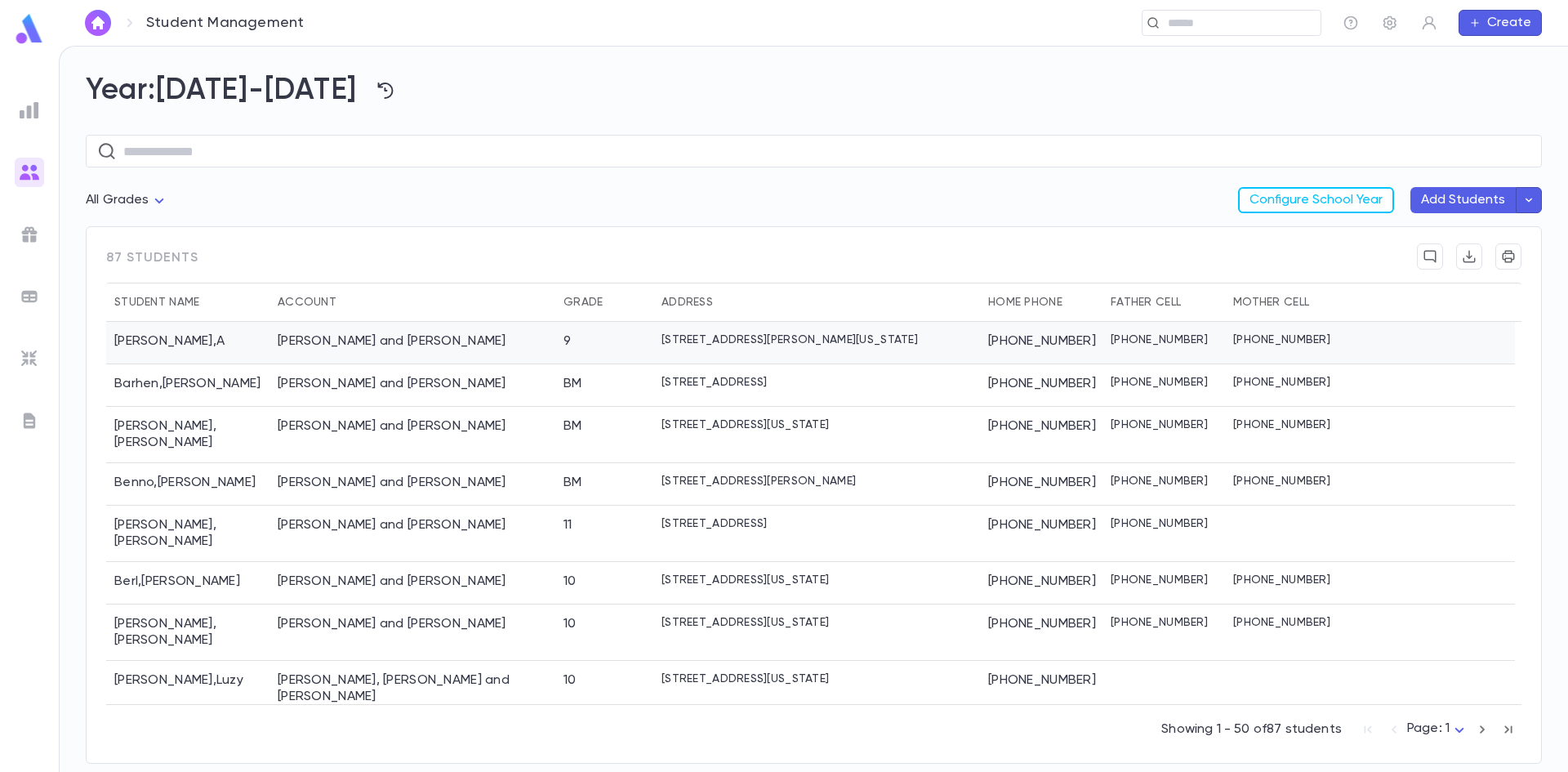
click at [294, 344] on div "[PERSON_NAME] and [PERSON_NAME]" at bounding box center [392, 341] width 229 height 17
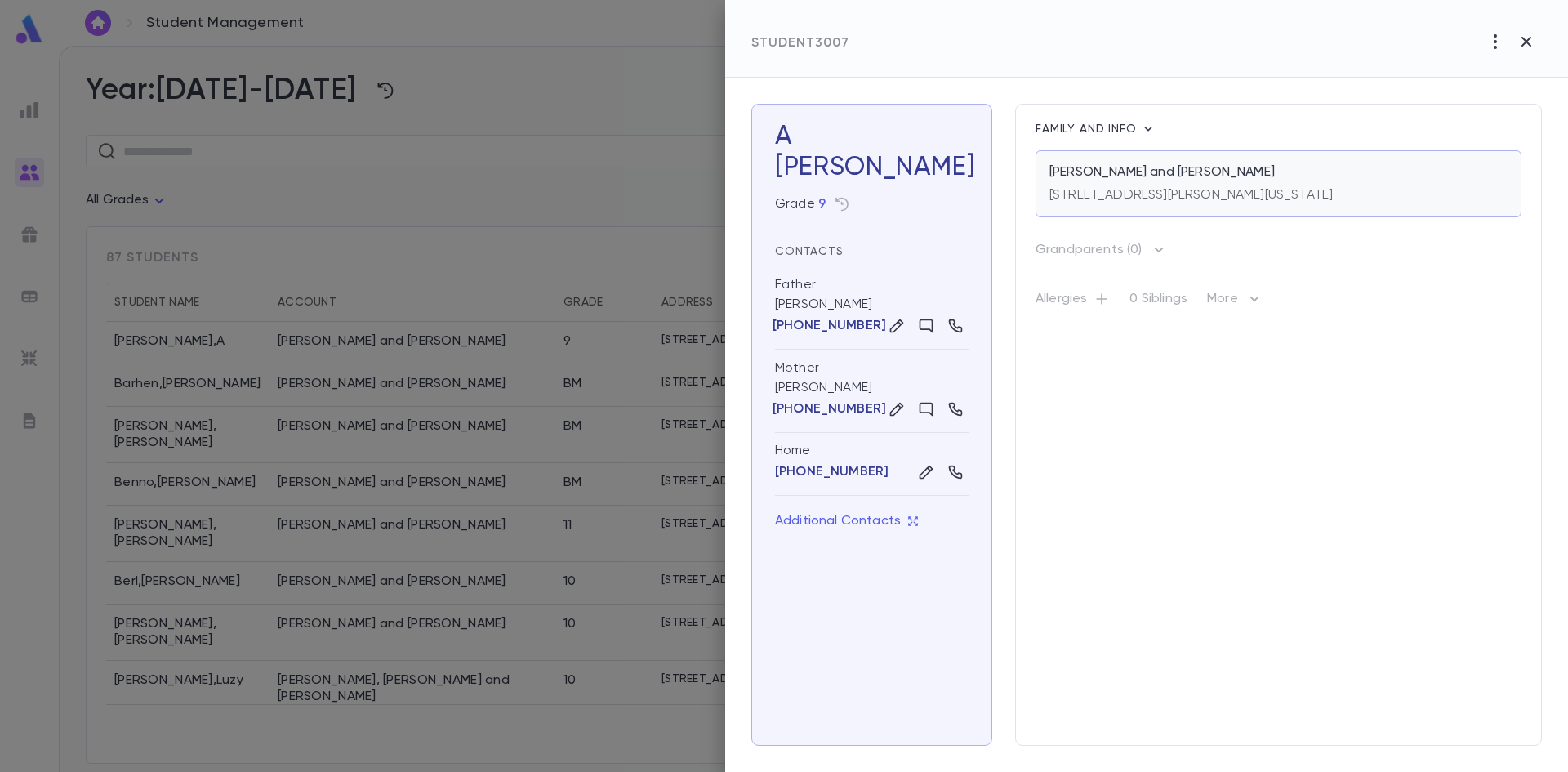
click at [1130, 185] on div "[STREET_ADDRESS][PERSON_NAME][US_STATE]" at bounding box center [1191, 191] width 283 height 23
click at [312, 106] on div at bounding box center [784, 386] width 1568 height 772
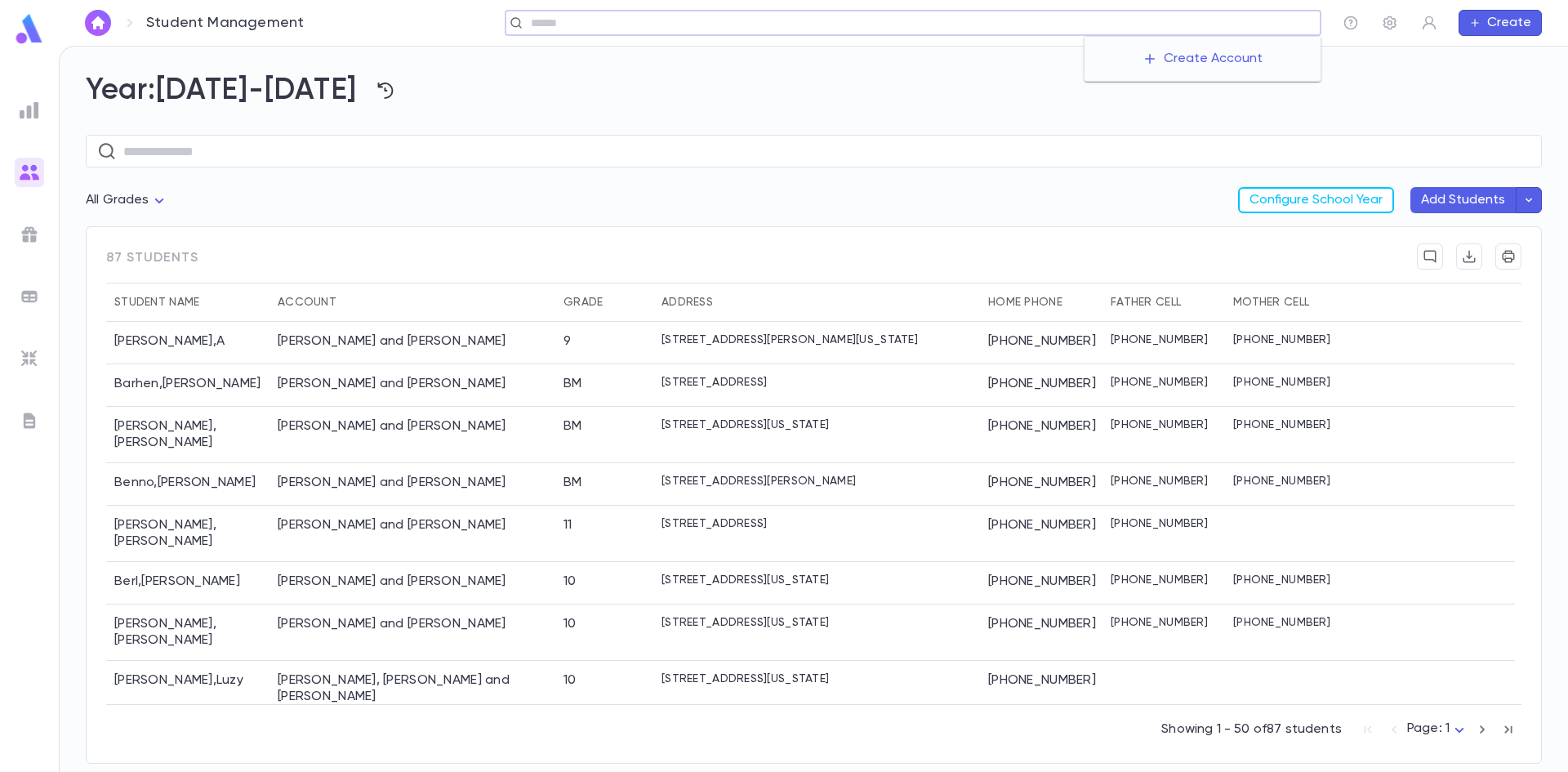
click at [1208, 22] on input "text" at bounding box center [920, 24] width 788 height 16
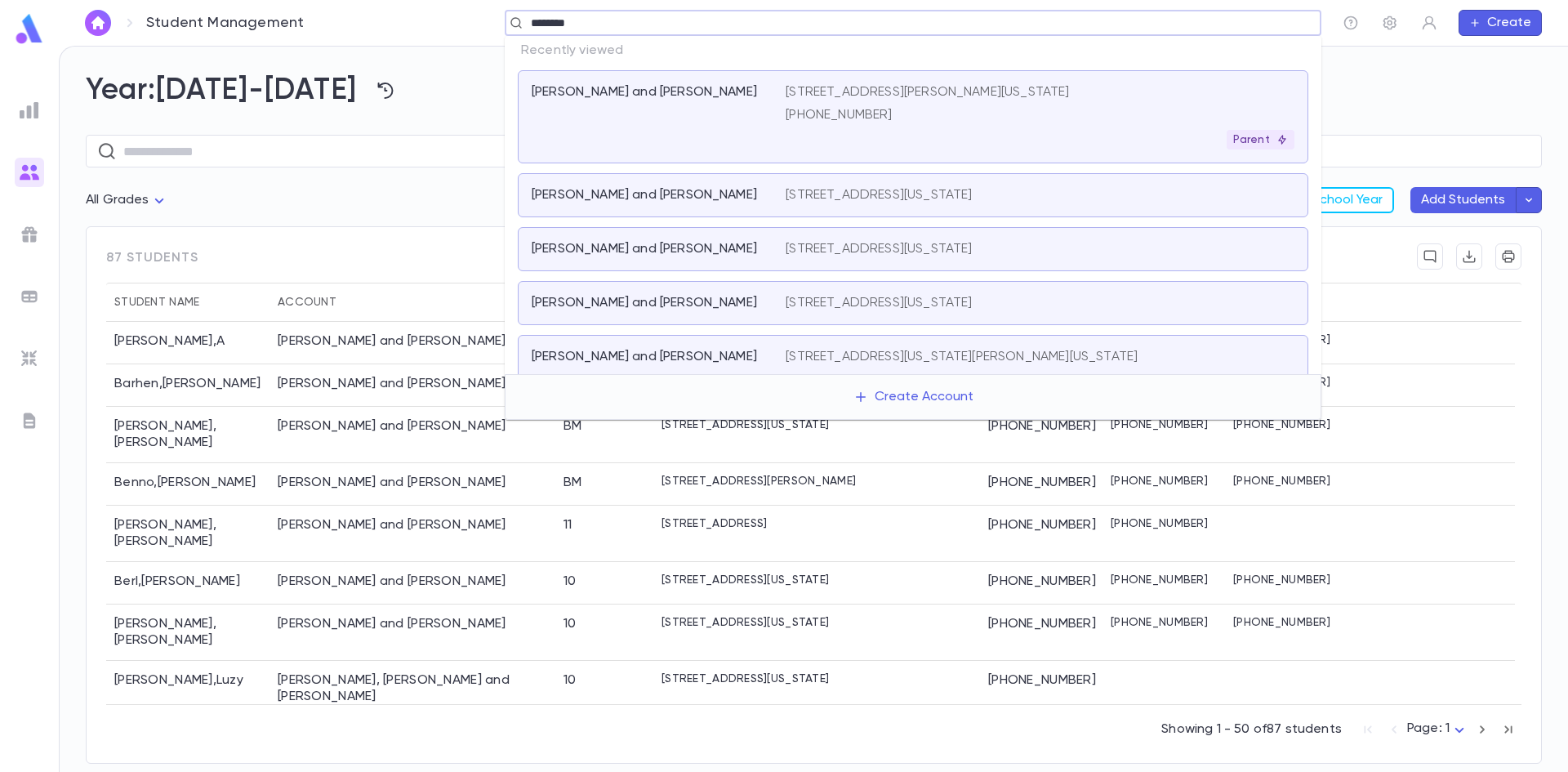
type input "*********"
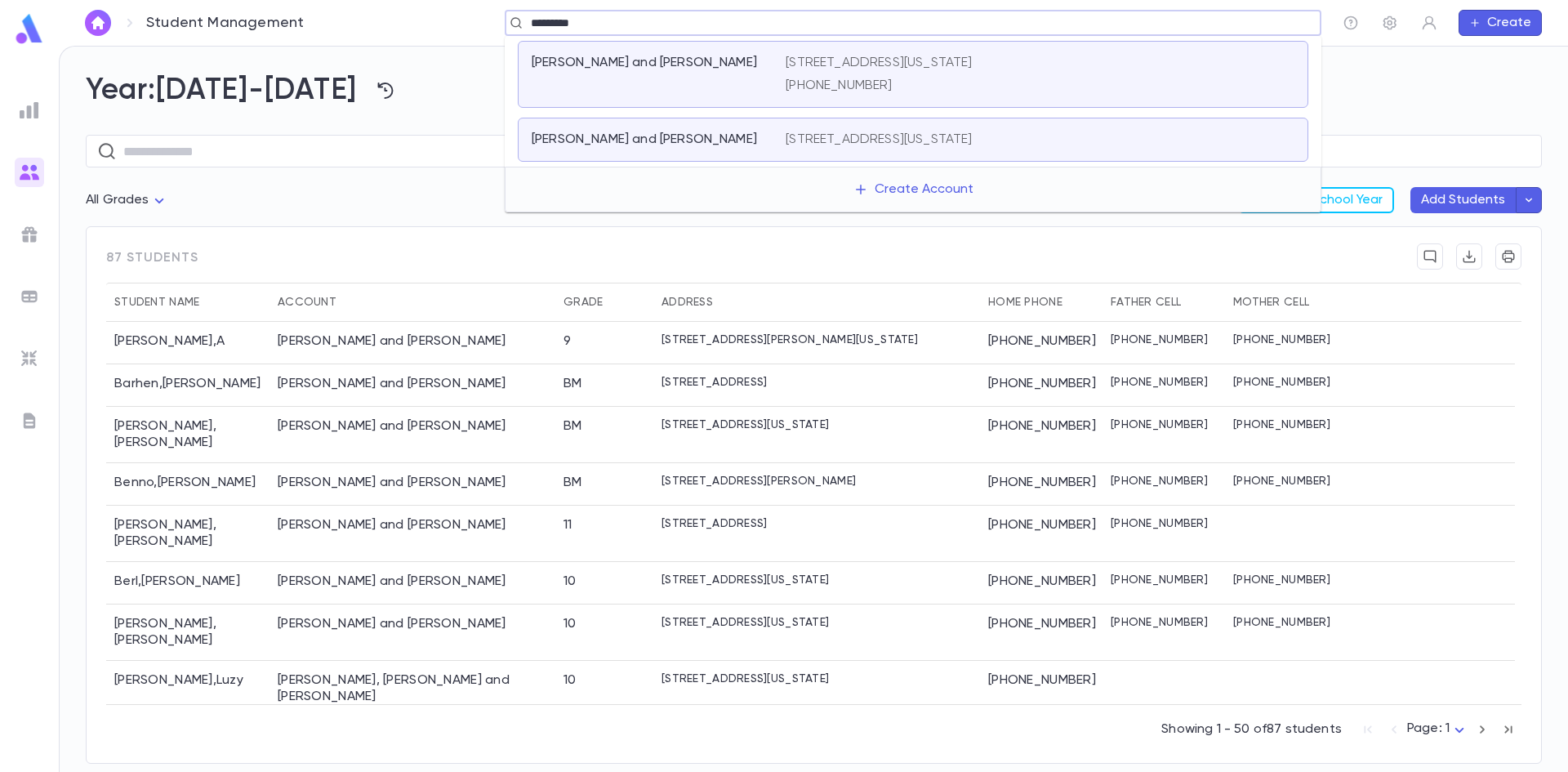
click at [859, 78] on p "[PHONE_NUMBER]" at bounding box center [878, 85] width 186 height 17
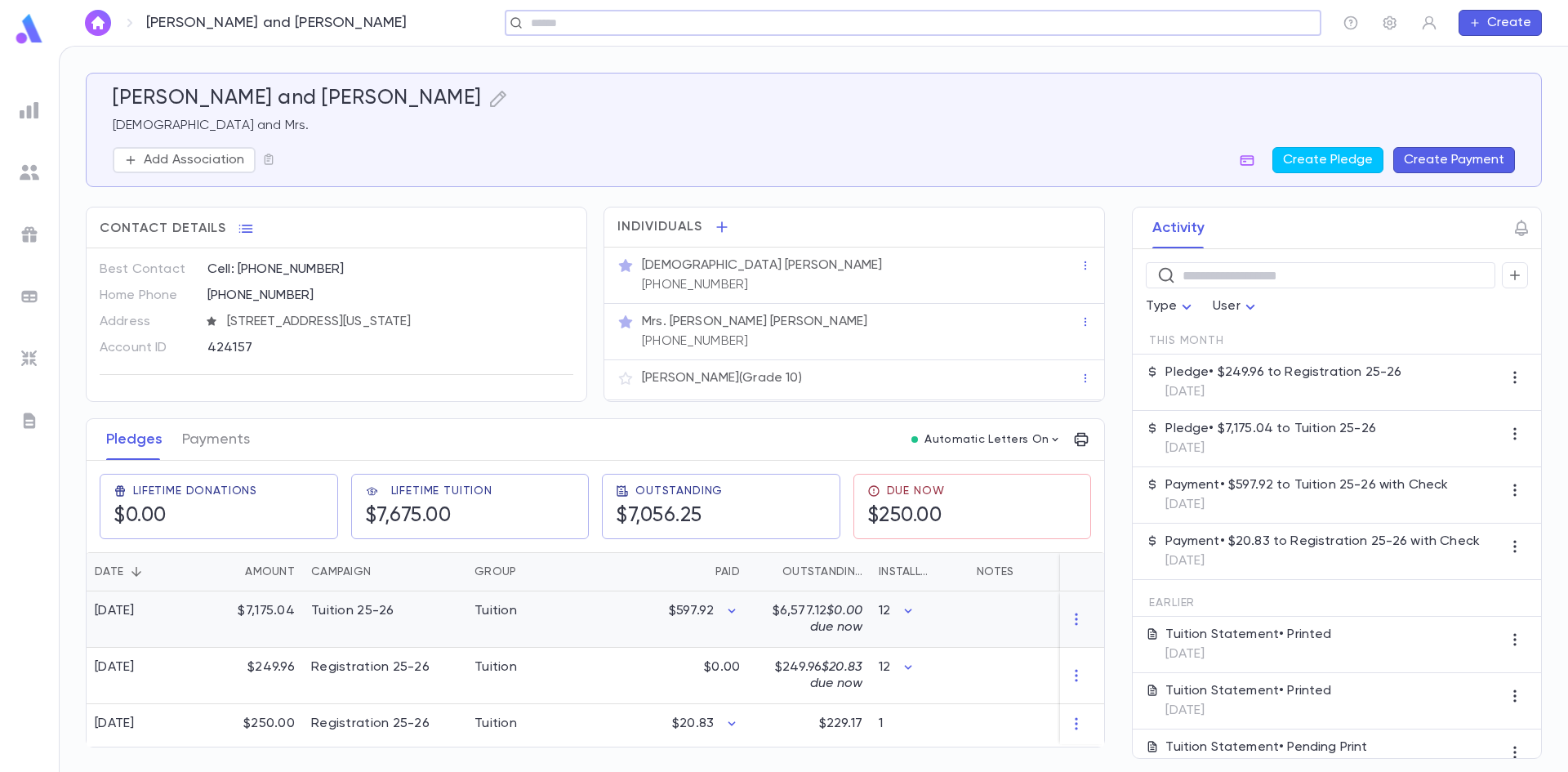
click at [644, 621] on div "$597.92" at bounding box center [668, 620] width 159 height 56
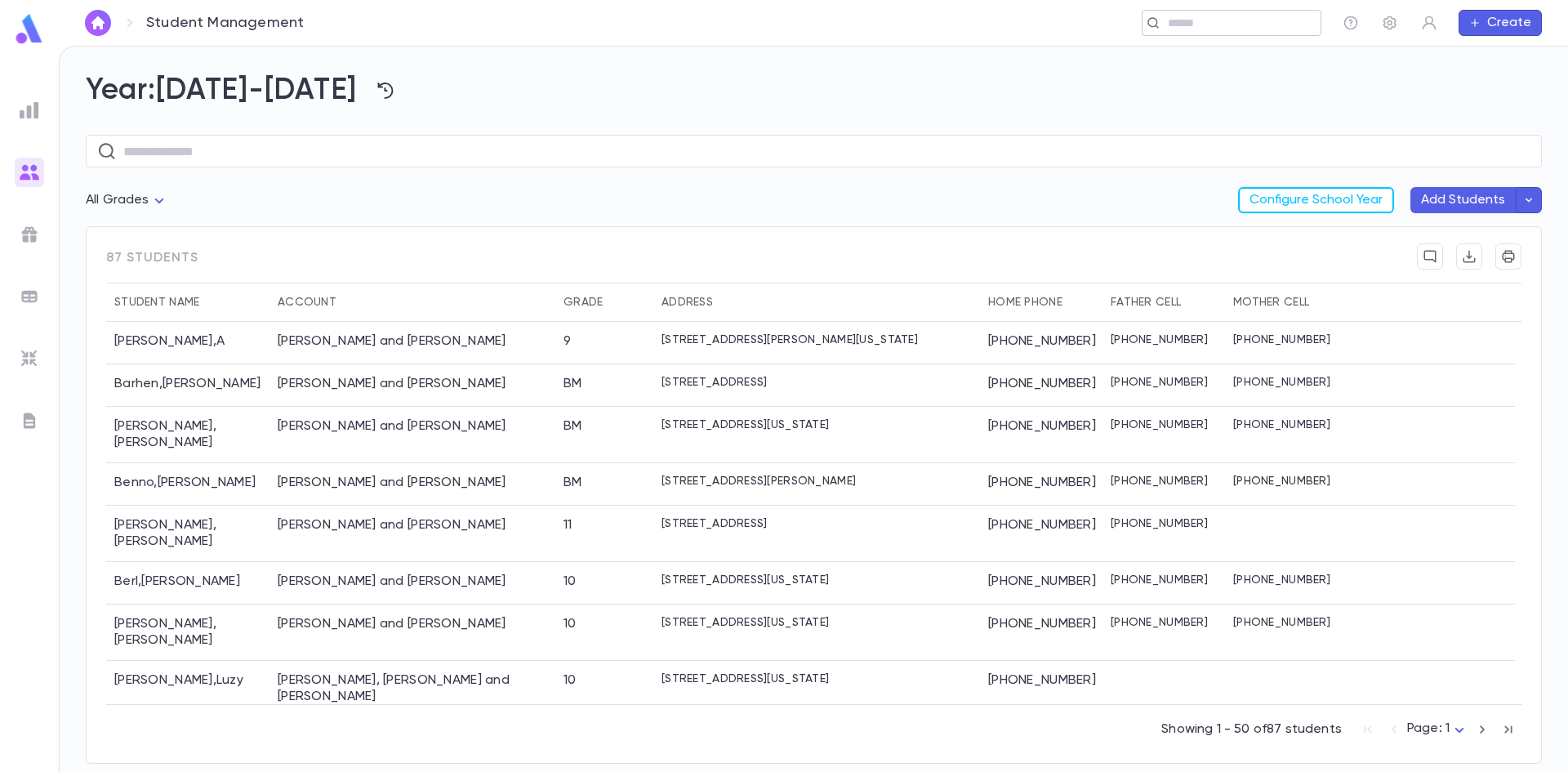
click at [1155, 17] on icon at bounding box center [1153, 23] width 13 height 13
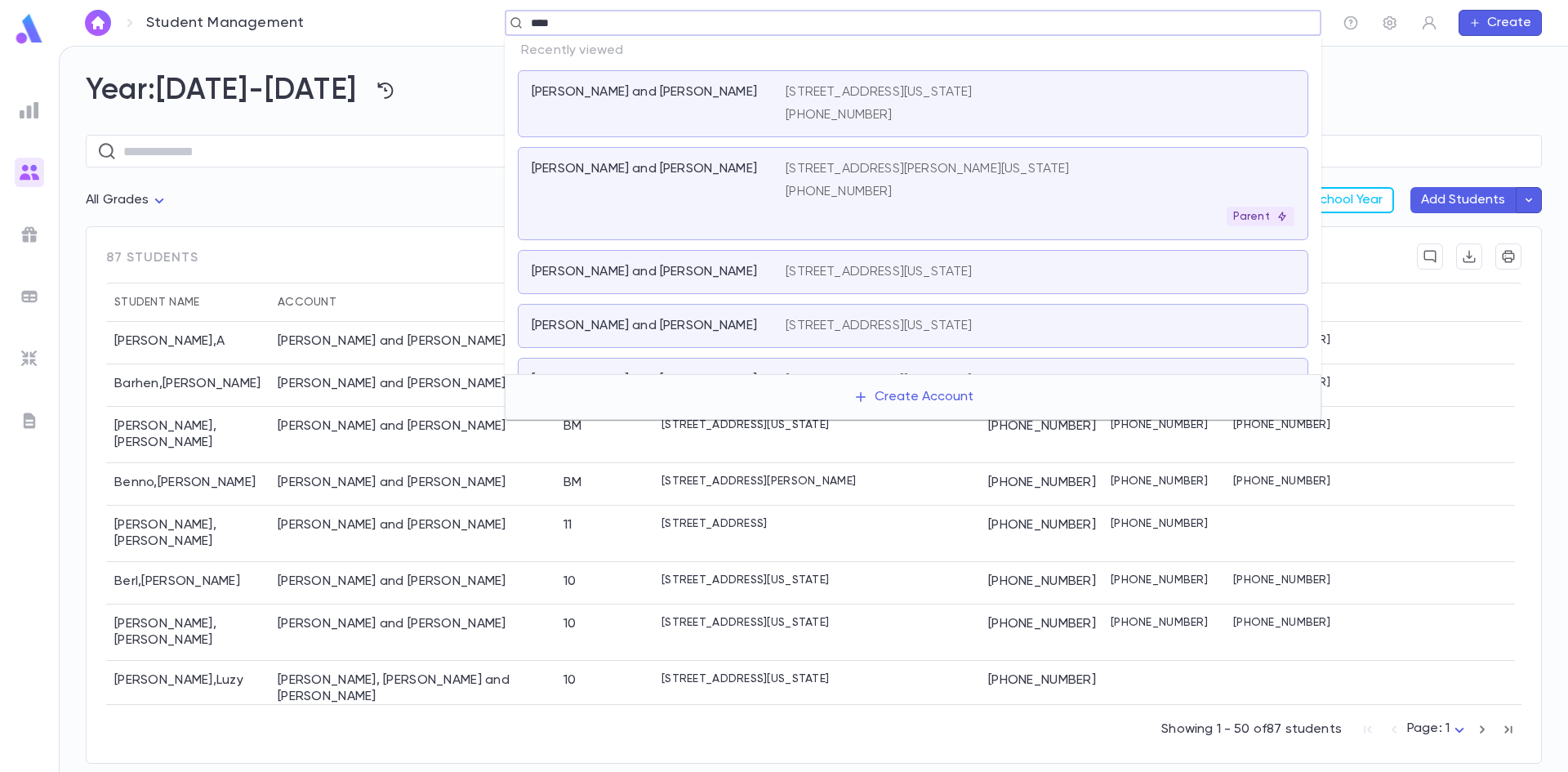
type input "*****"
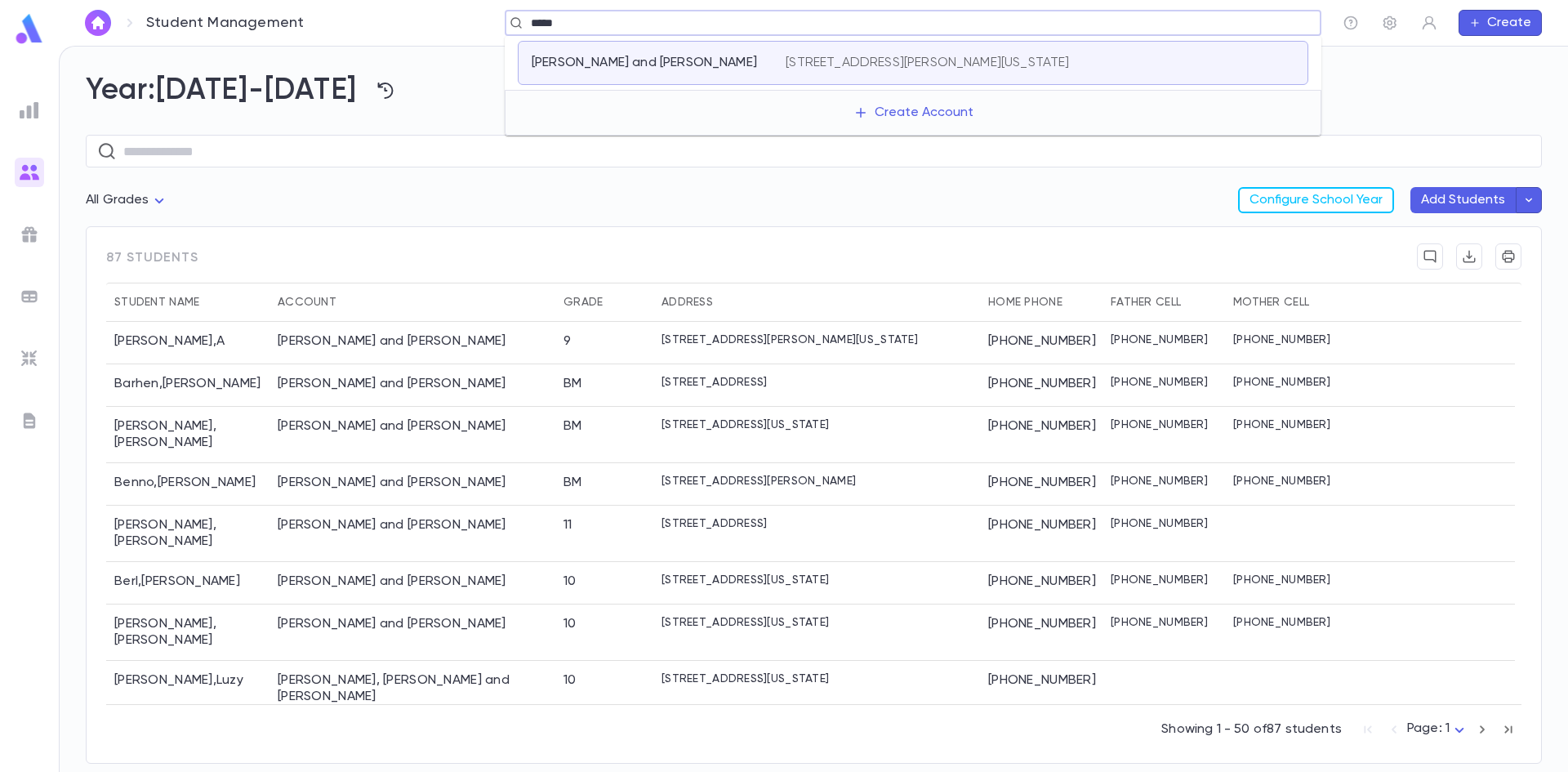
click at [732, 68] on div "[PERSON_NAME] and [PERSON_NAME]" at bounding box center [648, 62] width 234 height 17
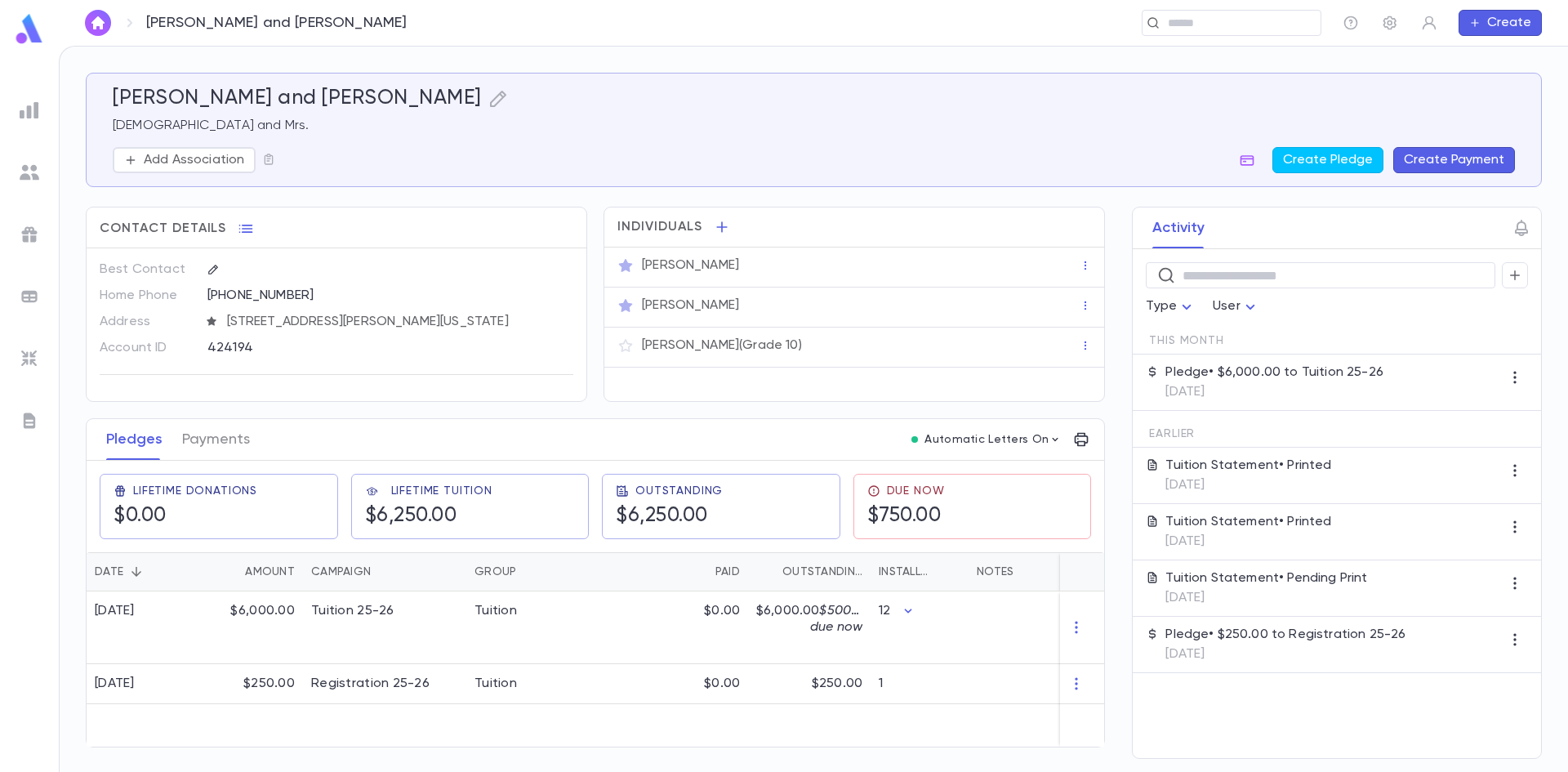
drag, startPoint x: 1211, startPoint y: 713, endPoint x: 1285, endPoint y: 550, distance: 179.0
click at [1211, 713] on div "​ Type User This Month Pledge • $6,000.00 to Tuition 25-26 [DATE] Earlier Tuiti…" at bounding box center [1337, 504] width 409 height 509
